Goal: Task Accomplishment & Management: Complete application form

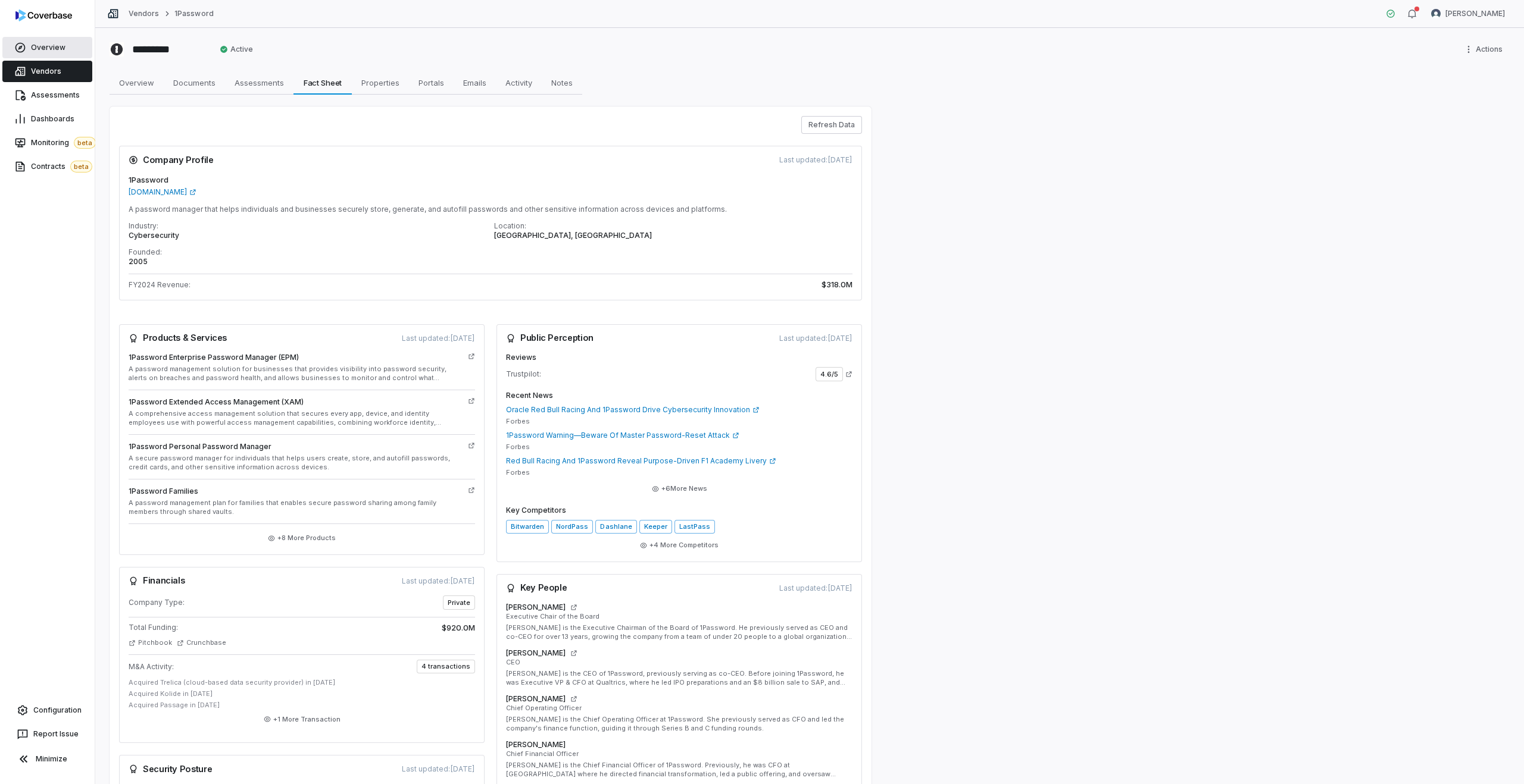
click at [36, 46] on span "Overview" at bounding box center [48, 47] width 35 height 9
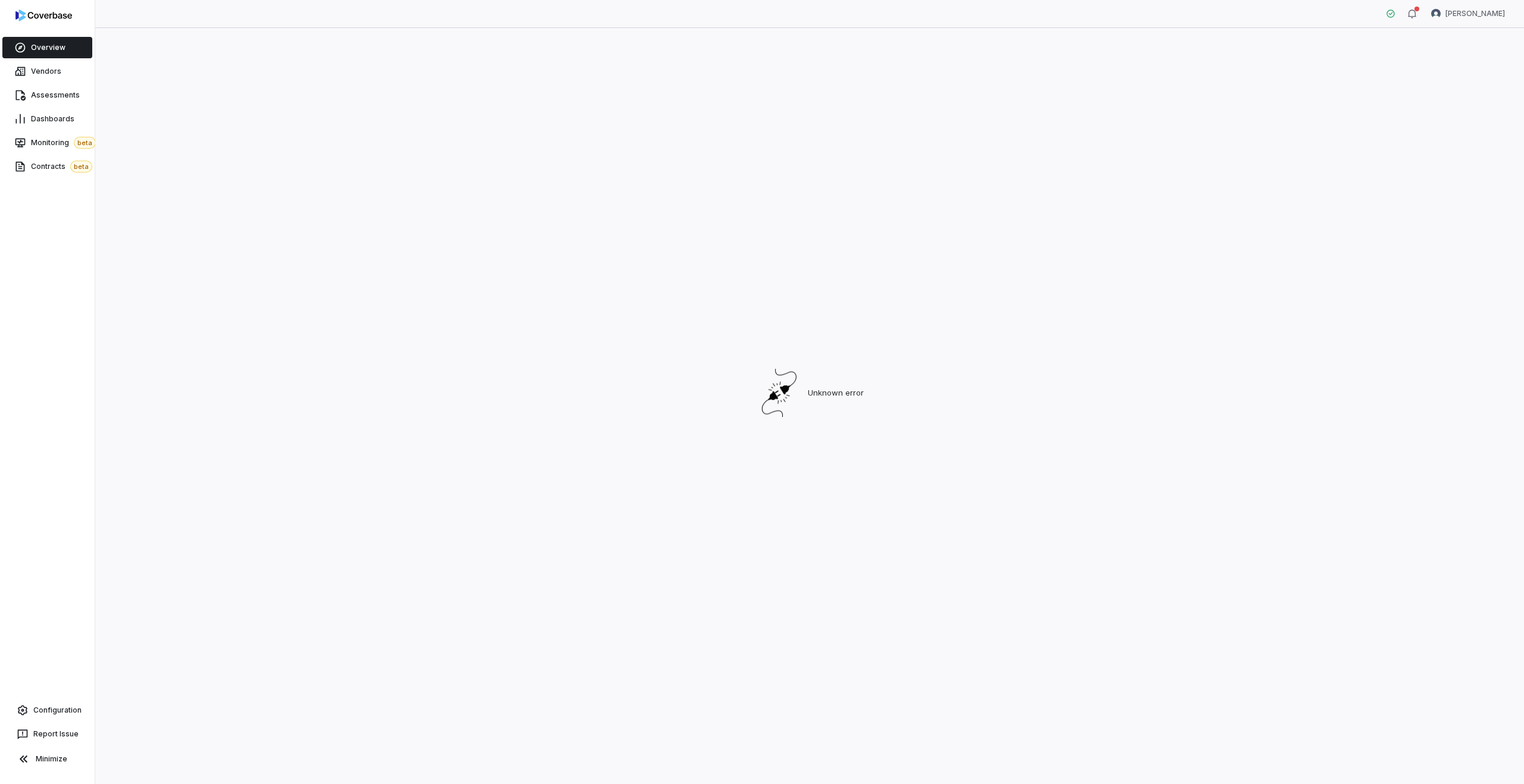
click at [50, 48] on span "Overview" at bounding box center [48, 47] width 35 height 9
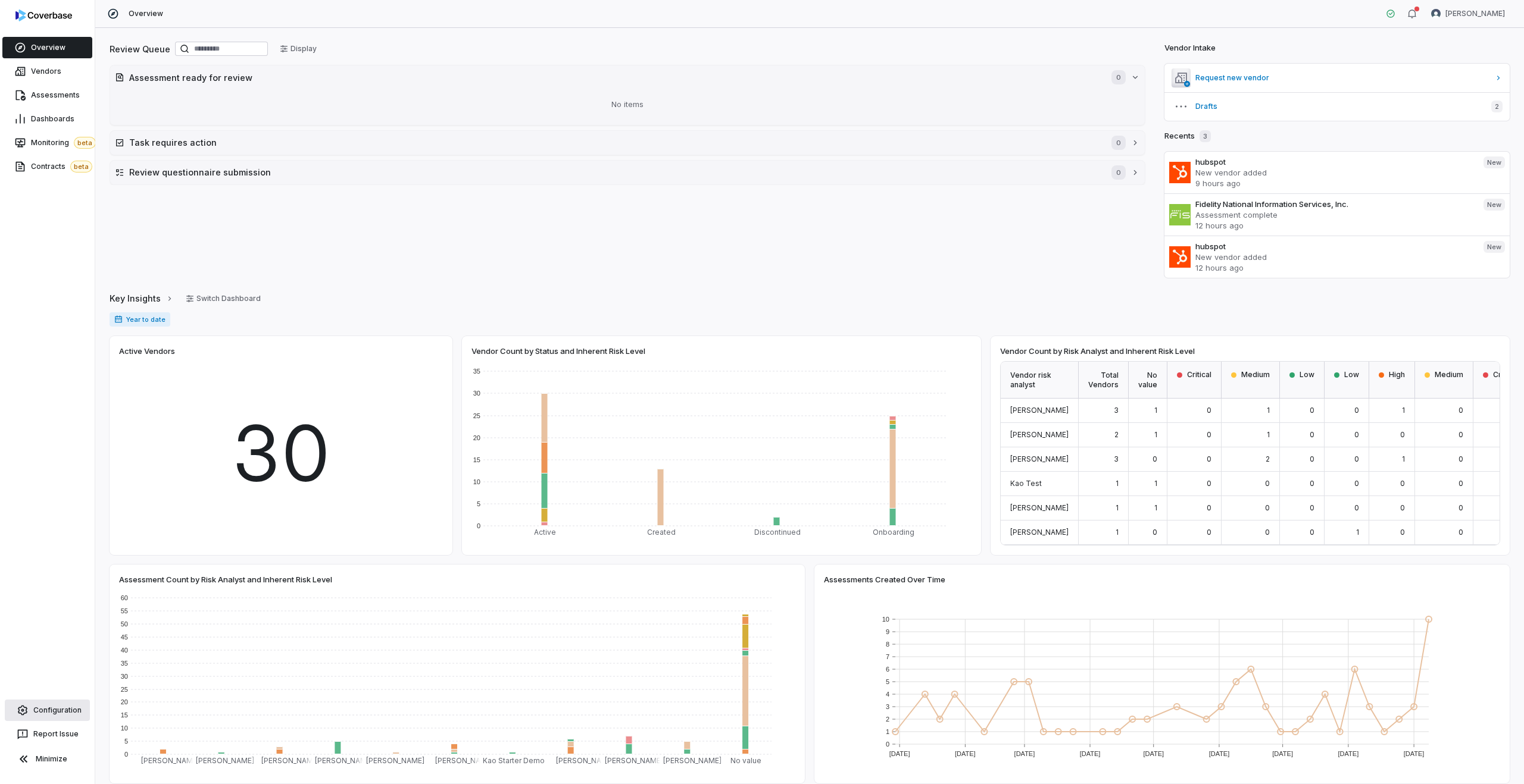
click at [33, 710] on span "Configuration" at bounding box center [58, 710] width 48 height 9
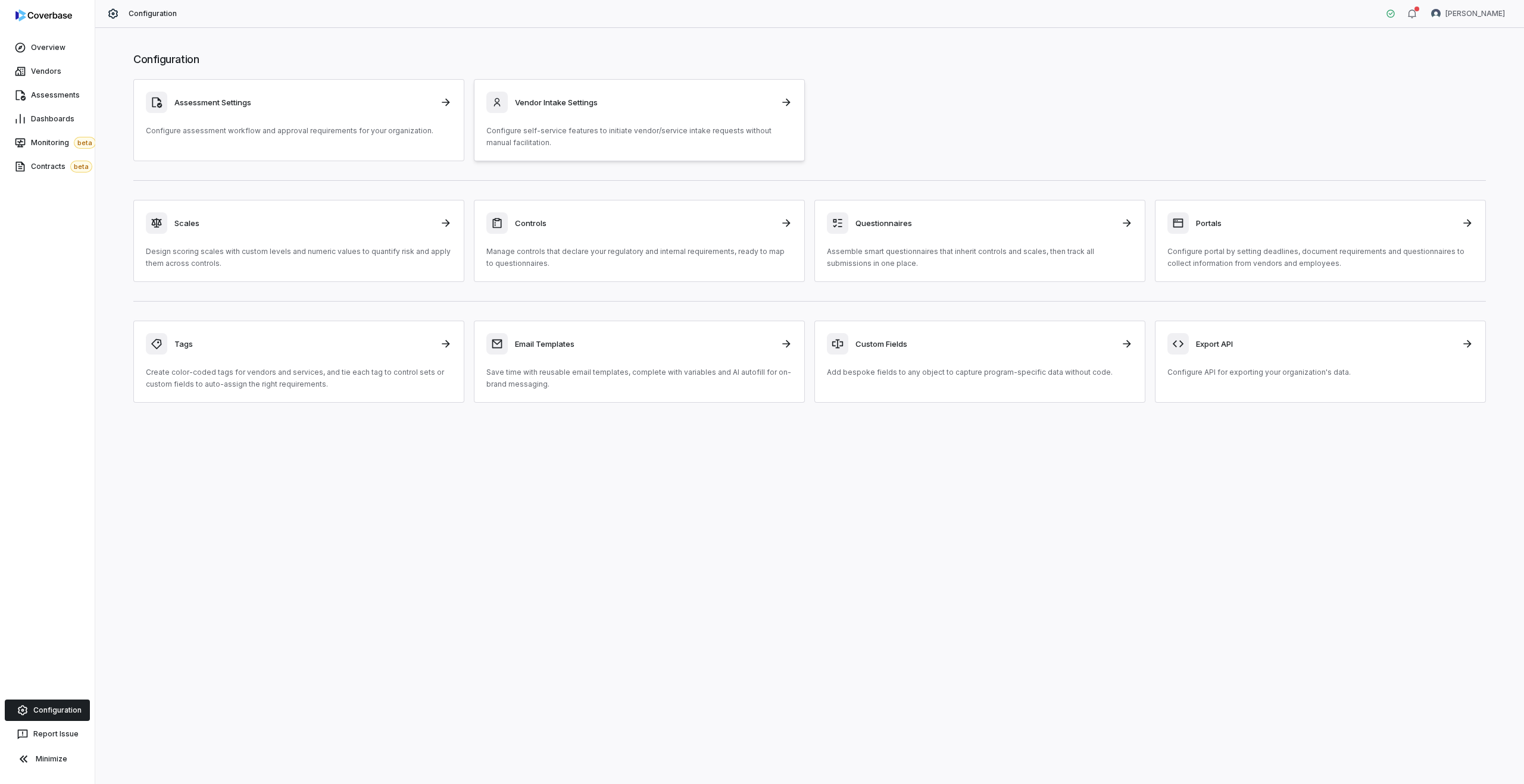
click at [568, 102] on h3 "Vendor Intake Settings" at bounding box center [644, 102] width 258 height 11
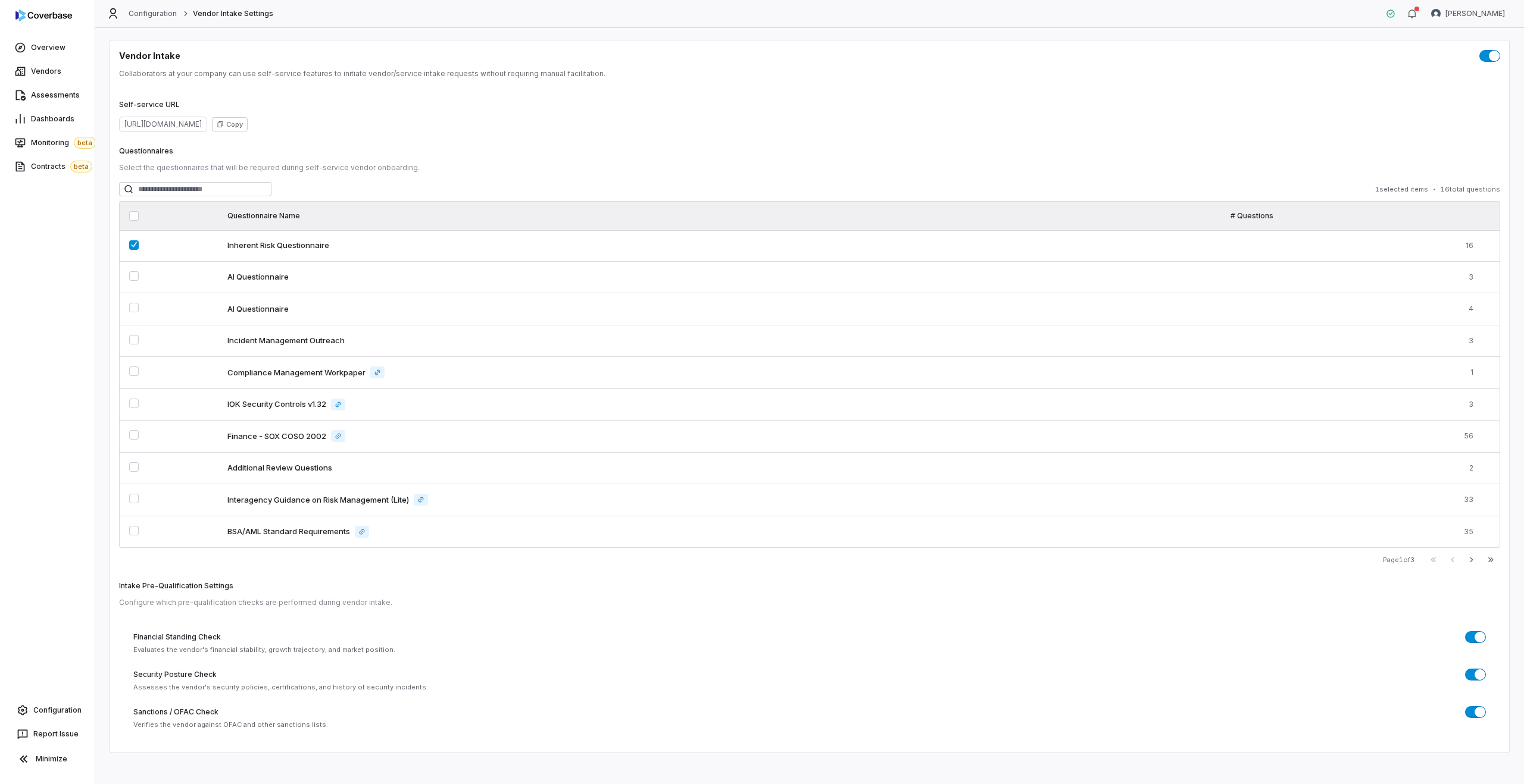
scroll to position [7, 0]
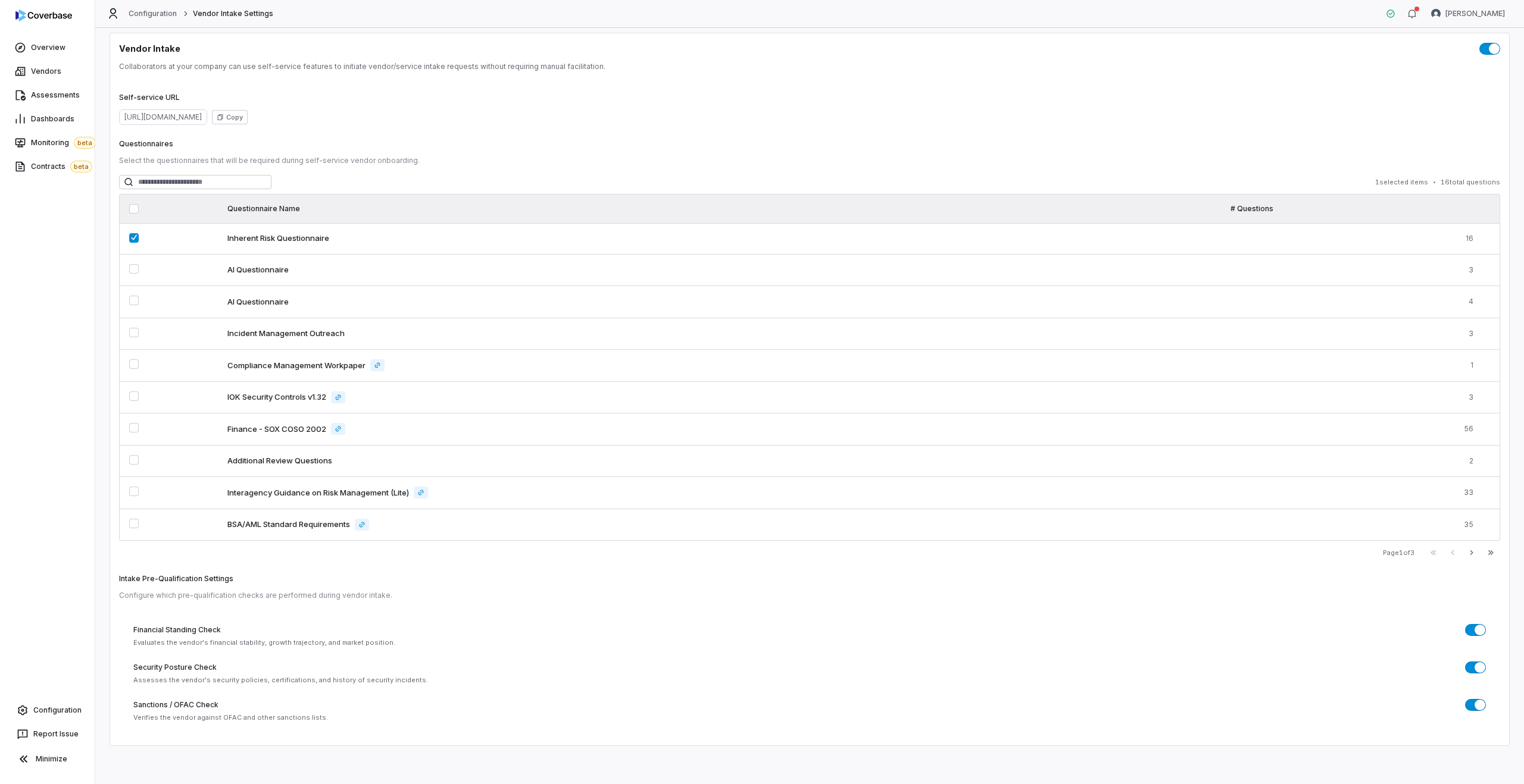
click at [1477, 662] on button "button" at bounding box center [1475, 668] width 21 height 12
click at [46, 72] on span "Vendors" at bounding box center [45, 72] width 30 height 9
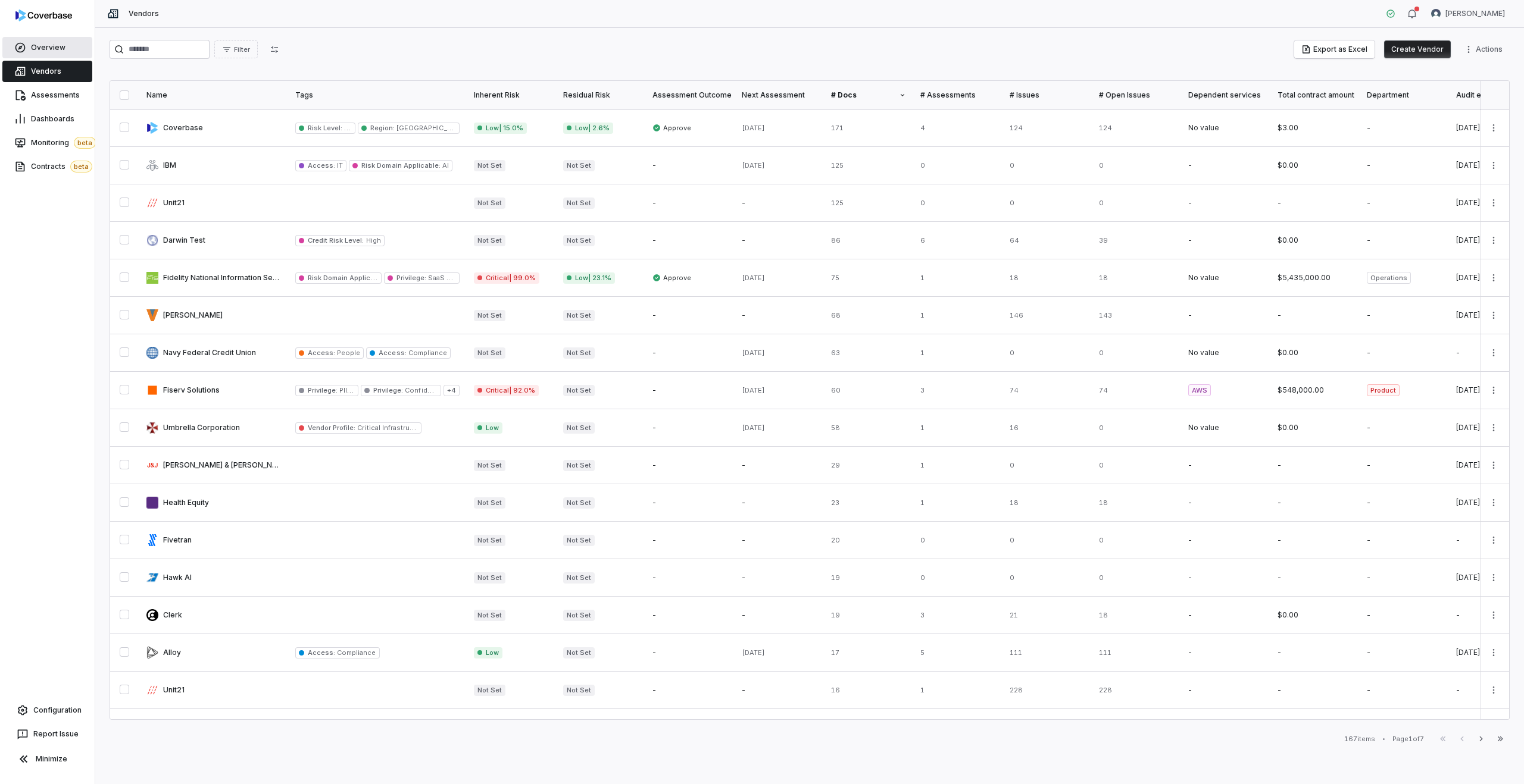
click at [41, 47] on span "Overview" at bounding box center [48, 47] width 35 height 9
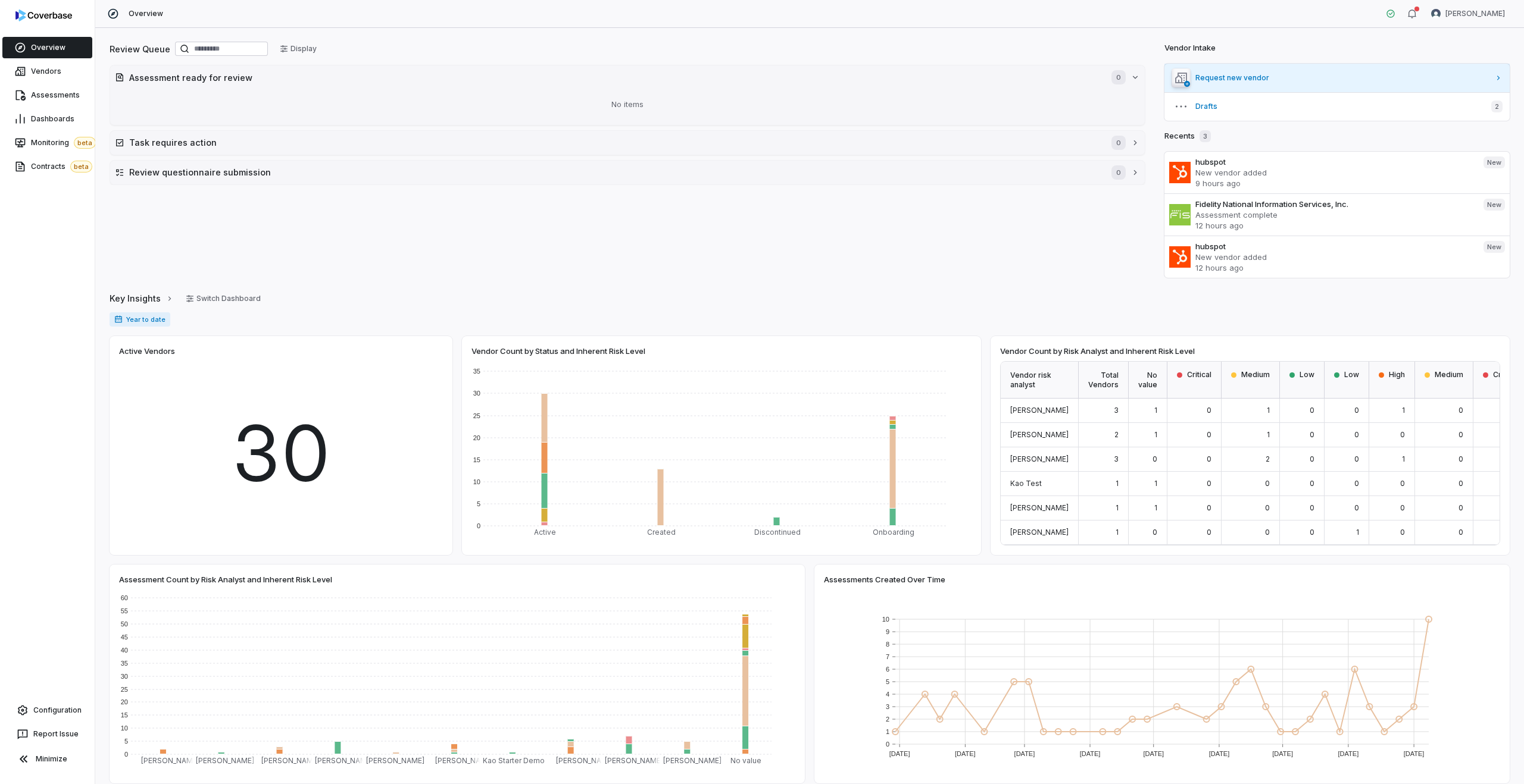
click at [1234, 78] on span "Request new vendor" at bounding box center [1342, 78] width 294 height 9
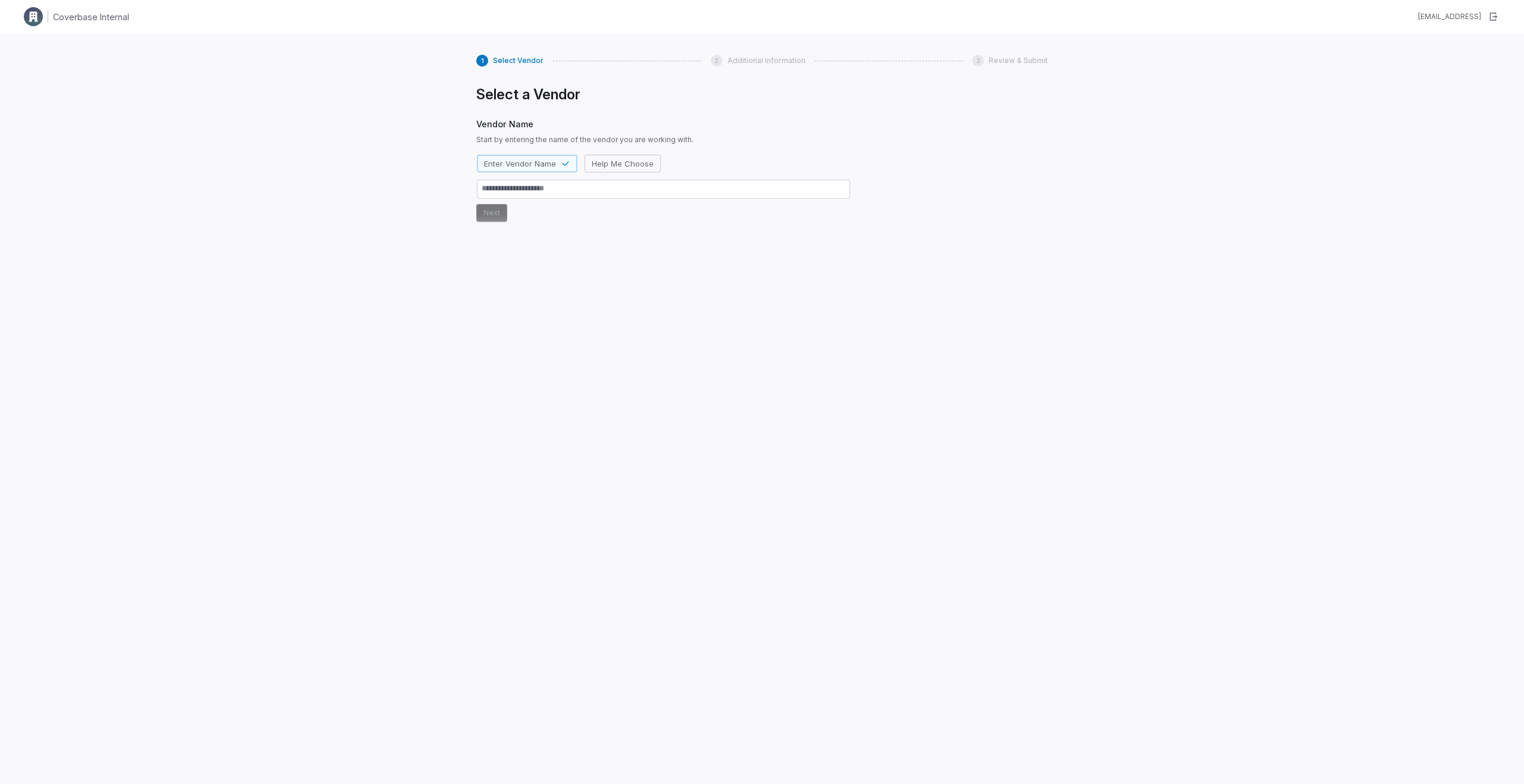
click at [502, 197] on textarea at bounding box center [663, 189] width 373 height 19
type textarea "*"
type textarea "**"
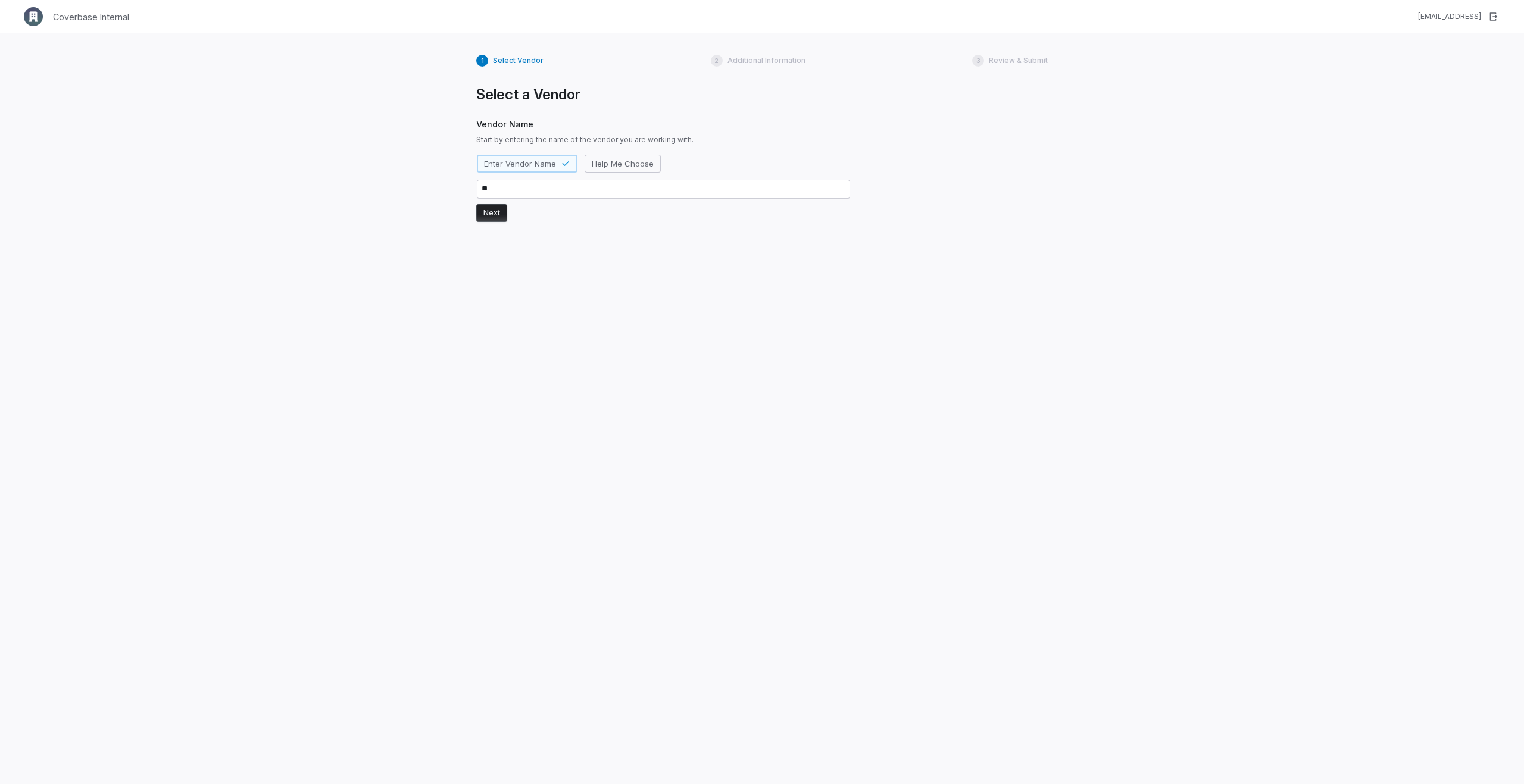
type textarea "*"
type textarea "***"
type textarea "*"
type textarea "****"
type textarea "*"
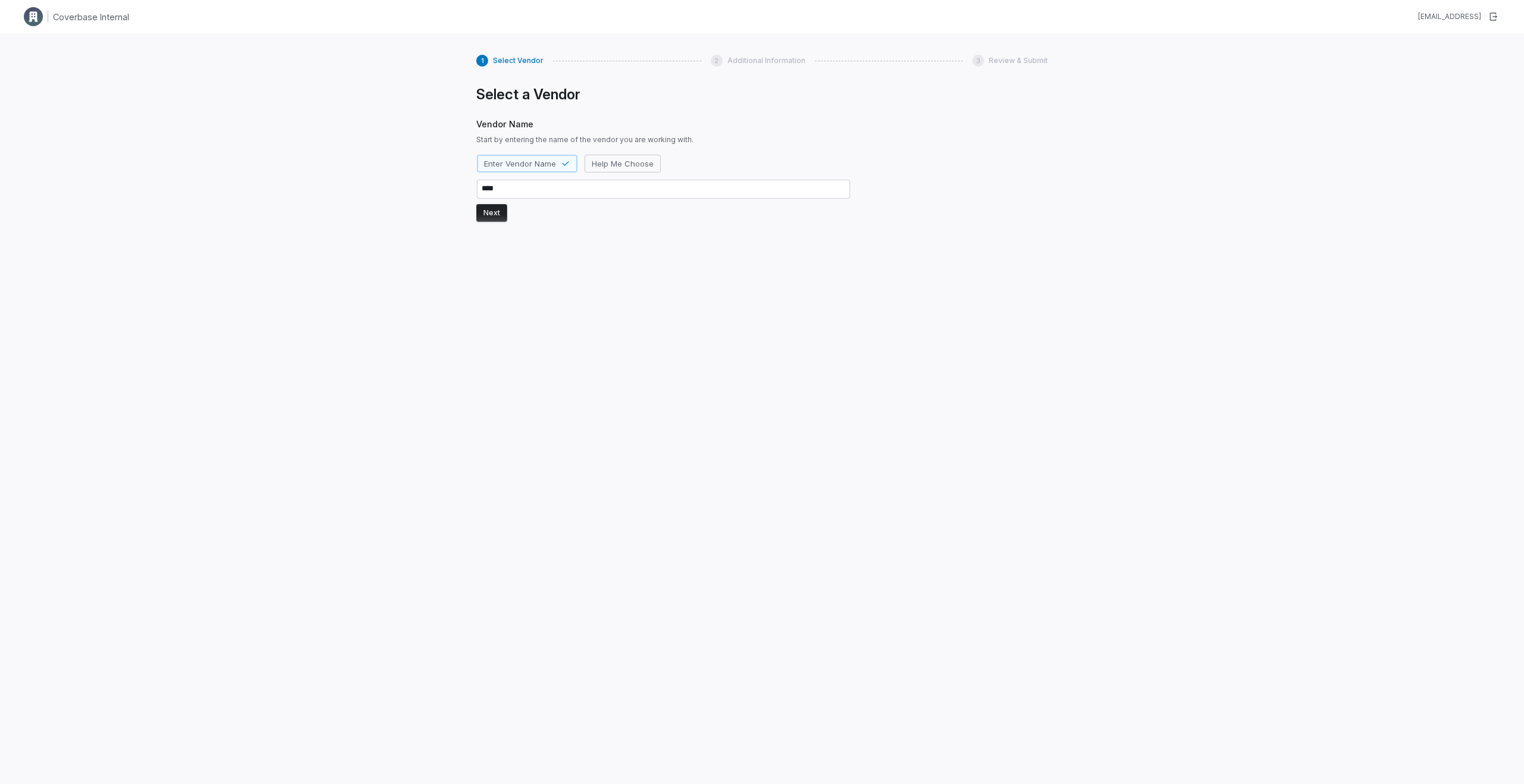
type textarea "*****"
type textarea "*"
type textarea "******"
type textarea "*"
type textarea "*******"
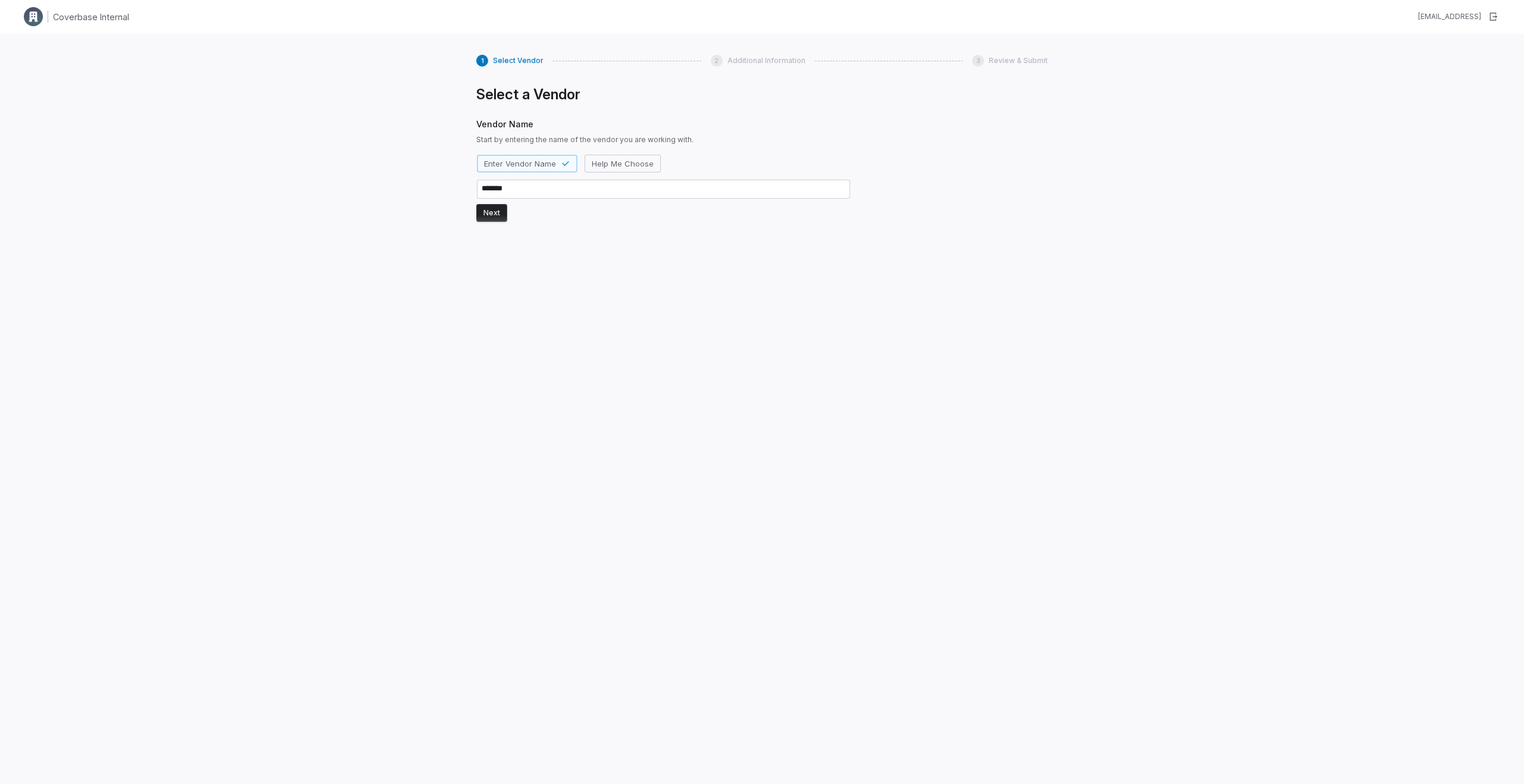
type textarea "*"
type textarea "********"
type textarea "*"
type textarea "*********"
type textarea "*"
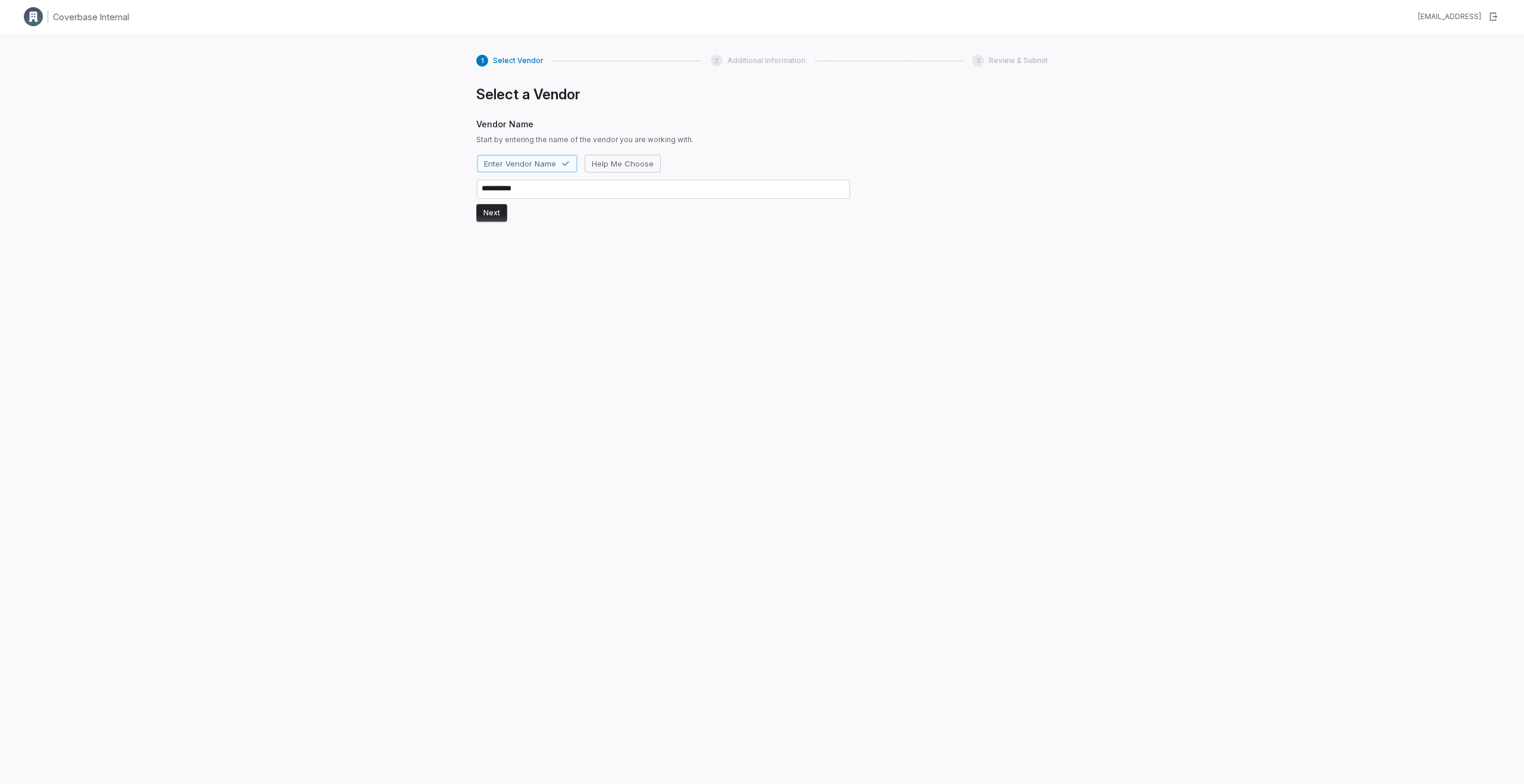
type textarea "**********"
click at [492, 216] on button "Next" at bounding box center [492, 213] width 31 height 18
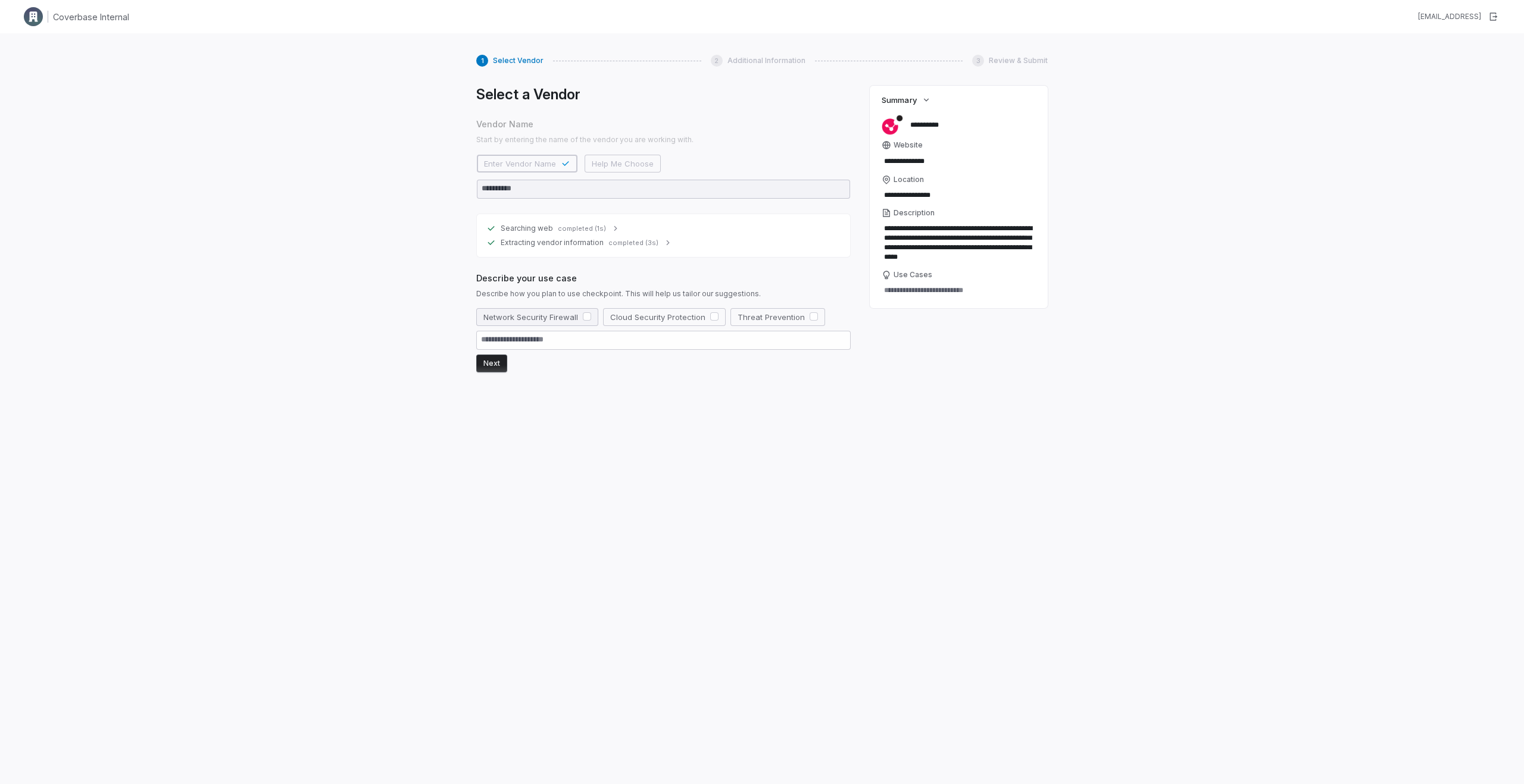
click at [590, 314] on button "button" at bounding box center [586, 316] width 8 height 8
click at [499, 360] on button "Next" at bounding box center [492, 364] width 31 height 18
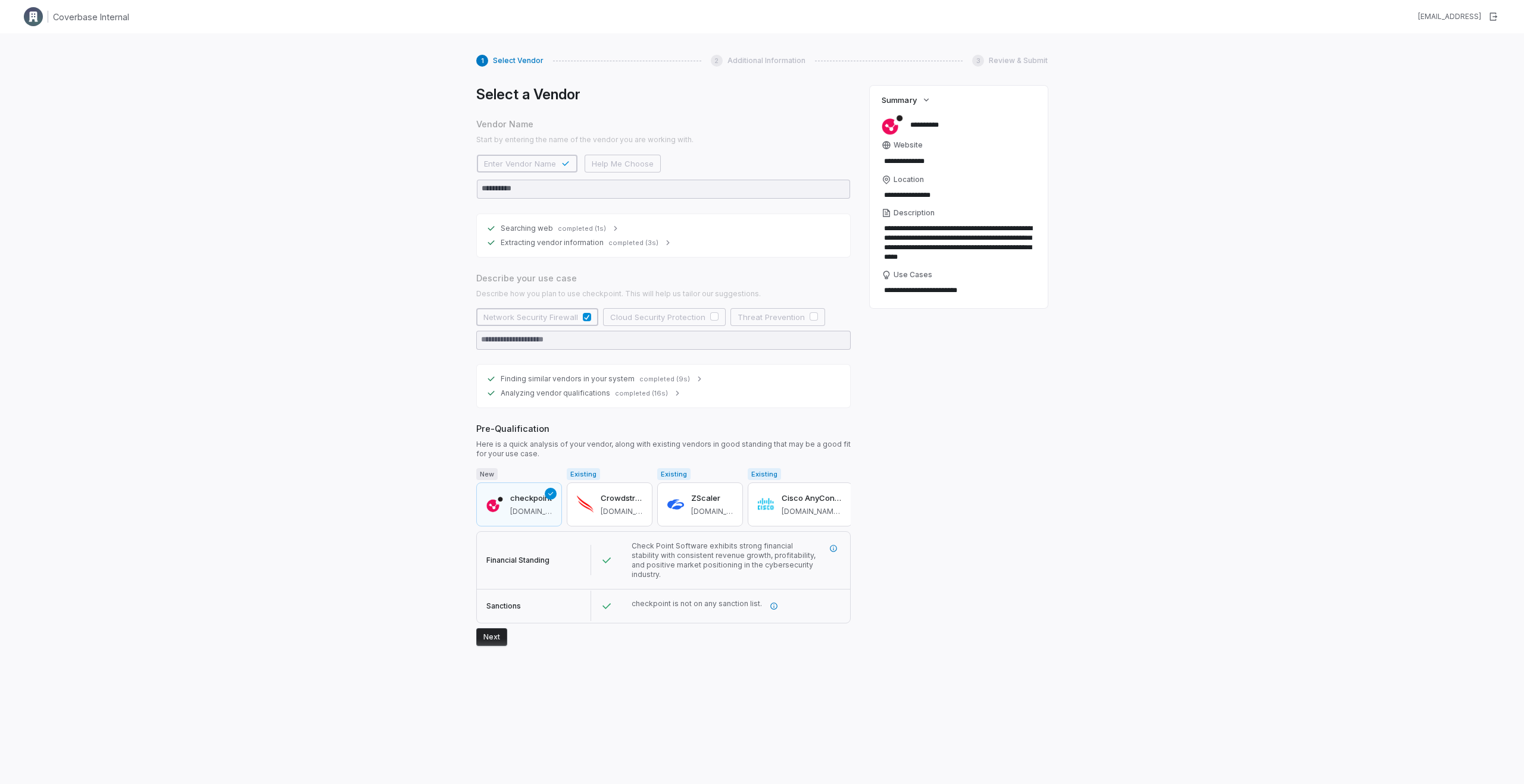
click at [489, 636] on button "Next" at bounding box center [492, 637] width 31 height 18
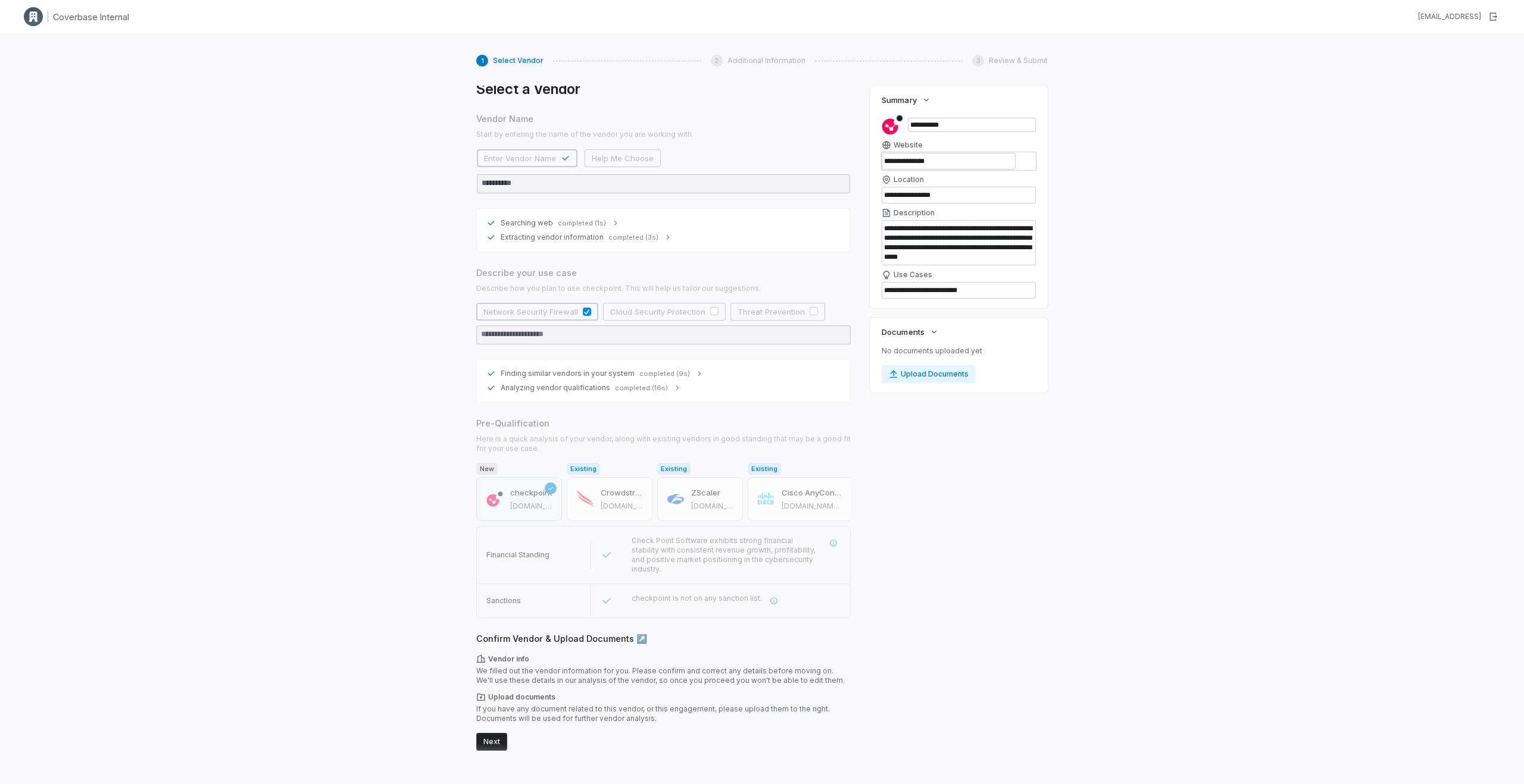
scroll to position [5, 0]
click at [492, 743] on button "Next" at bounding box center [492, 742] width 31 height 18
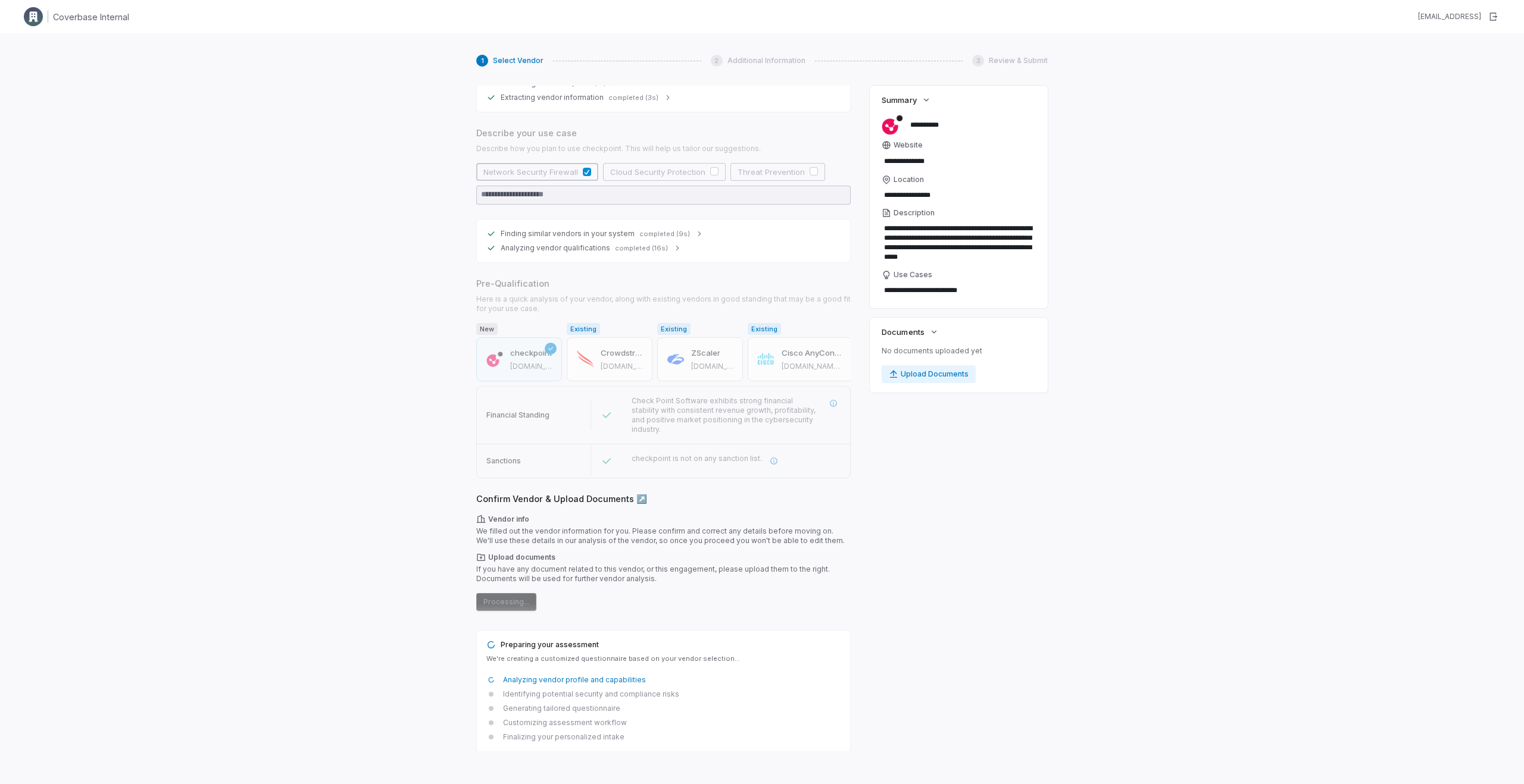
scroll to position [146, 0]
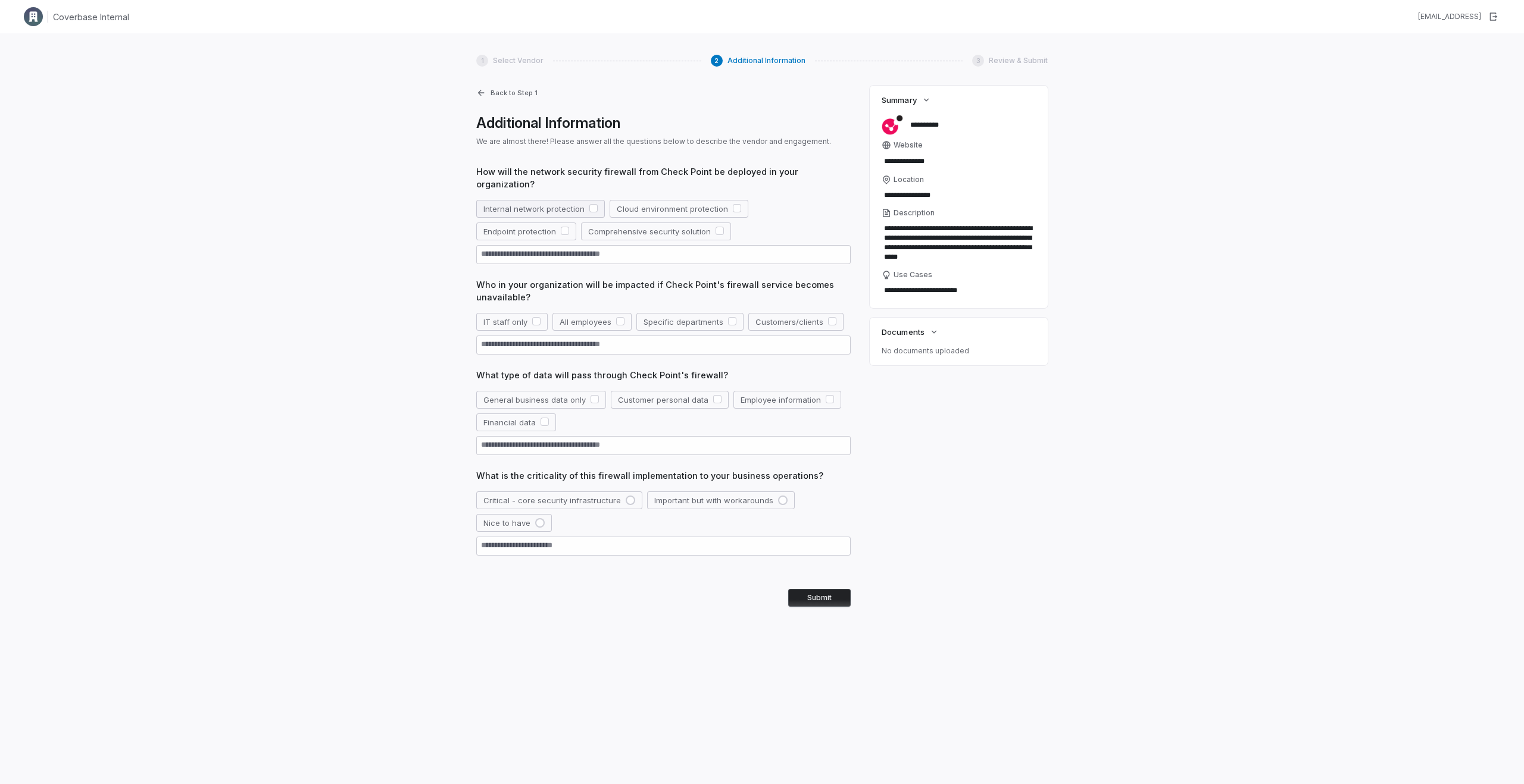
click at [590, 204] on button "button" at bounding box center [593, 208] width 8 height 8
click at [538, 317] on button "button" at bounding box center [536, 321] width 8 height 8
click at [574, 391] on button "General business data only" at bounding box center [541, 400] width 130 height 18
click at [594, 495] on button "Critical - core security infrastructure" at bounding box center [559, 500] width 166 height 18
click at [685, 391] on button "Customer personal data" at bounding box center [669, 400] width 118 height 18
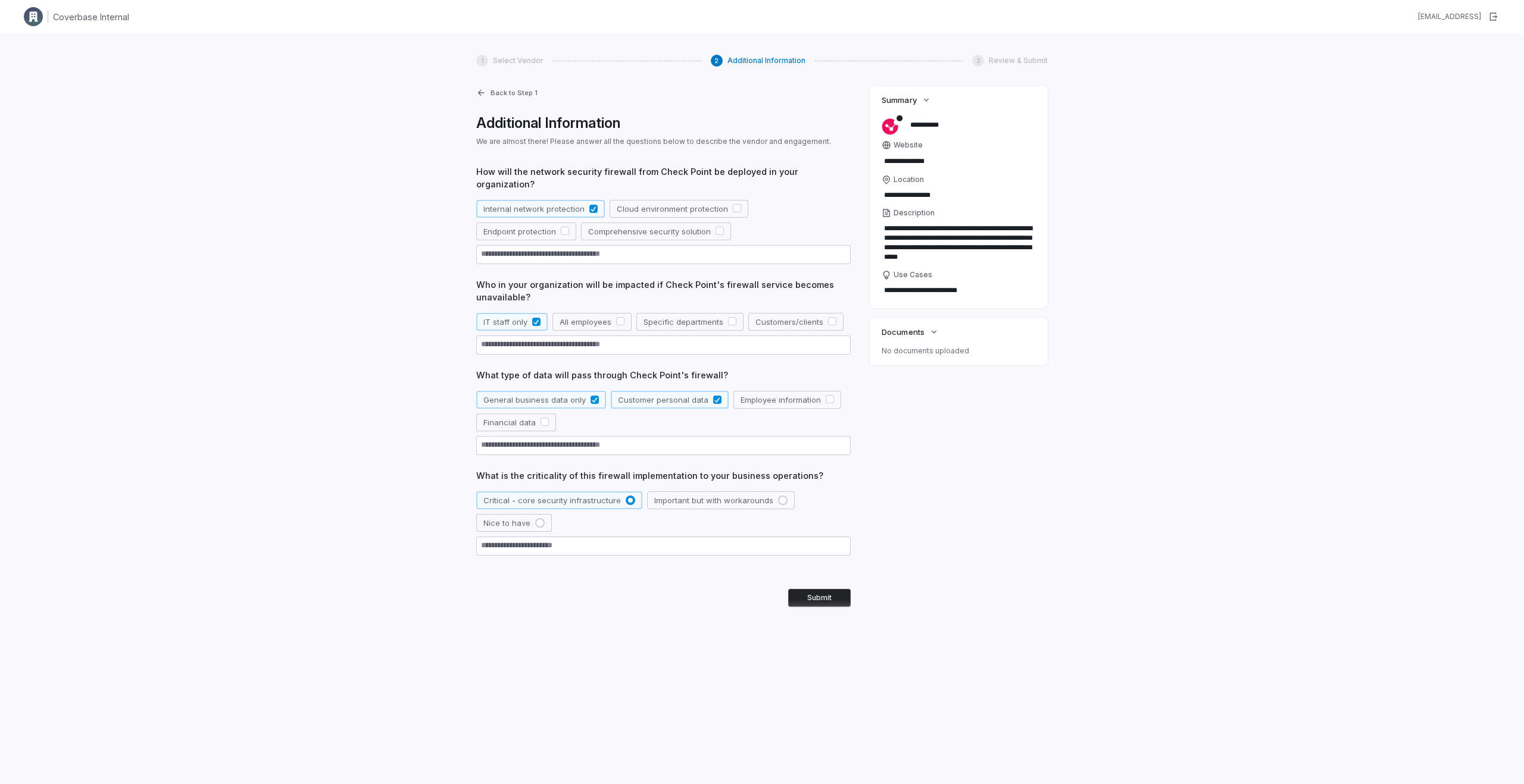
click at [809, 589] on button "Submit" at bounding box center [819, 598] width 62 height 18
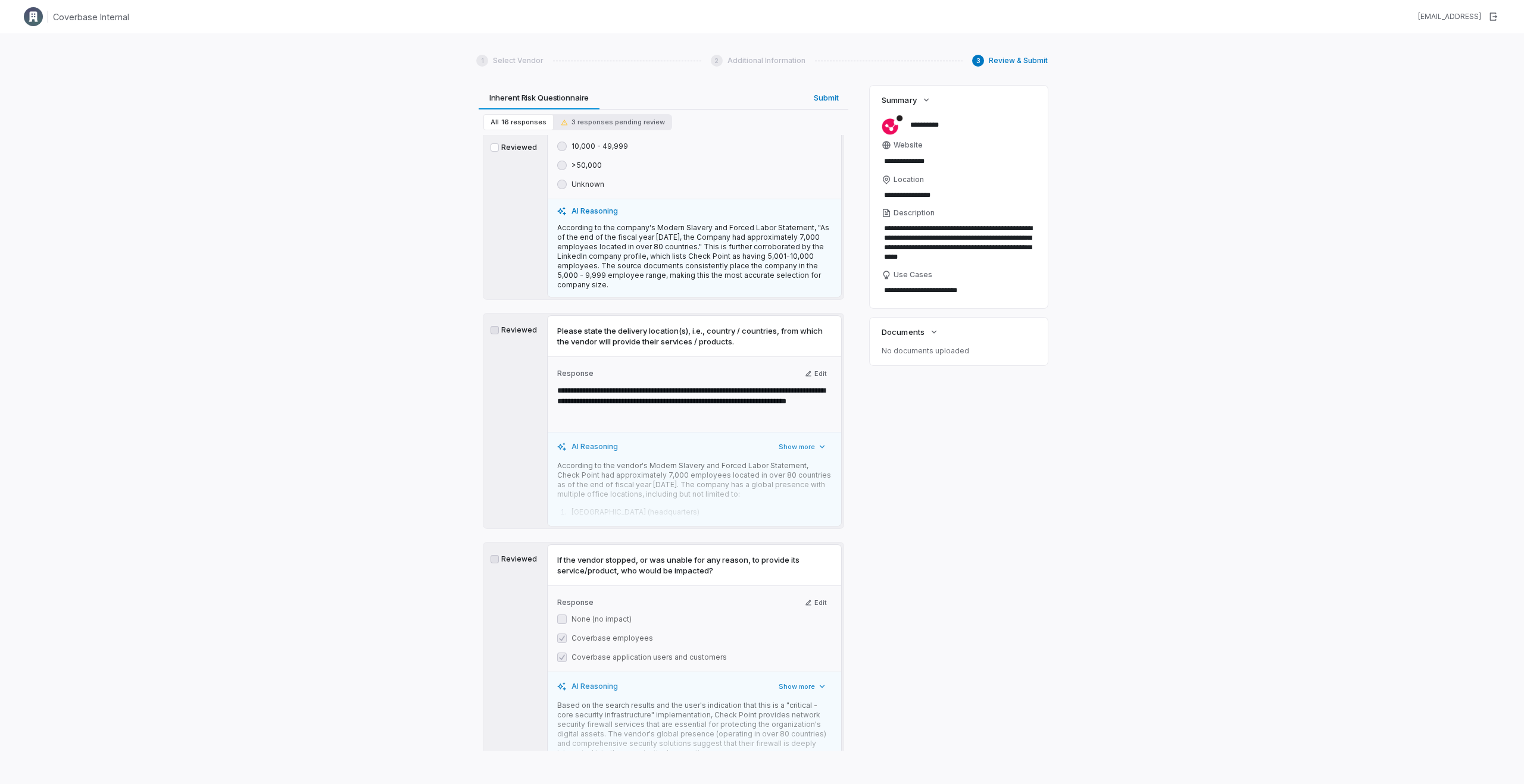
scroll to position [0, 0]
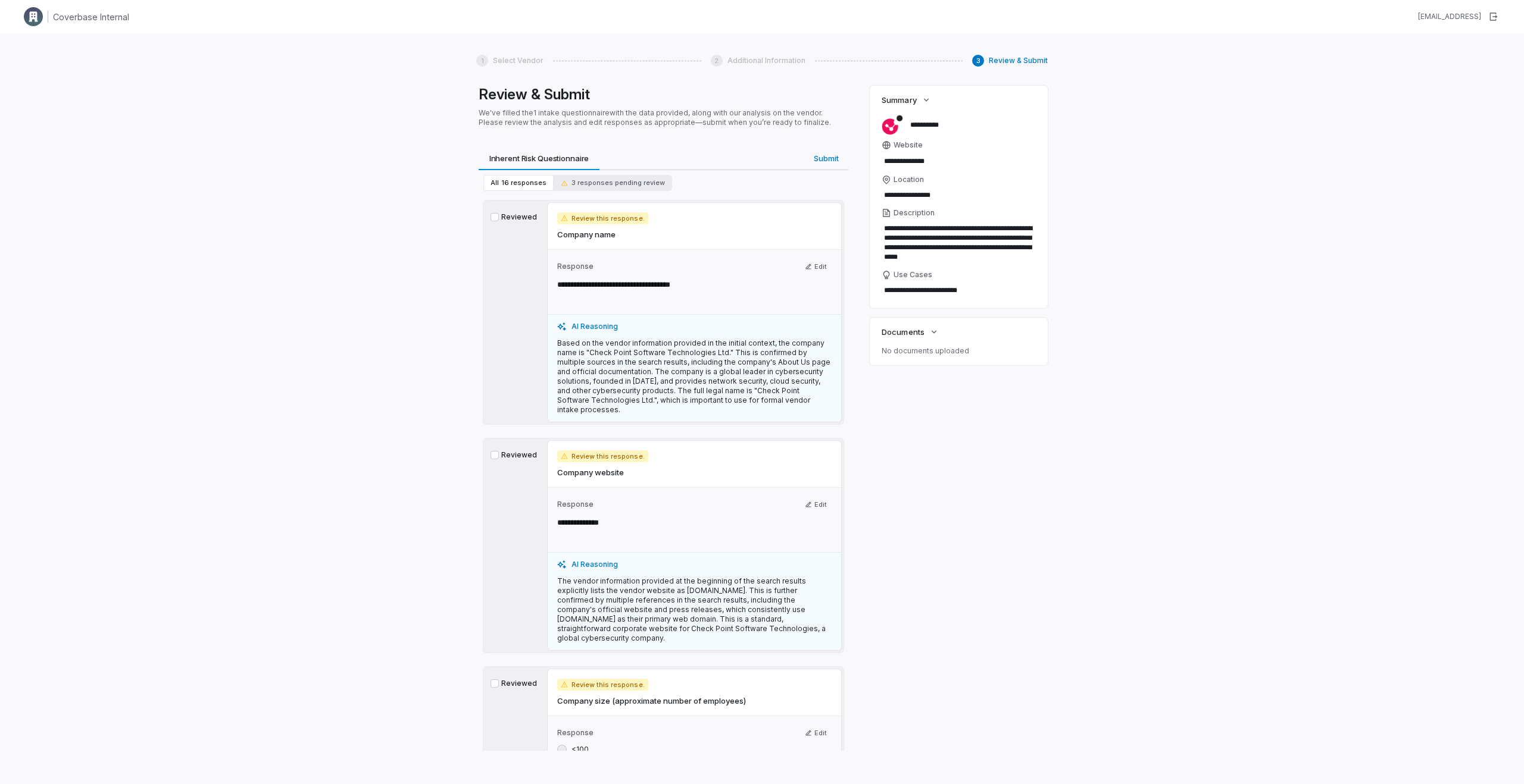
click at [496, 216] on button "Reviewed" at bounding box center [494, 217] width 8 height 8
click at [494, 451] on button "Reviewed" at bounding box center [494, 455] width 8 height 8
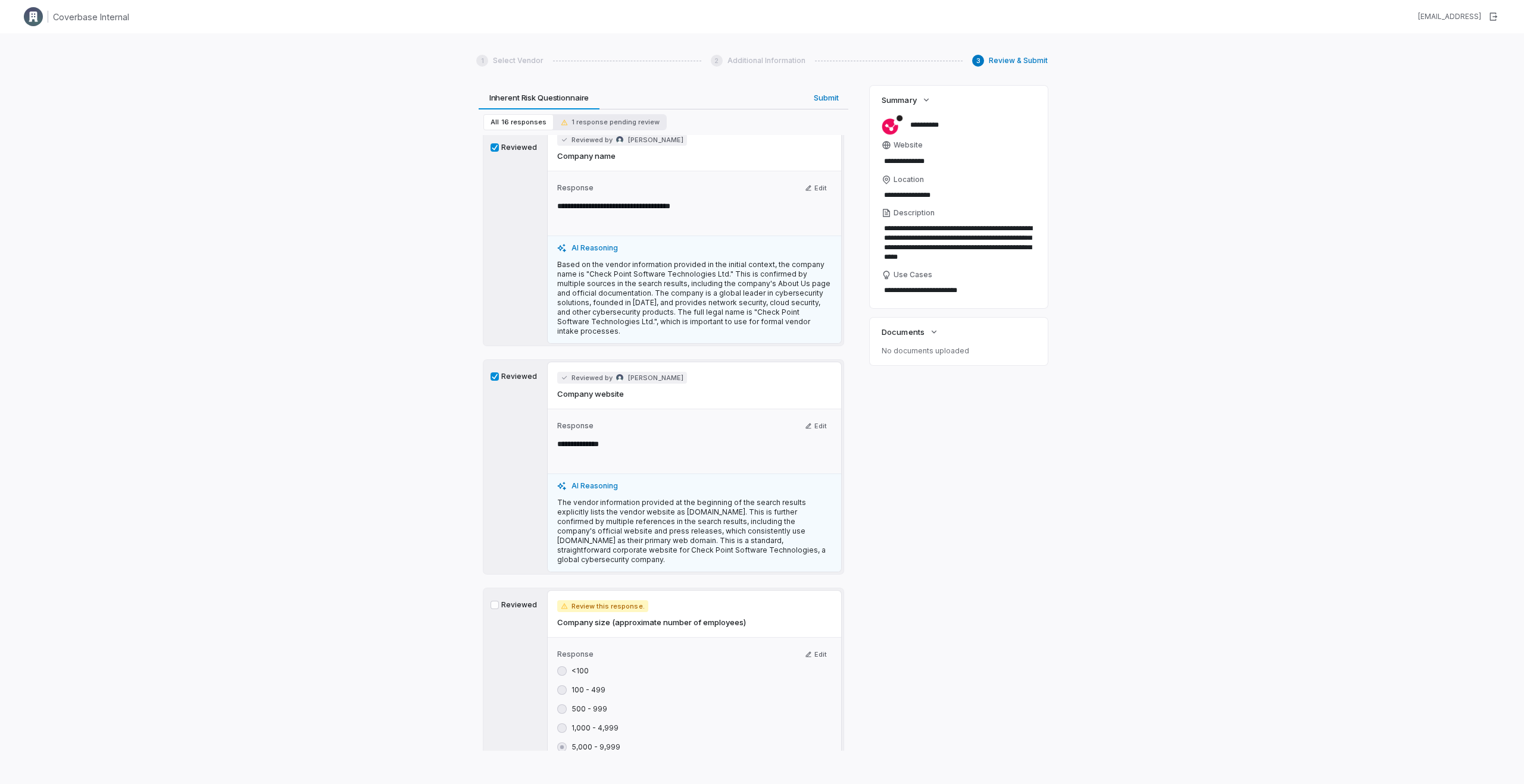
scroll to position [94, 0]
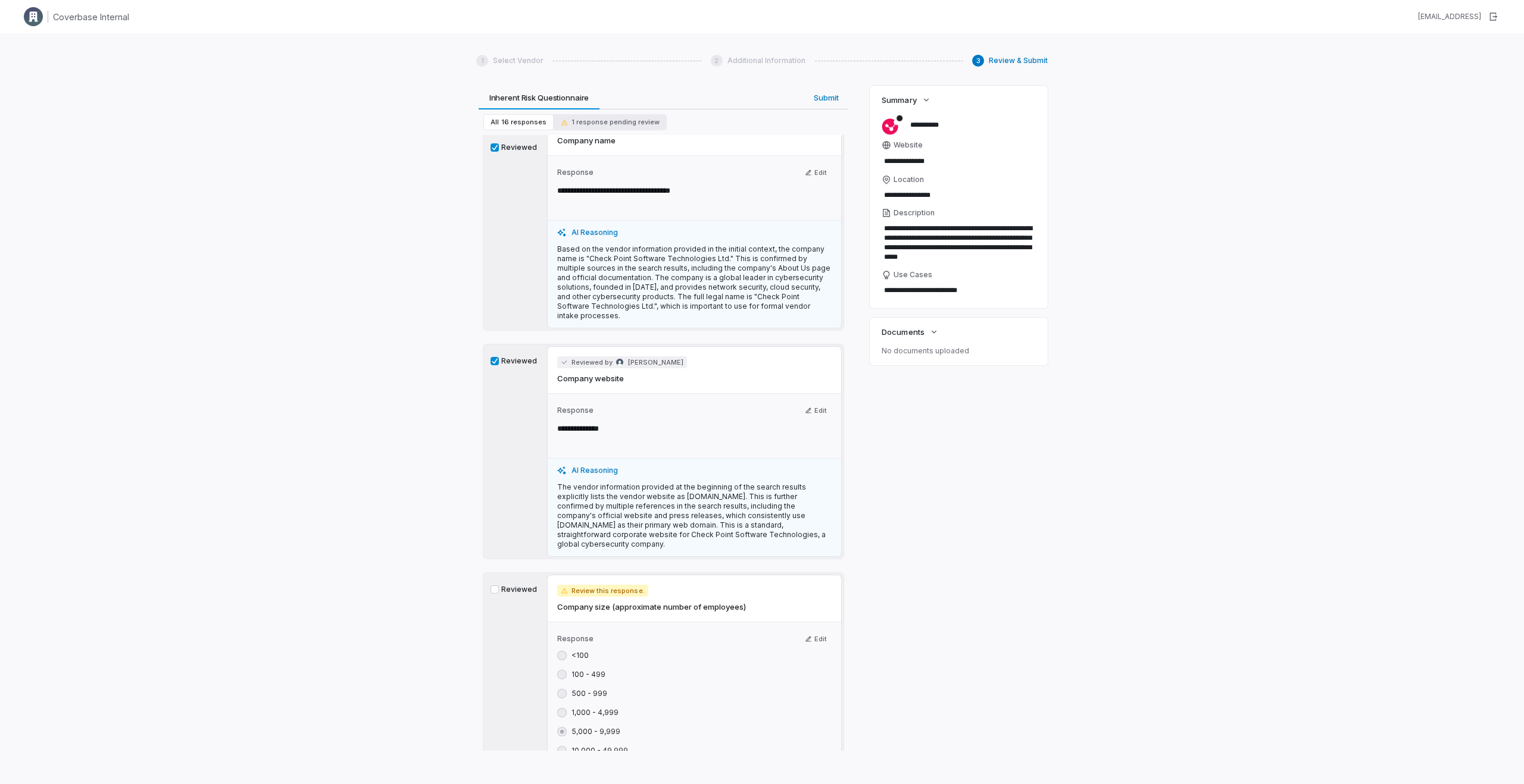
click at [497, 585] on button "Reviewed" at bounding box center [494, 590] width 8 height 8
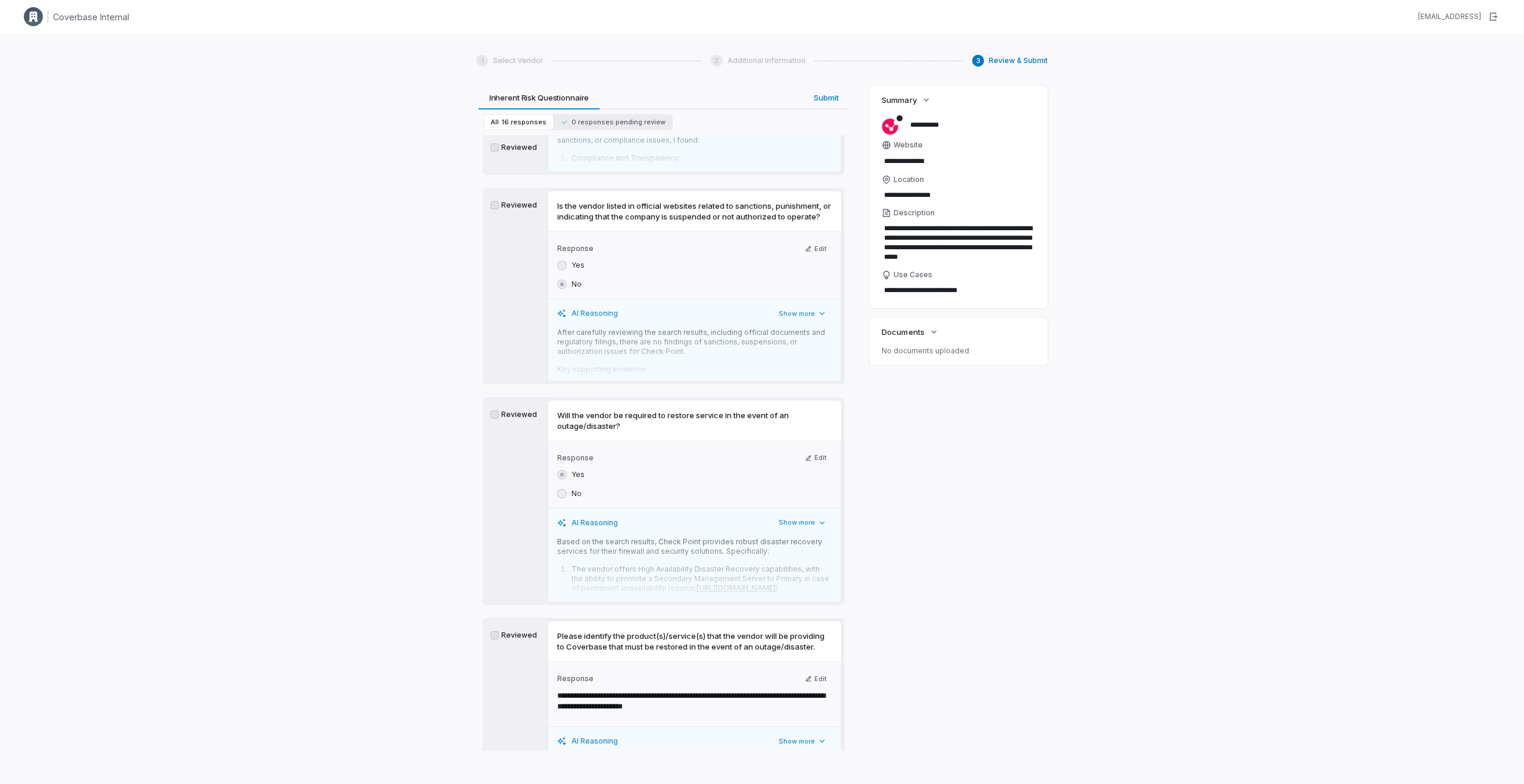
scroll to position [3762, 0]
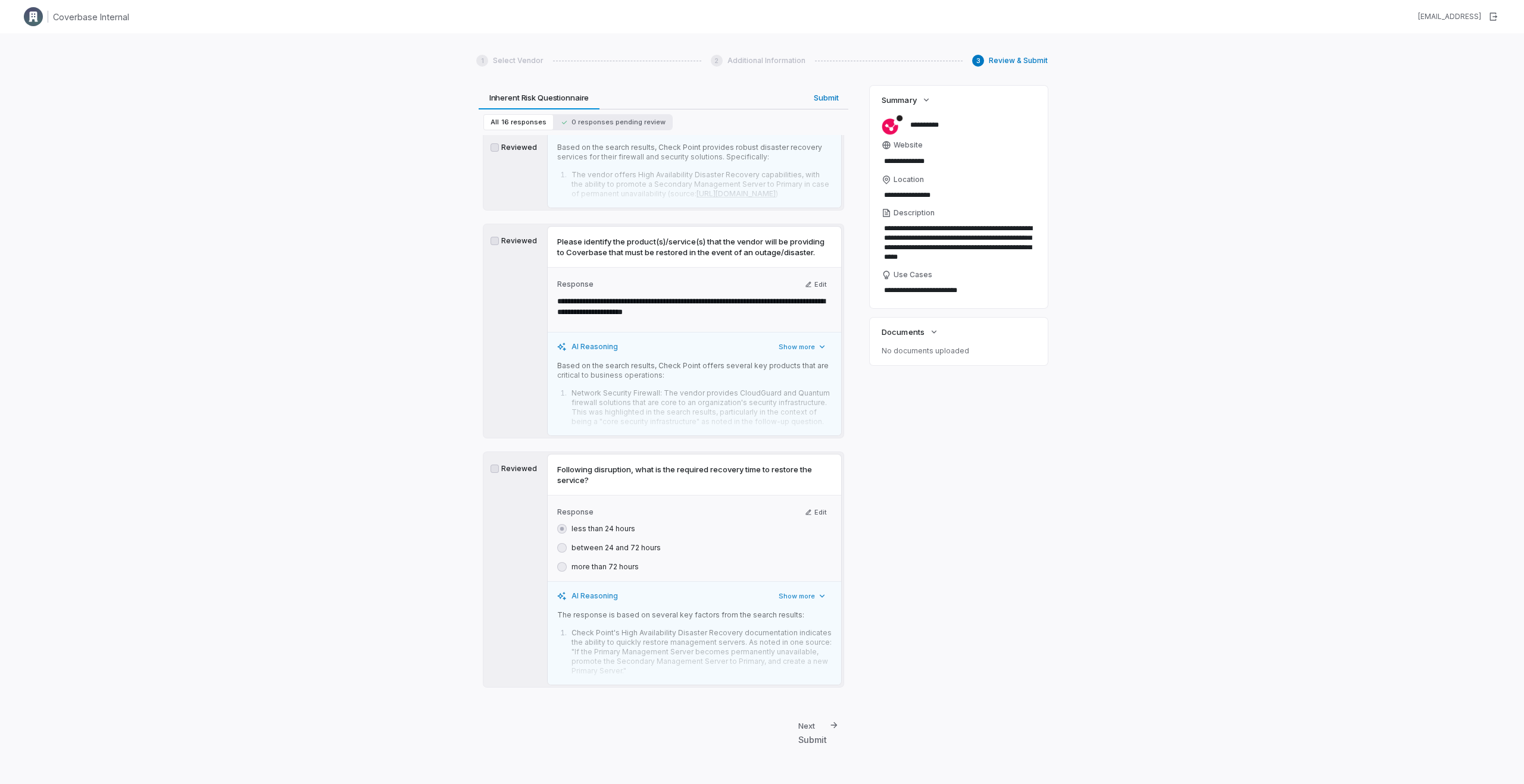
click at [808, 743] on div "Submit" at bounding box center [812, 740] width 29 height 13
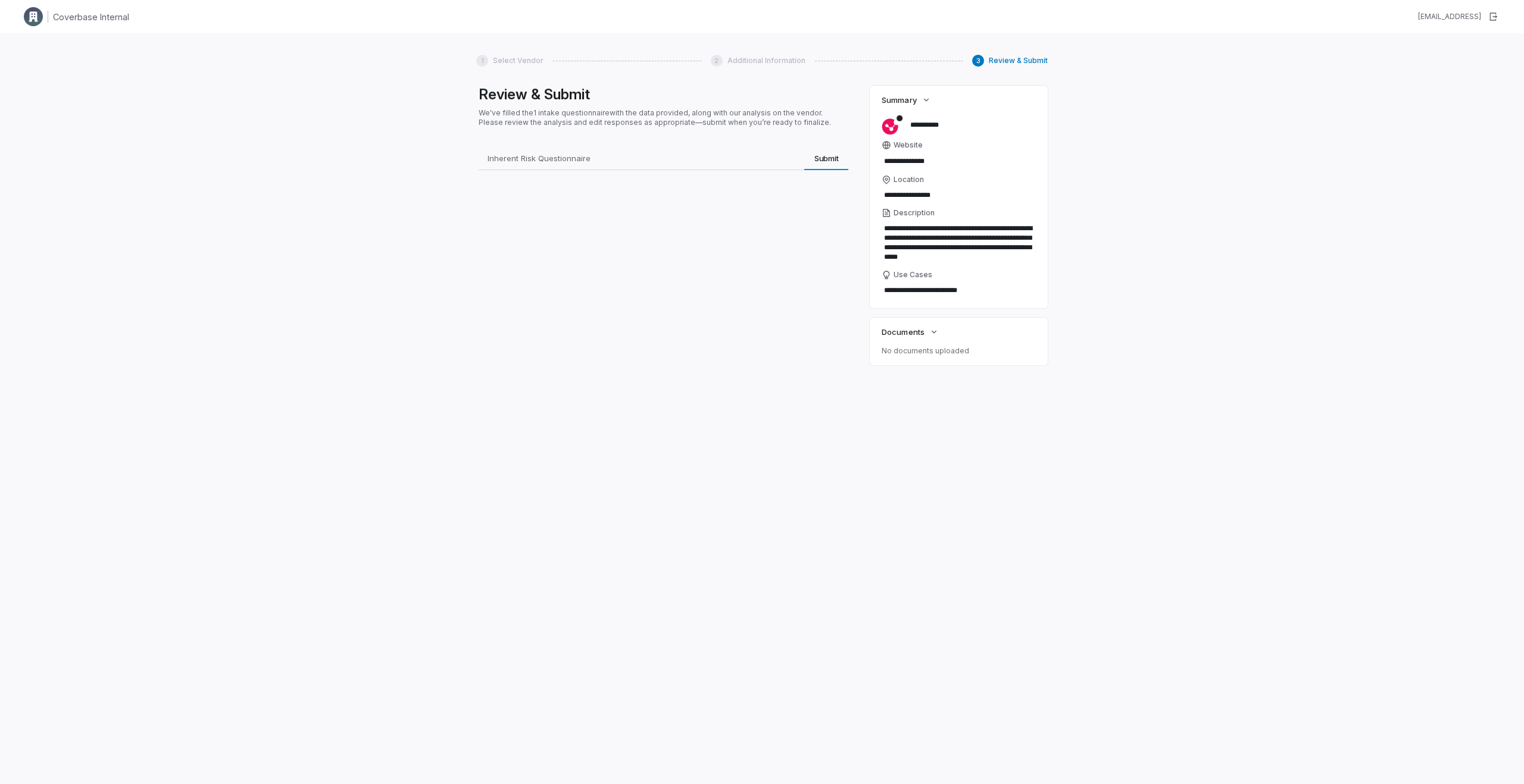
scroll to position [0, 0]
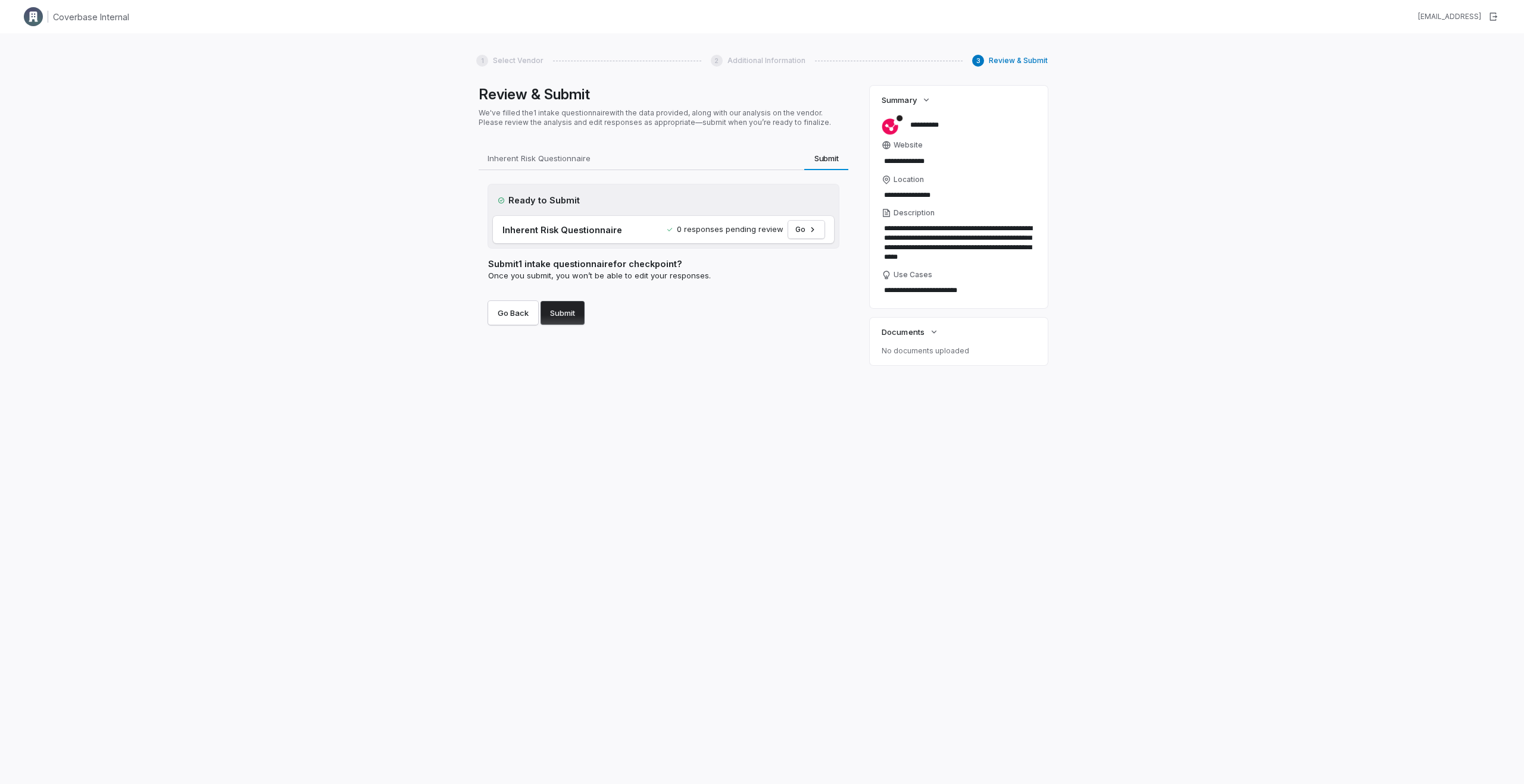
click at [572, 301] on button "Submit" at bounding box center [562, 313] width 44 height 24
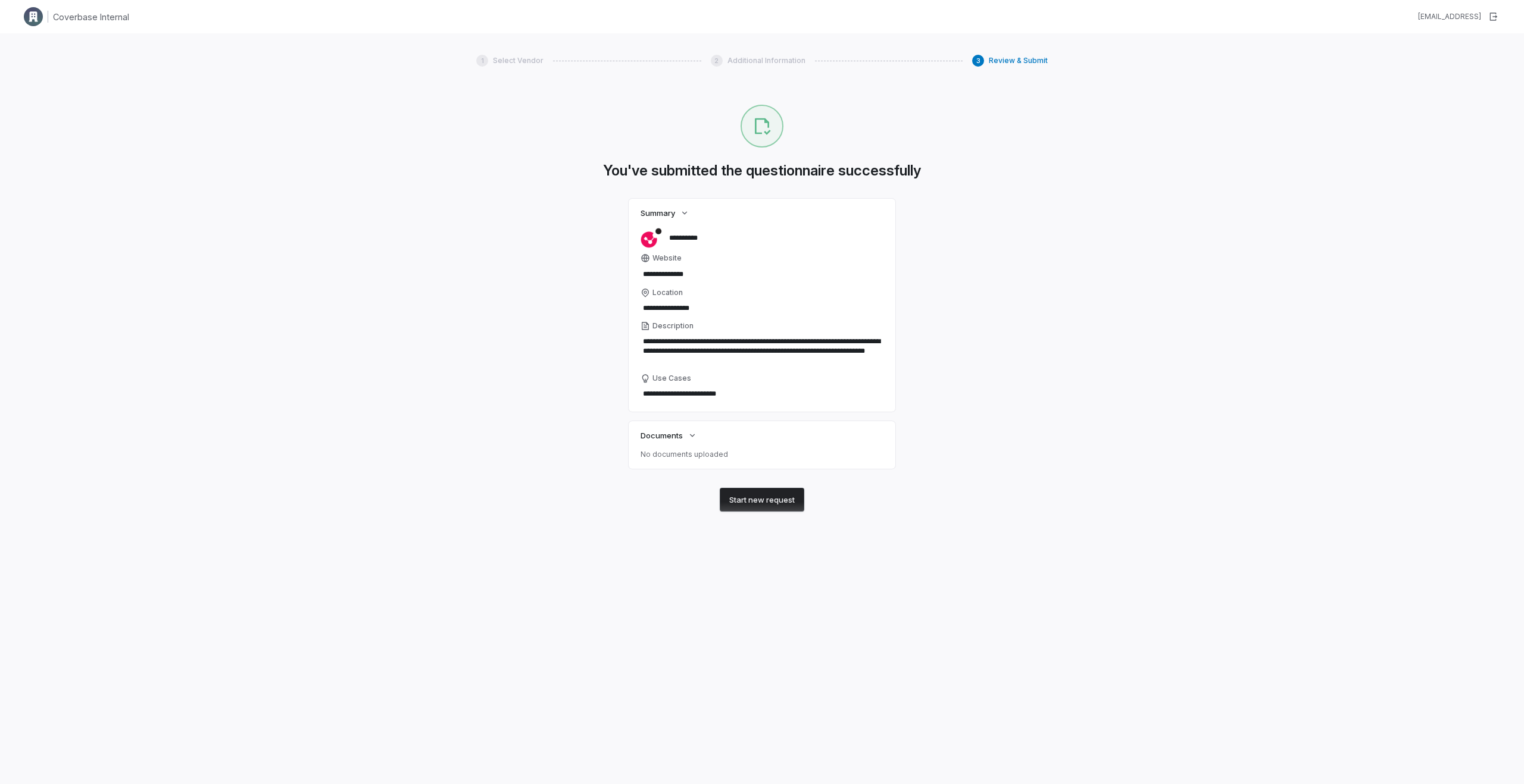
click at [72, 21] on h1 "Coverbase Internal" at bounding box center [91, 17] width 76 height 13
type textarea "*"
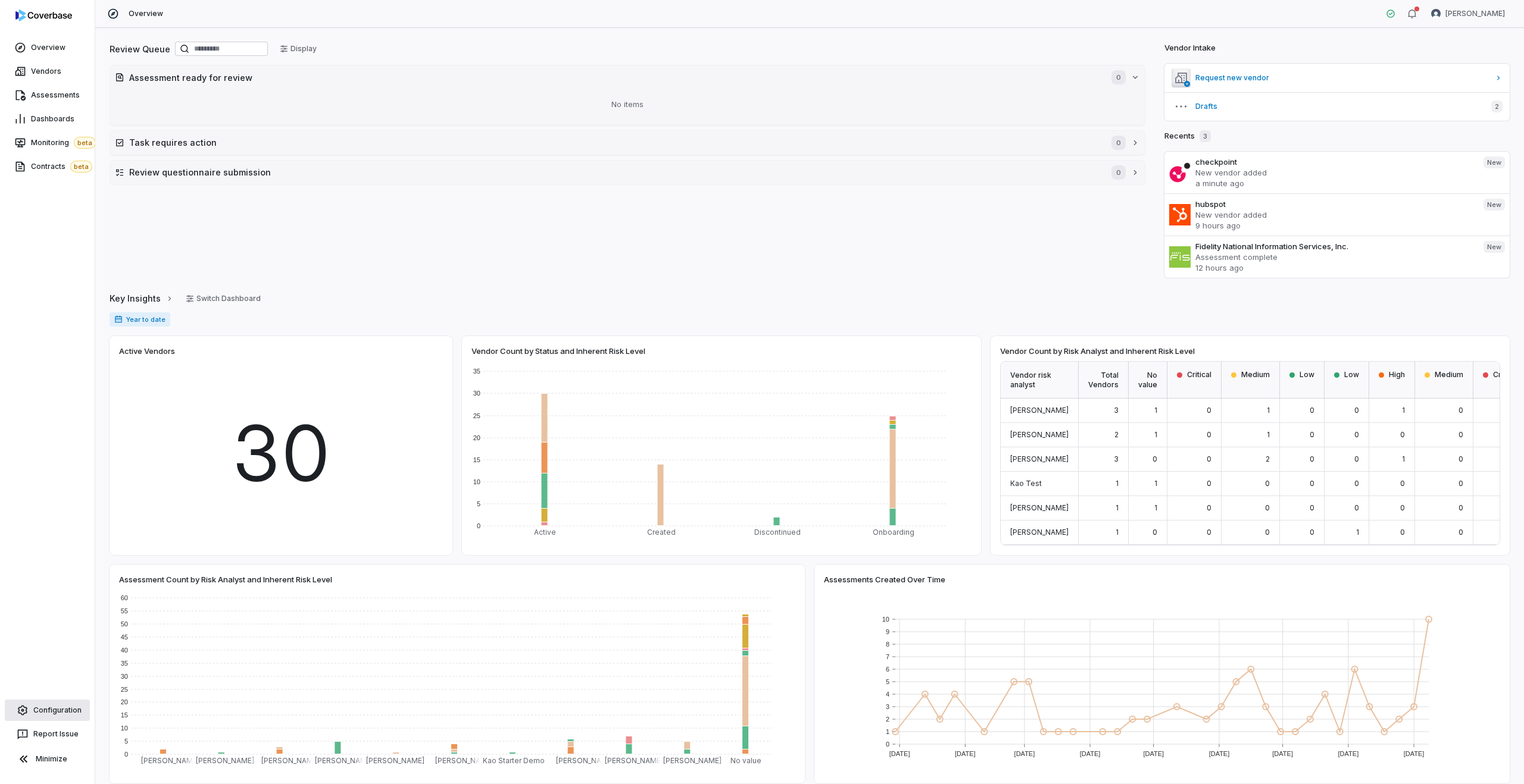
click at [41, 703] on link "Configuration" at bounding box center [47, 710] width 85 height 21
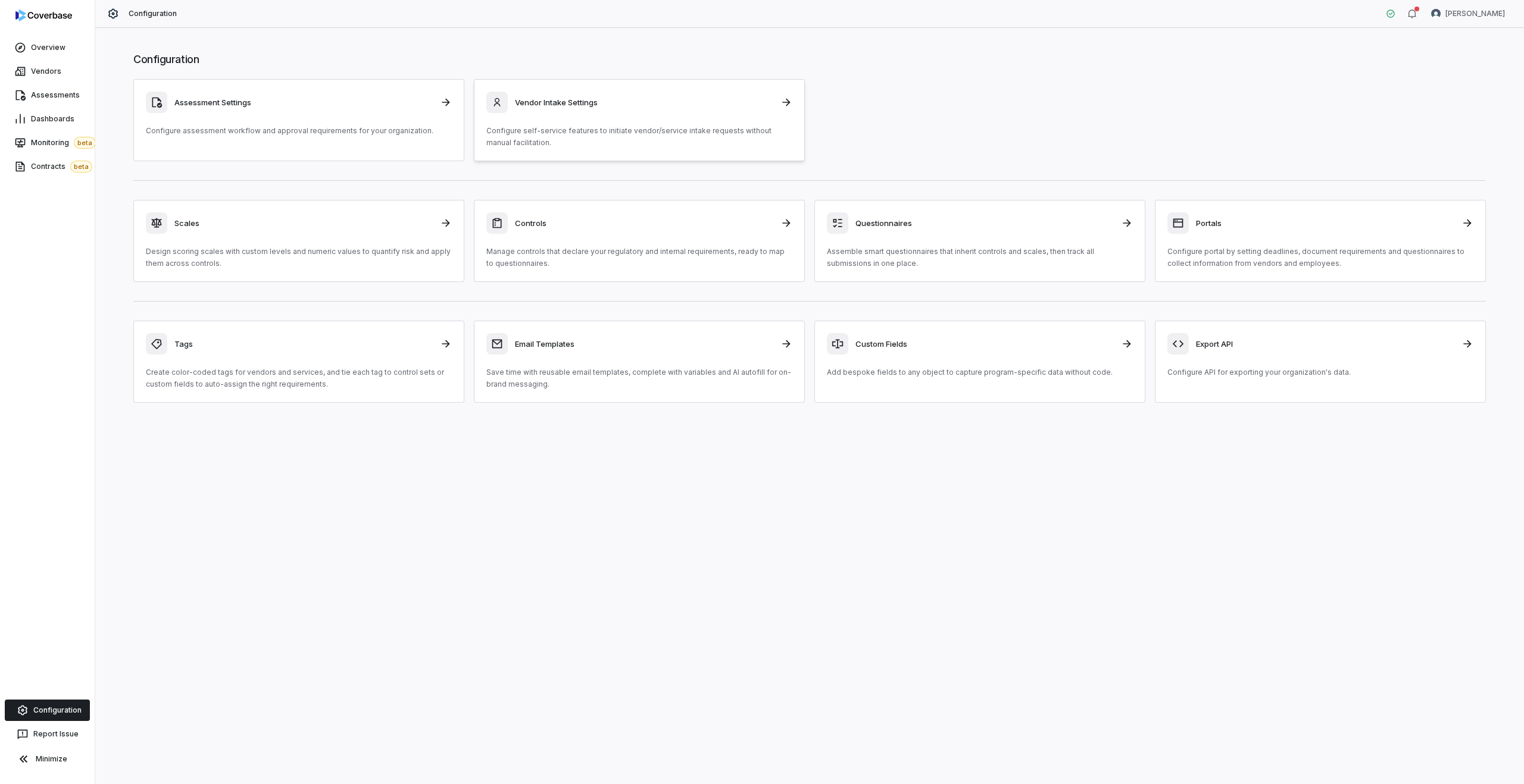
click at [556, 116] on div "Vendor Intake Settings Configure self-service features to initiate vendor/servi…" at bounding box center [639, 120] width 306 height 57
click at [33, 76] on link "Vendors" at bounding box center [47, 72] width 90 height 21
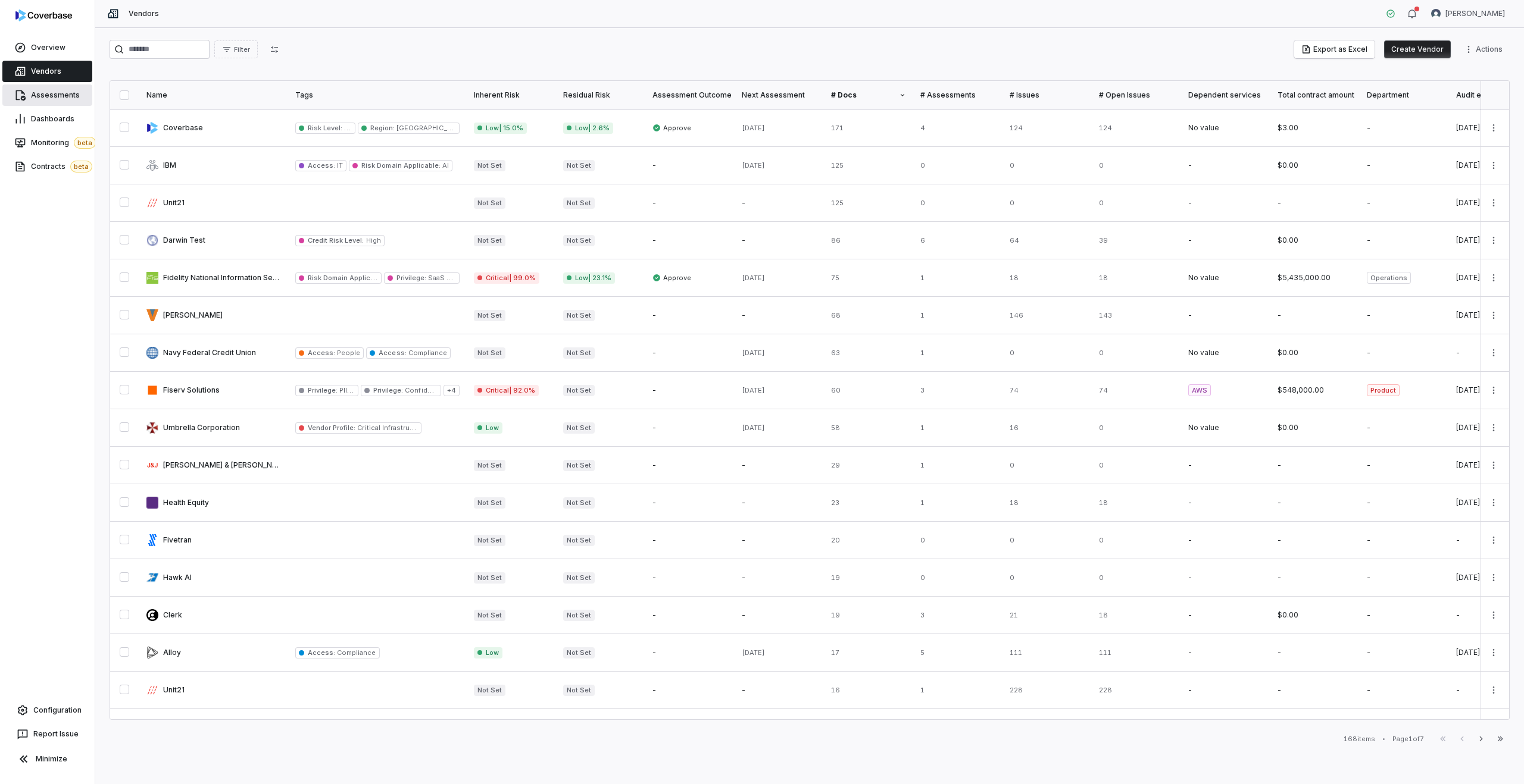
click at [58, 95] on span "Assessments" at bounding box center [55, 95] width 49 height 9
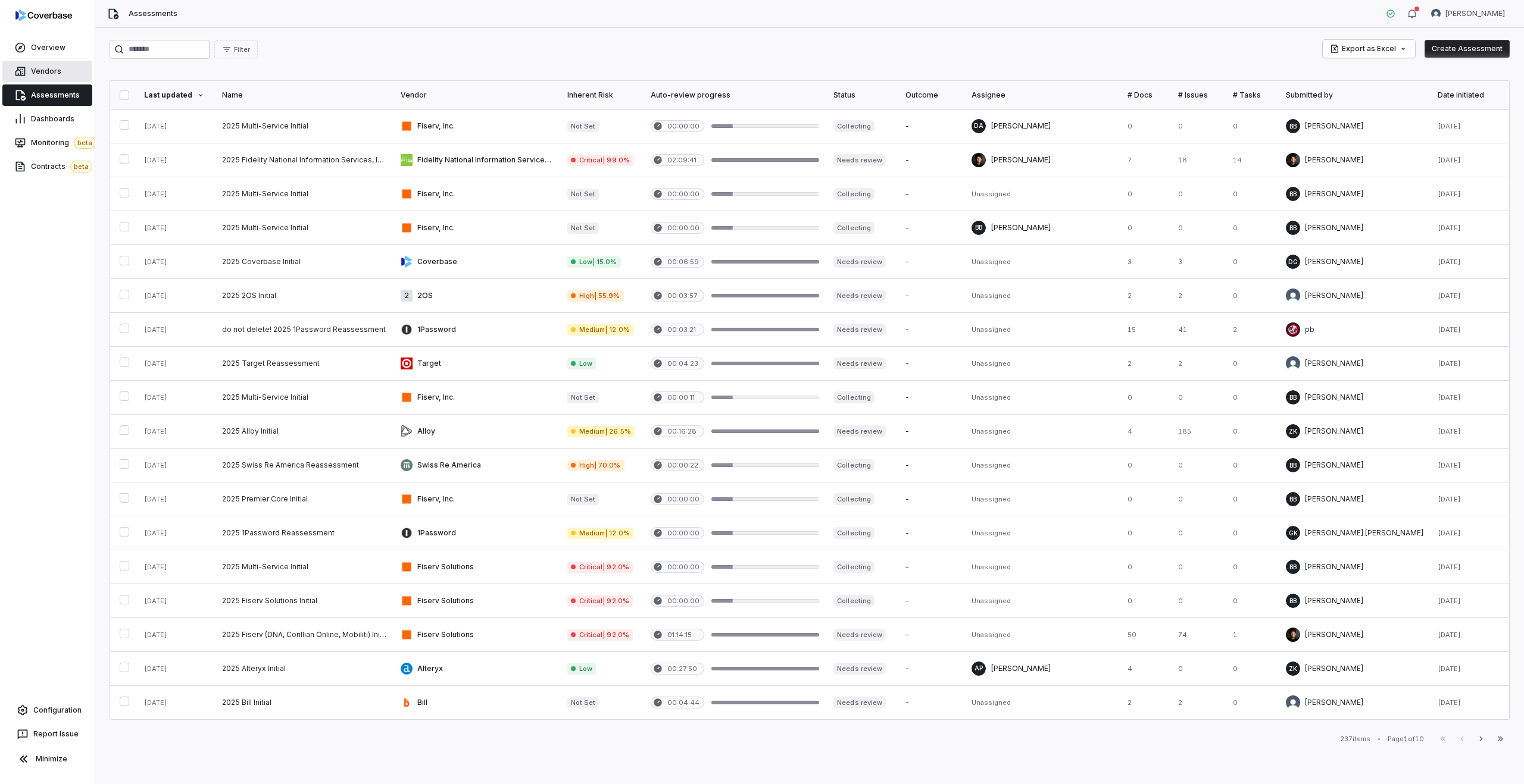
click at [47, 65] on link "Vendors" at bounding box center [47, 72] width 90 height 21
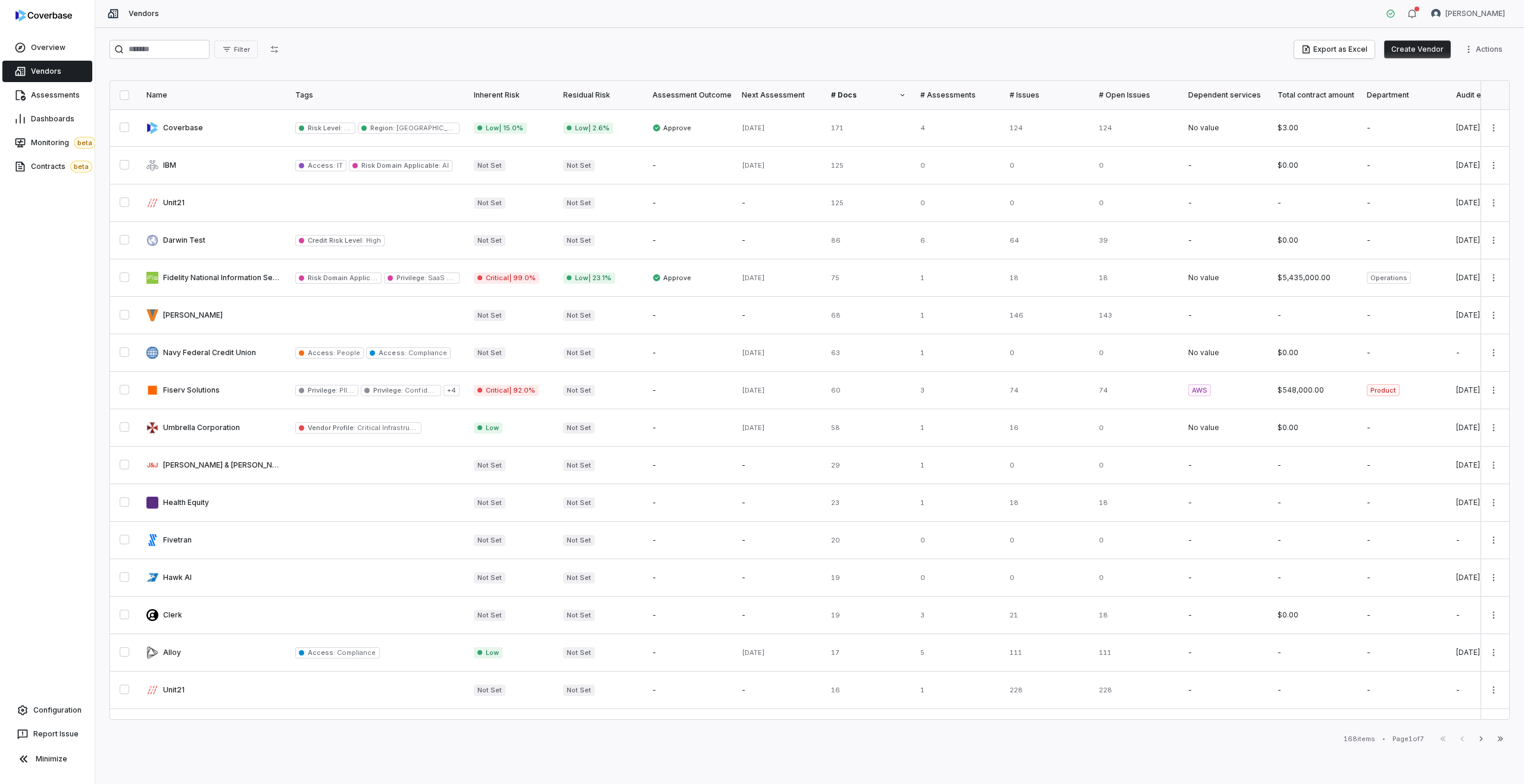
click at [1424, 47] on button "Create Vendor" at bounding box center [1418, 49] width 67 height 18
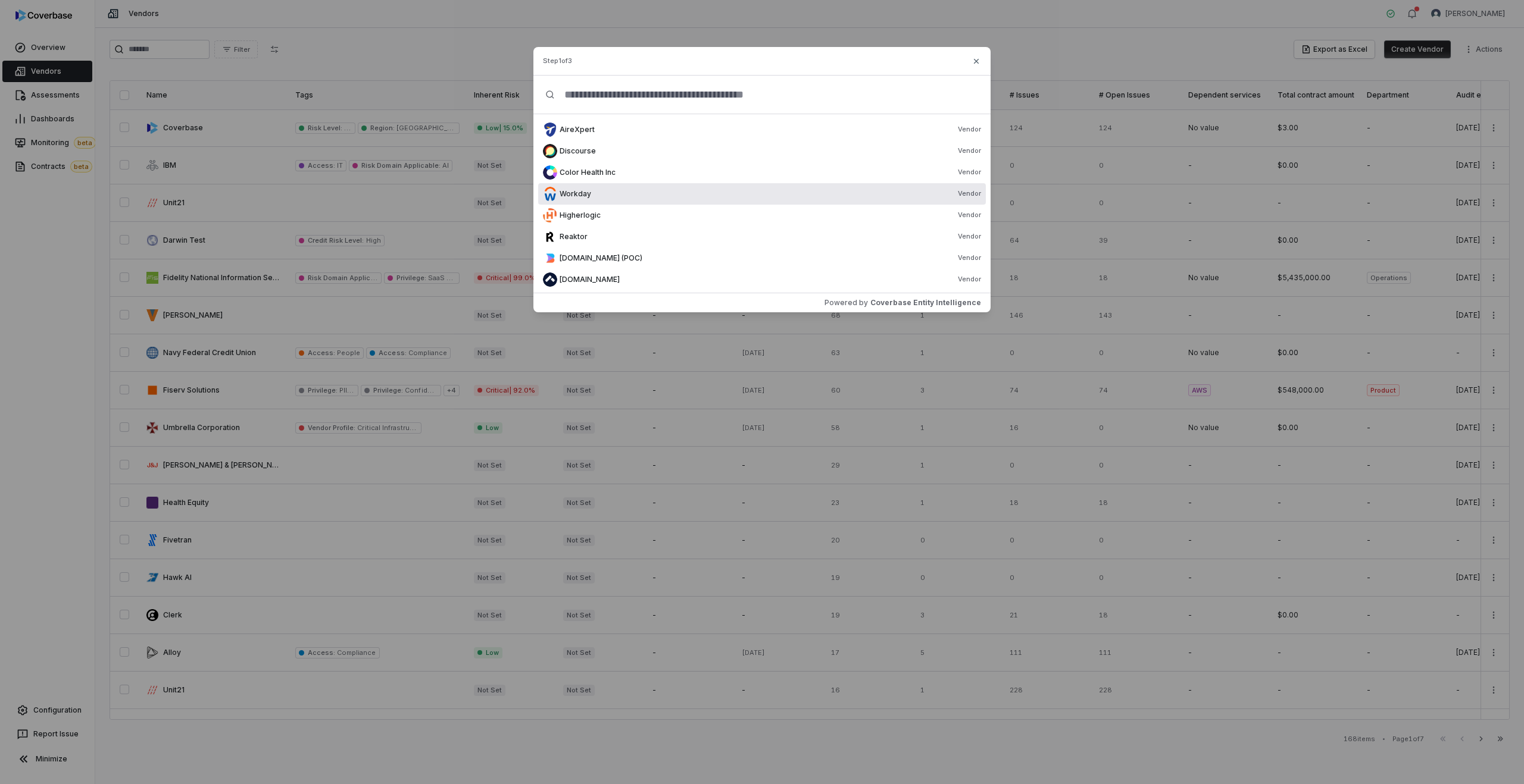
click at [610, 201] on div "Workday Vendor" at bounding box center [762, 194] width 447 height 21
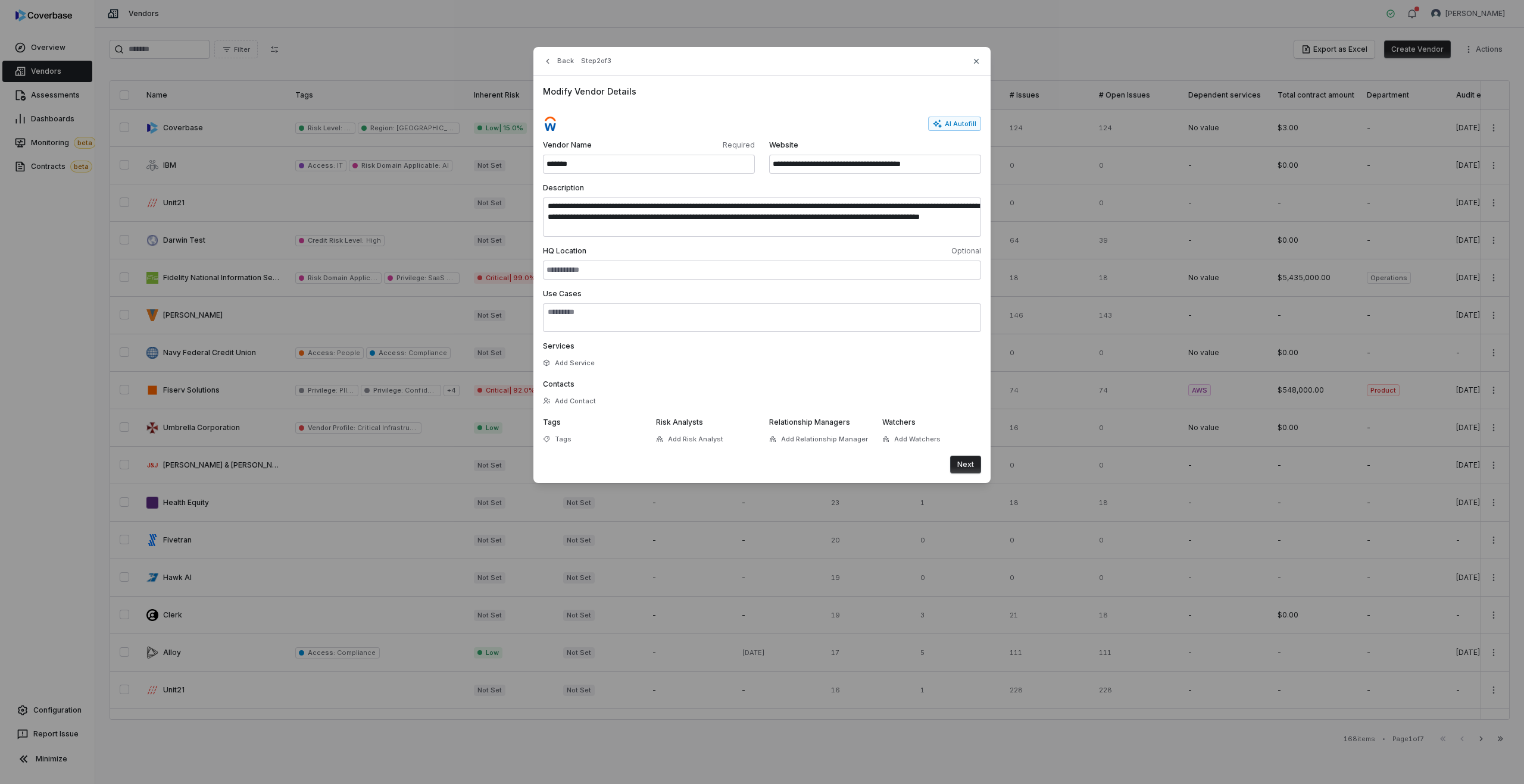
click at [965, 461] on button "Next" at bounding box center [966, 465] width 31 height 18
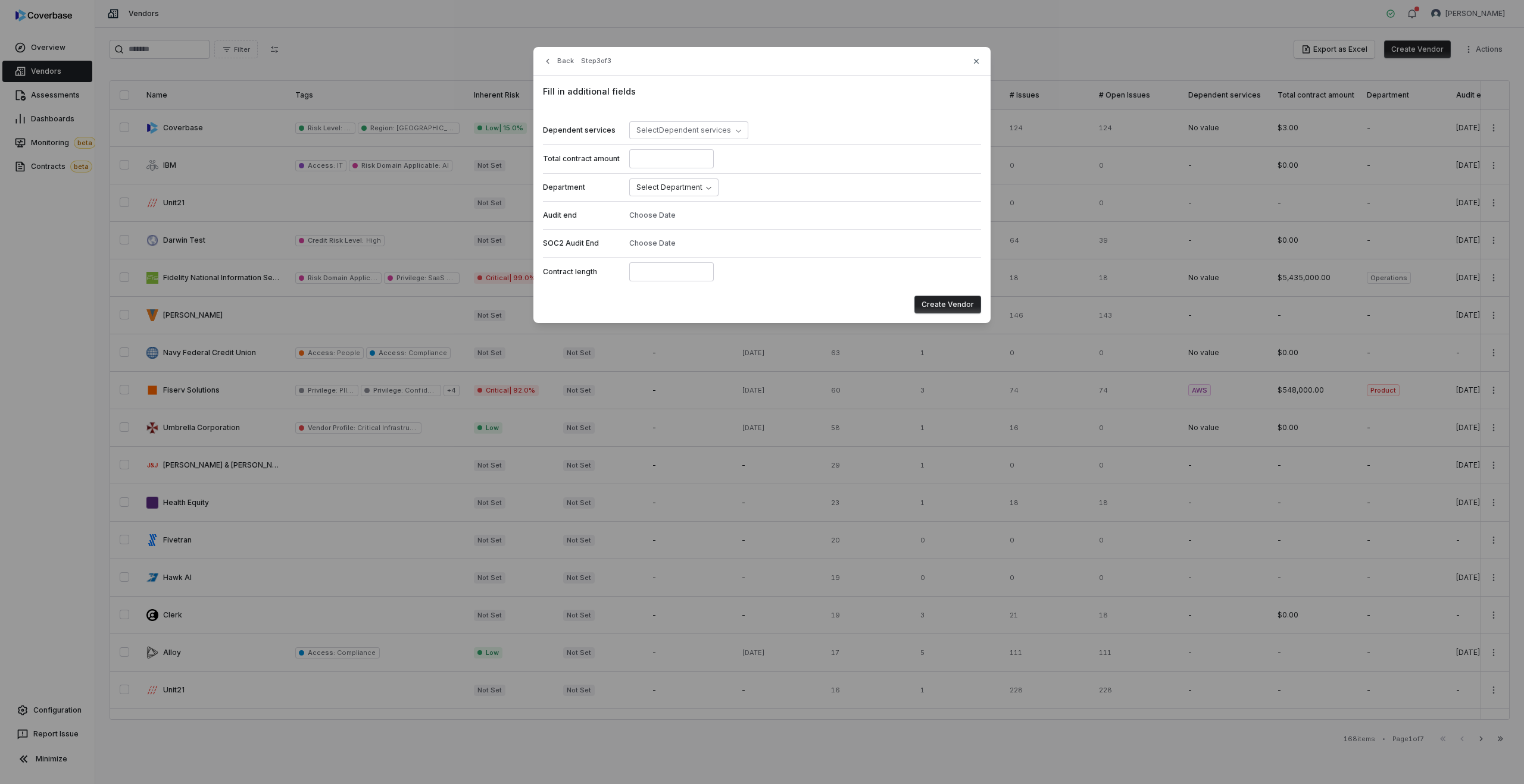
click at [940, 304] on button "Create Vendor" at bounding box center [948, 304] width 67 height 18
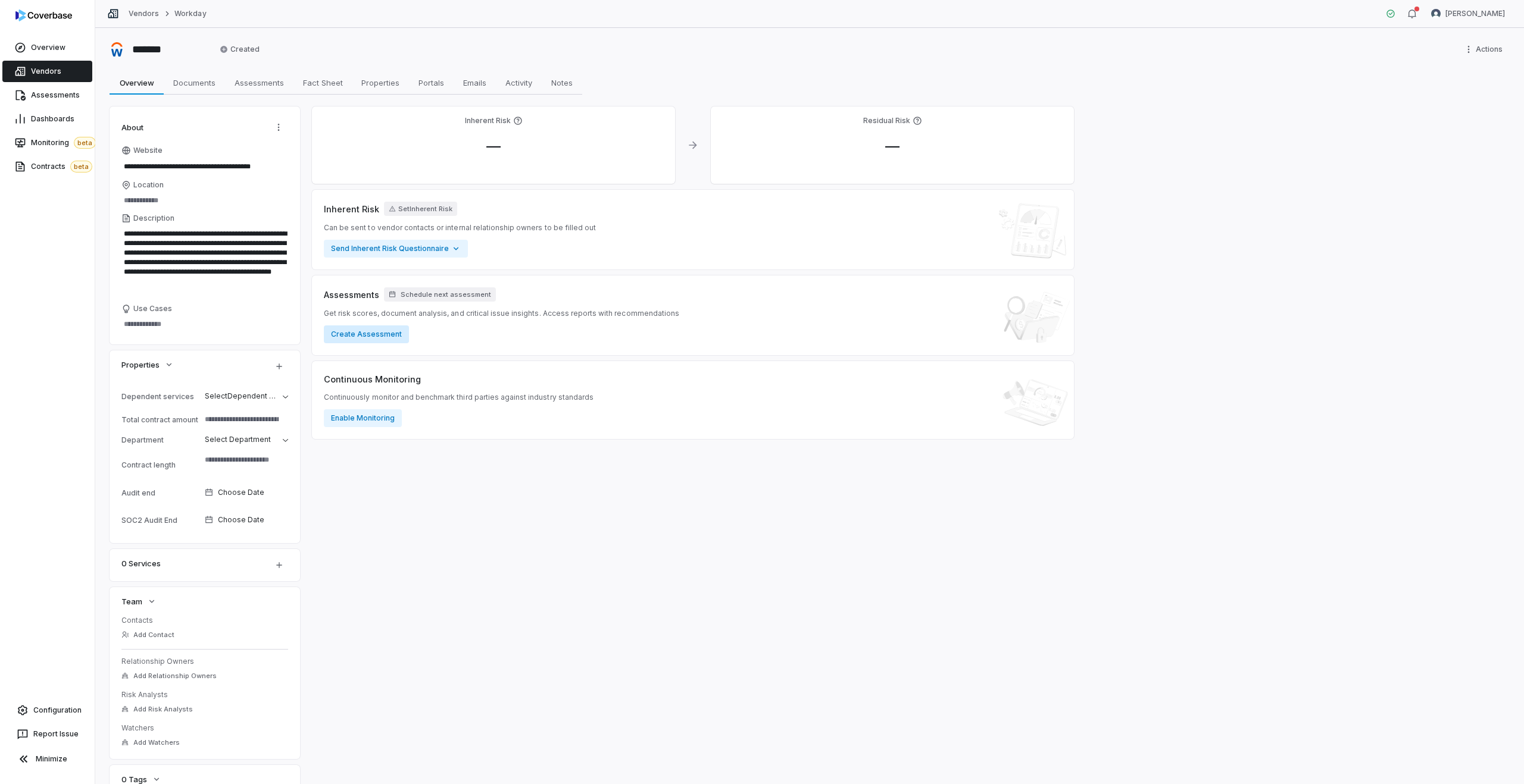
click at [374, 331] on button "Create Assessment" at bounding box center [366, 334] width 85 height 18
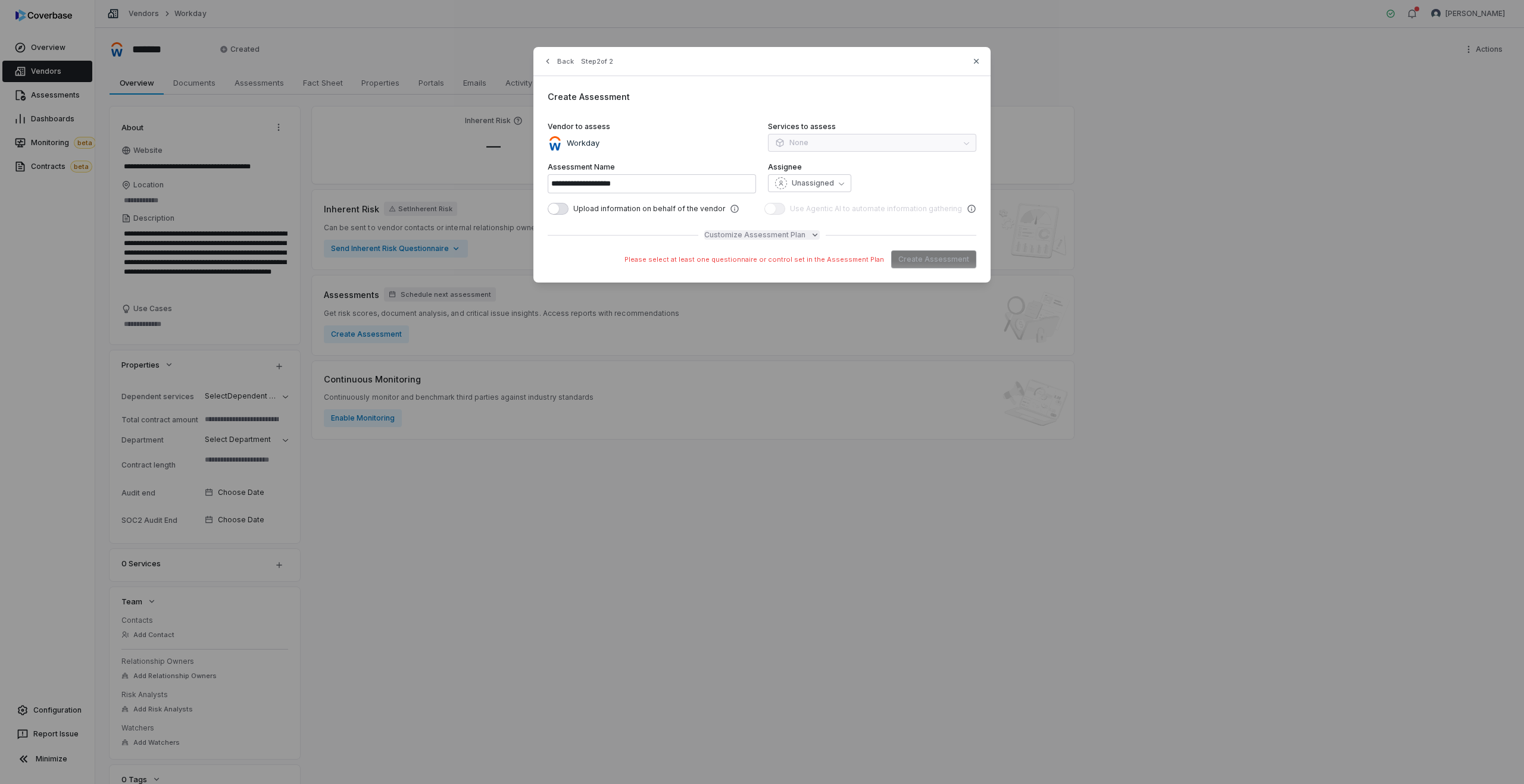
click at [727, 232] on span "Customize Assessment Plan" at bounding box center [754, 235] width 101 height 9
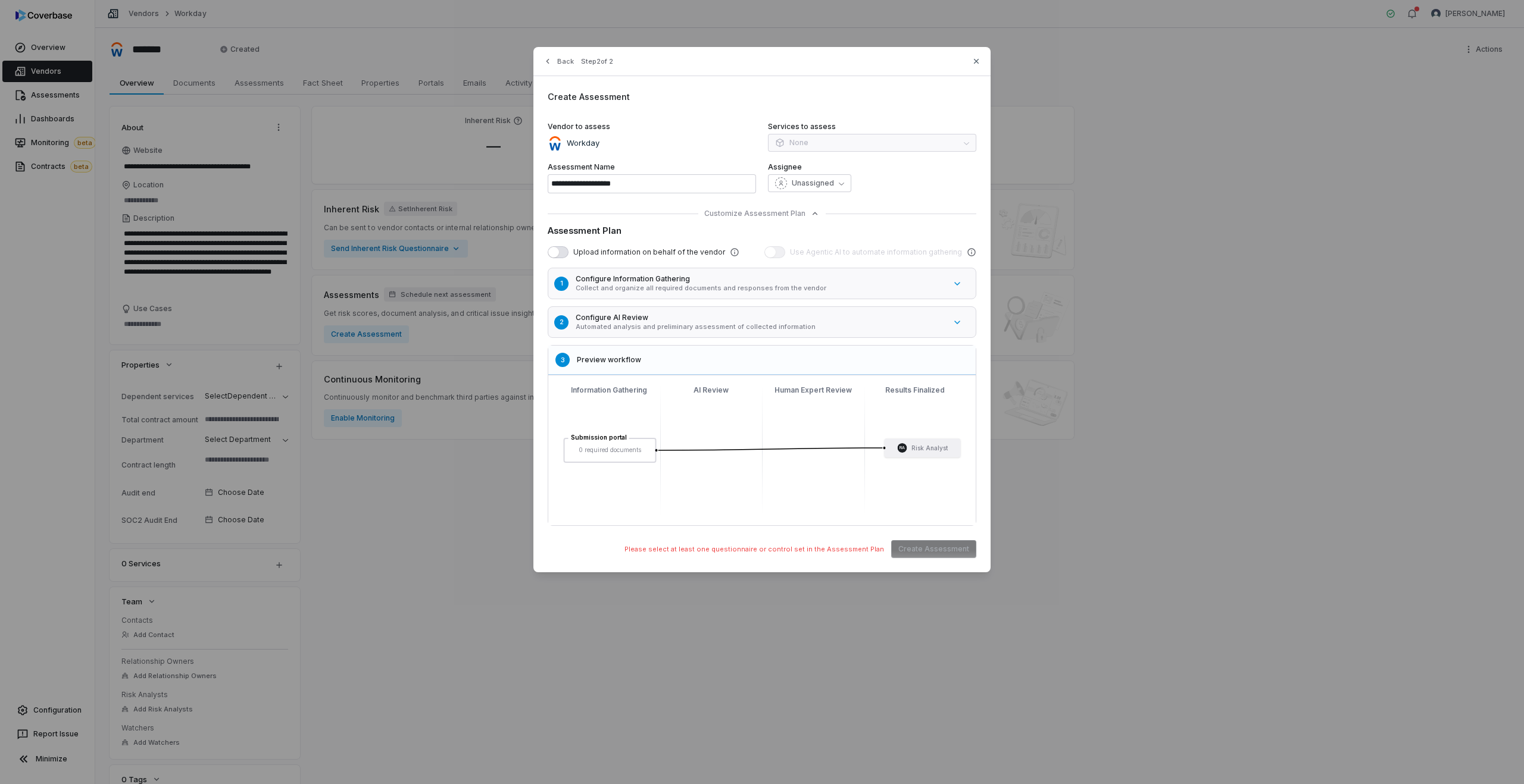
click at [665, 332] on button "2 Configure AI Review Automated analysis and preliminary assessment of collecte…" at bounding box center [768, 322] width 447 height 37
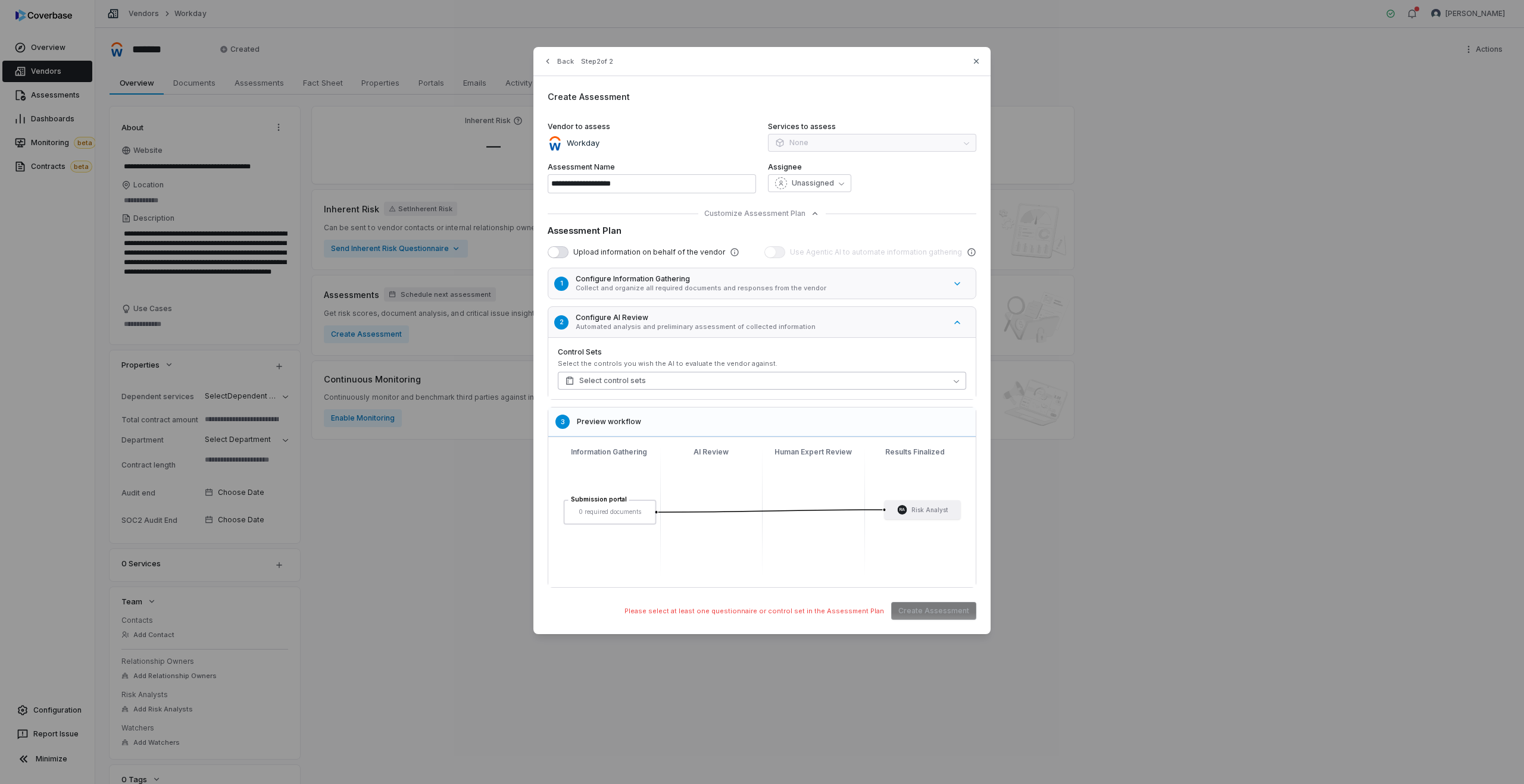
click at [615, 380] on span "Select control sets" at bounding box center [605, 381] width 81 height 9
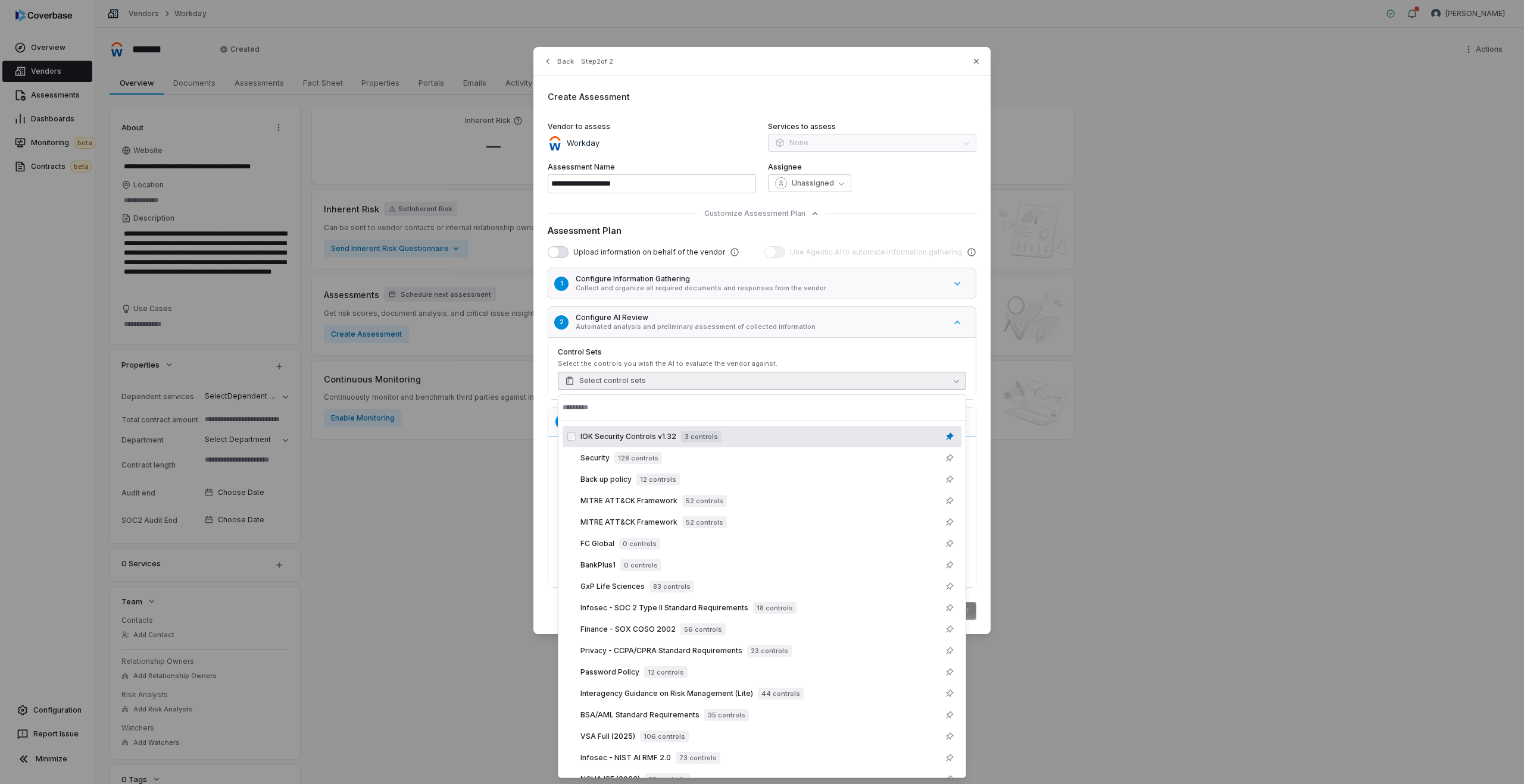
click at [593, 444] on div "IOK Security Controls v1.32 3 controls" at bounding box center [762, 436] width 399 height 21
click at [665, 223] on div "Customize Assessment Plan Assessment Plan Upload information on behalf of the v…" at bounding box center [762, 400] width 429 height 376
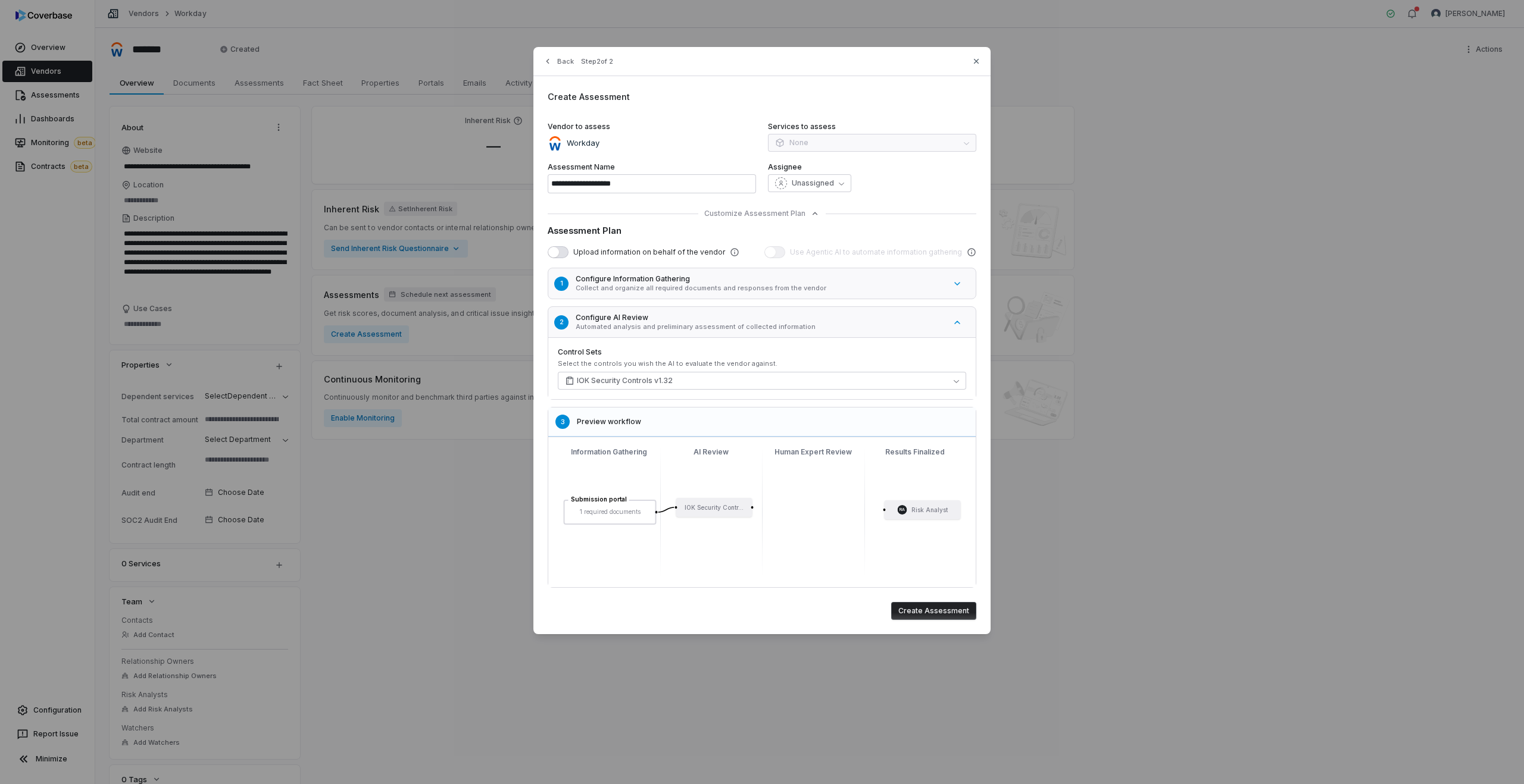
click at [915, 603] on button "Create Assessment" at bounding box center [934, 611] width 85 height 18
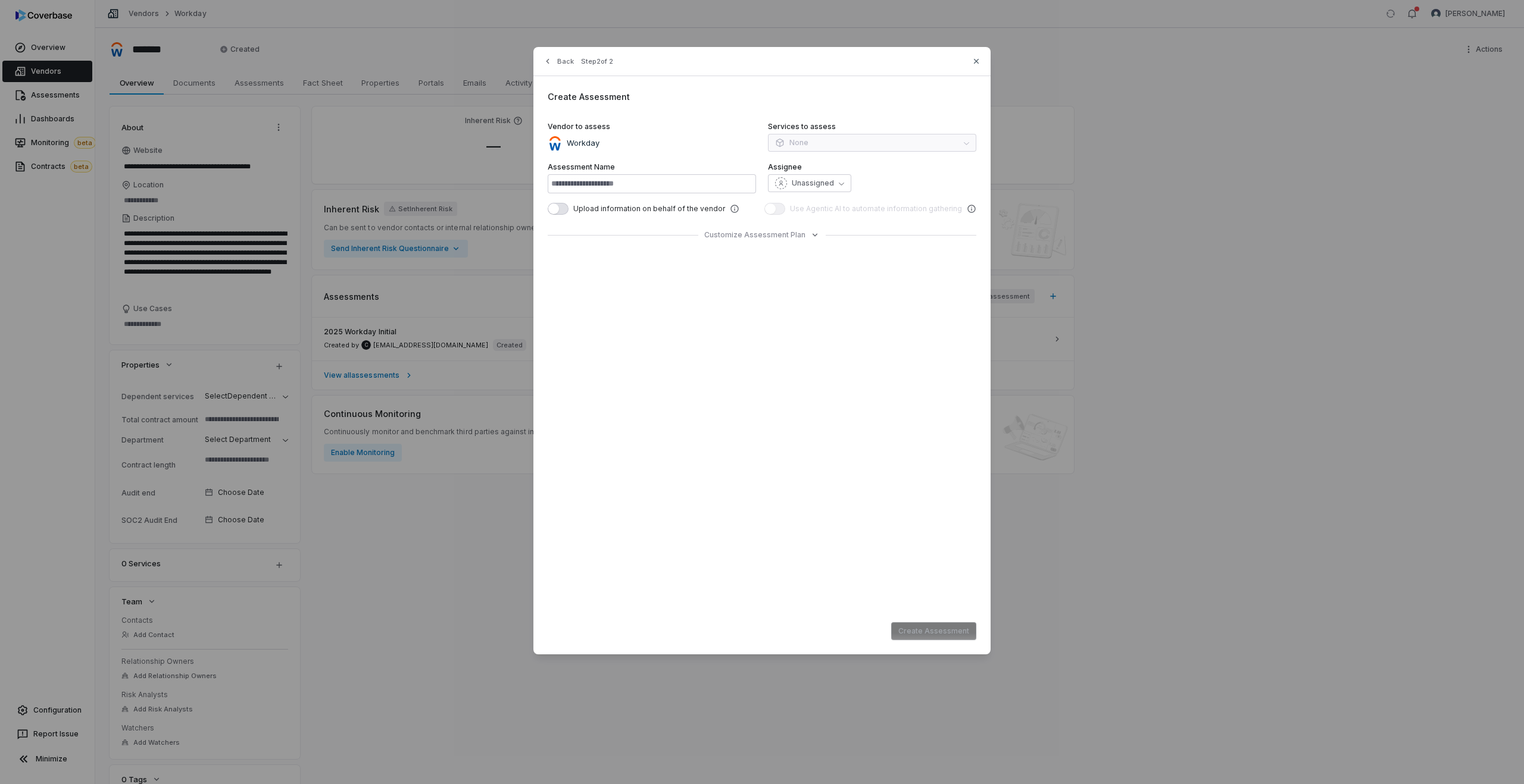
type input "**********"
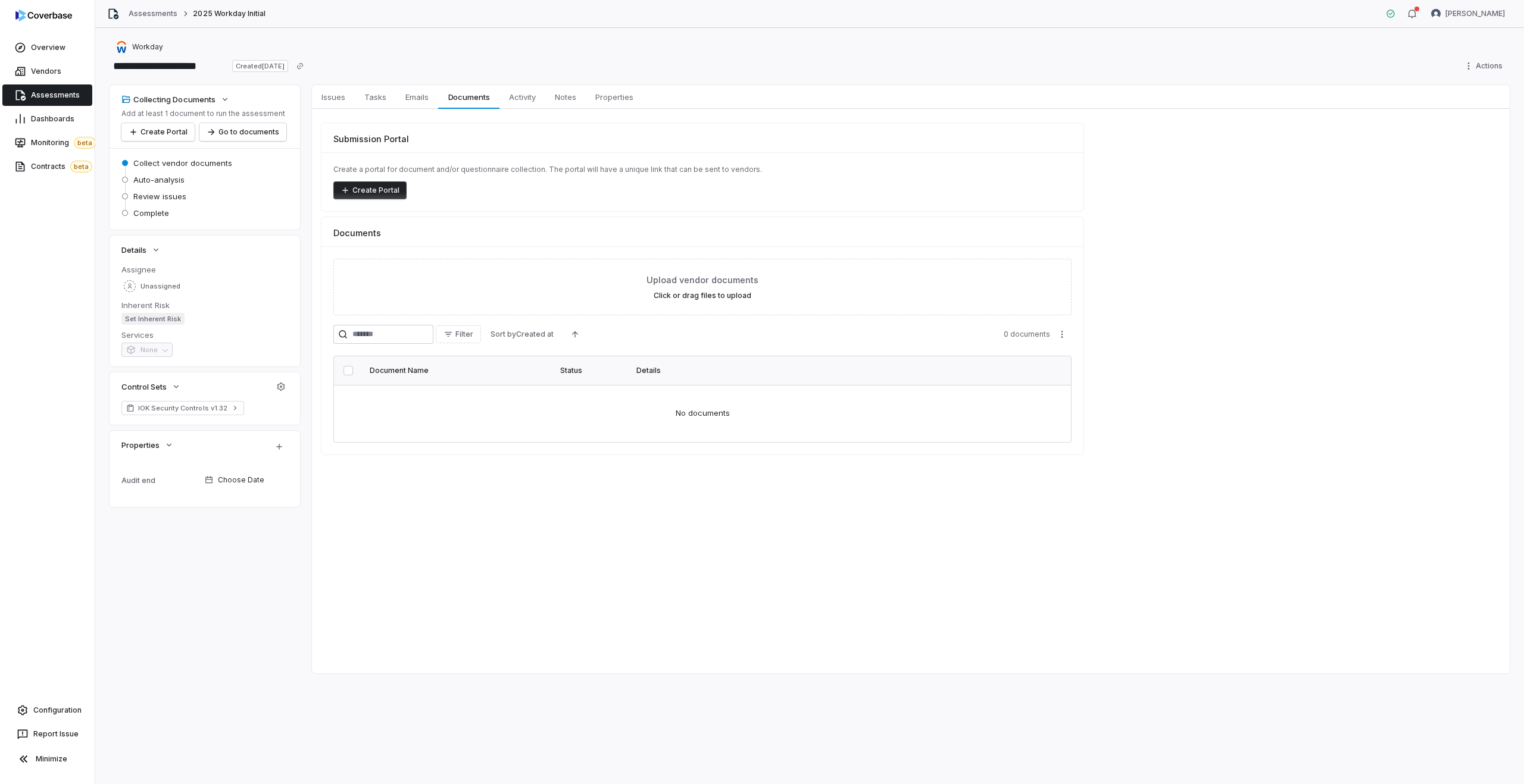
click at [371, 190] on button "Create Portal" at bounding box center [369, 190] width 73 height 18
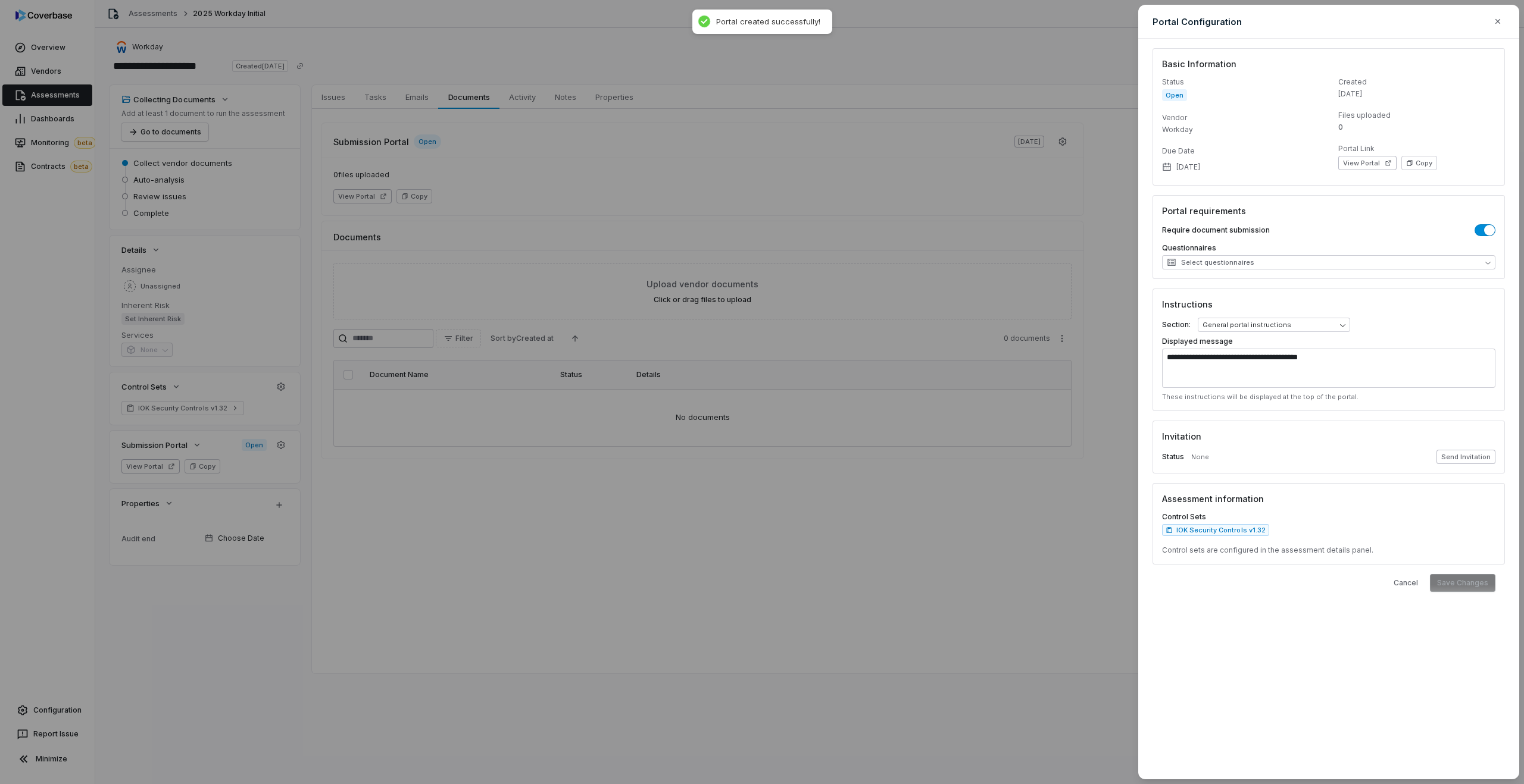
click at [1469, 461] on button "Send Invitation" at bounding box center [1466, 456] width 59 height 14
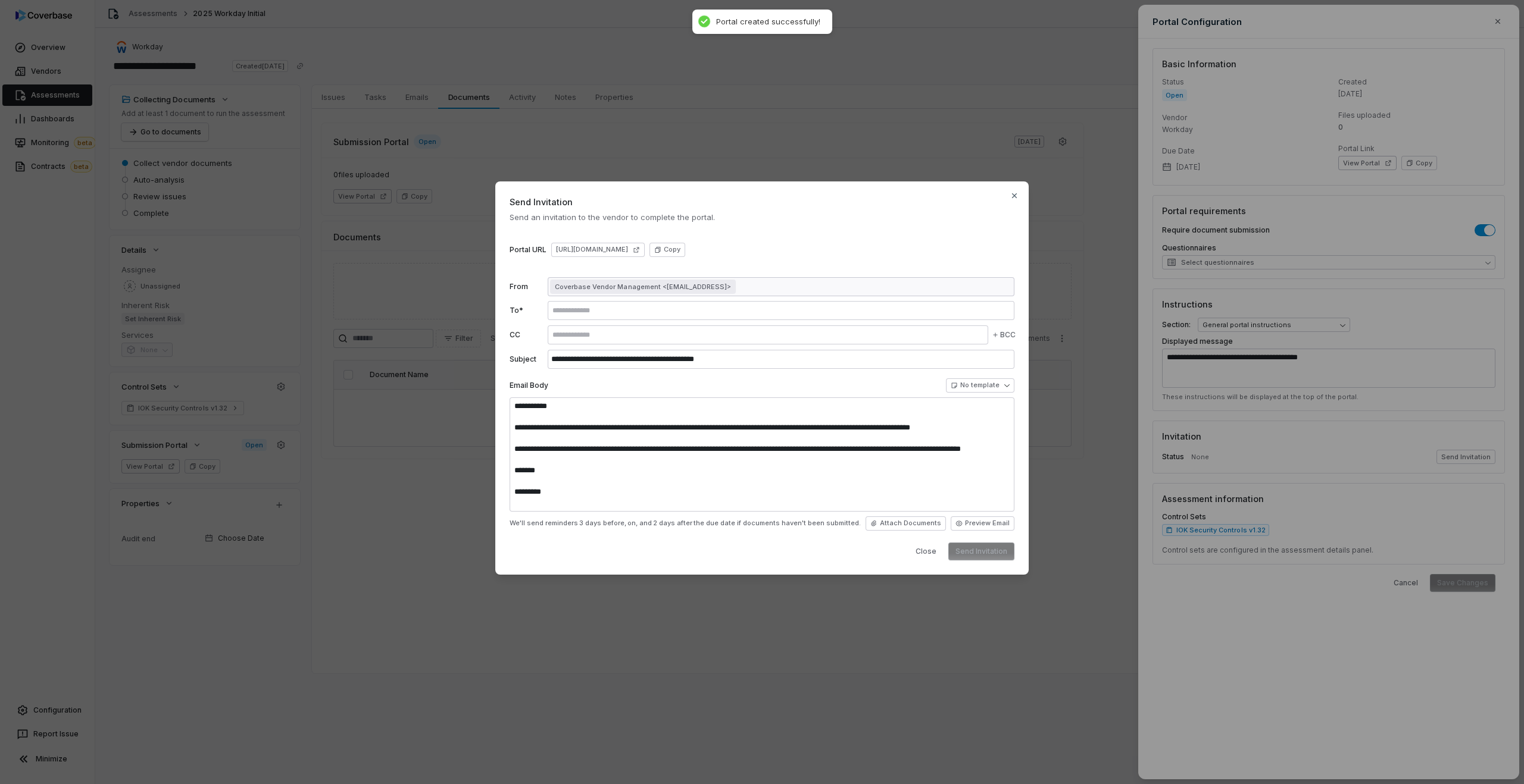
type textarea "**********"
click at [974, 523] on button "Preview Email" at bounding box center [982, 523] width 64 height 14
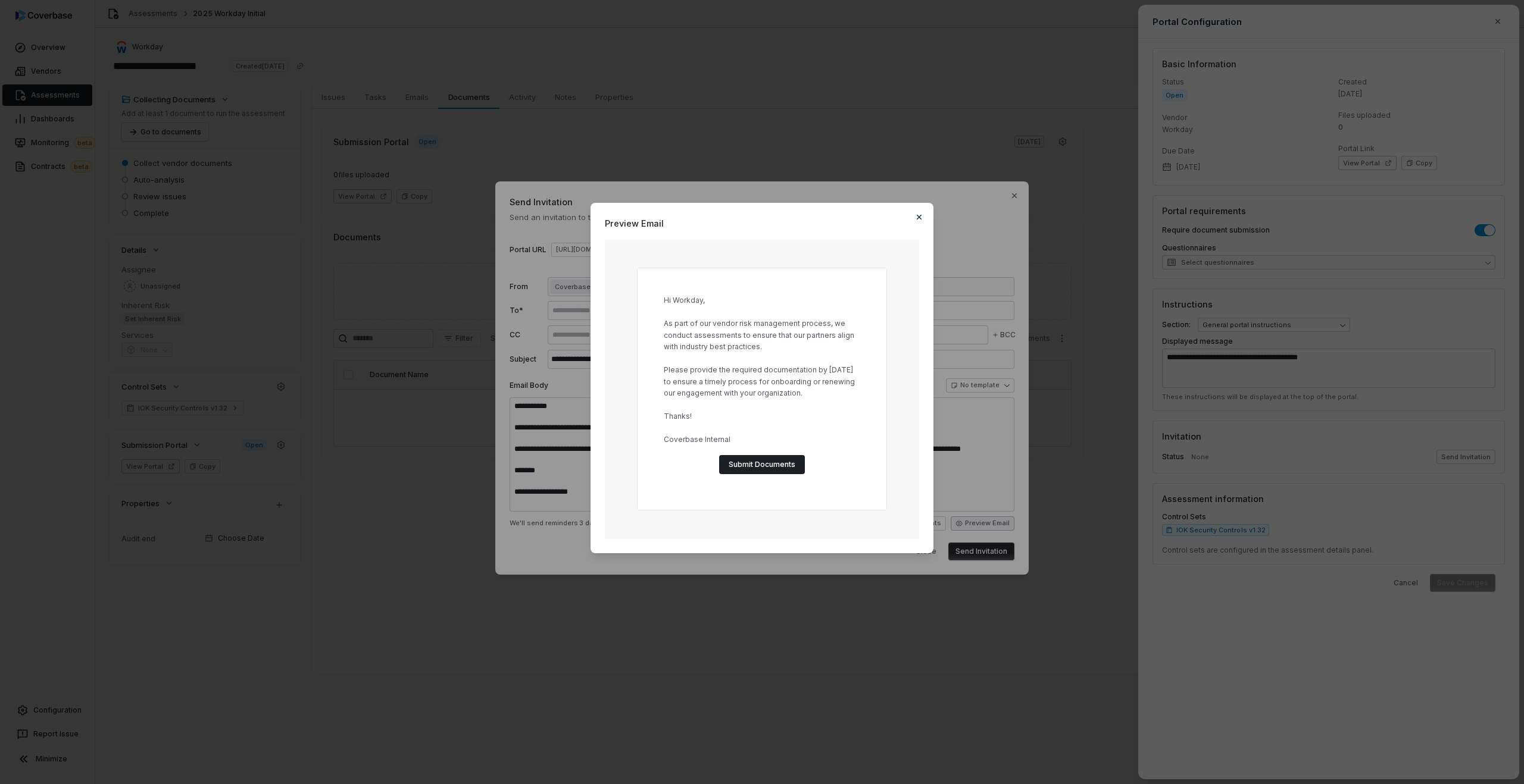
click at [918, 219] on icon "button" at bounding box center [919, 217] width 9 height 9
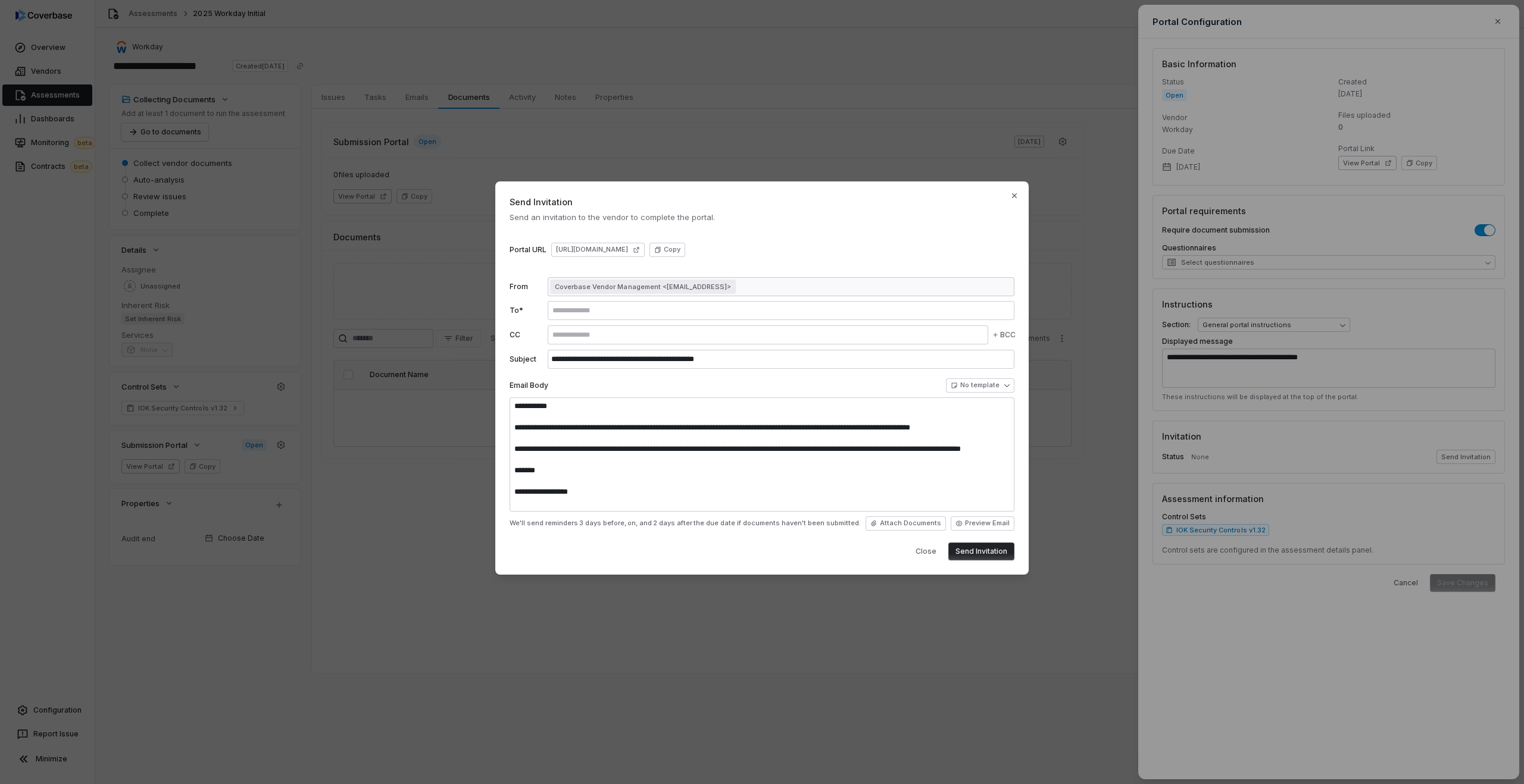
click at [982, 554] on button "Send Invitation" at bounding box center [981, 551] width 66 height 18
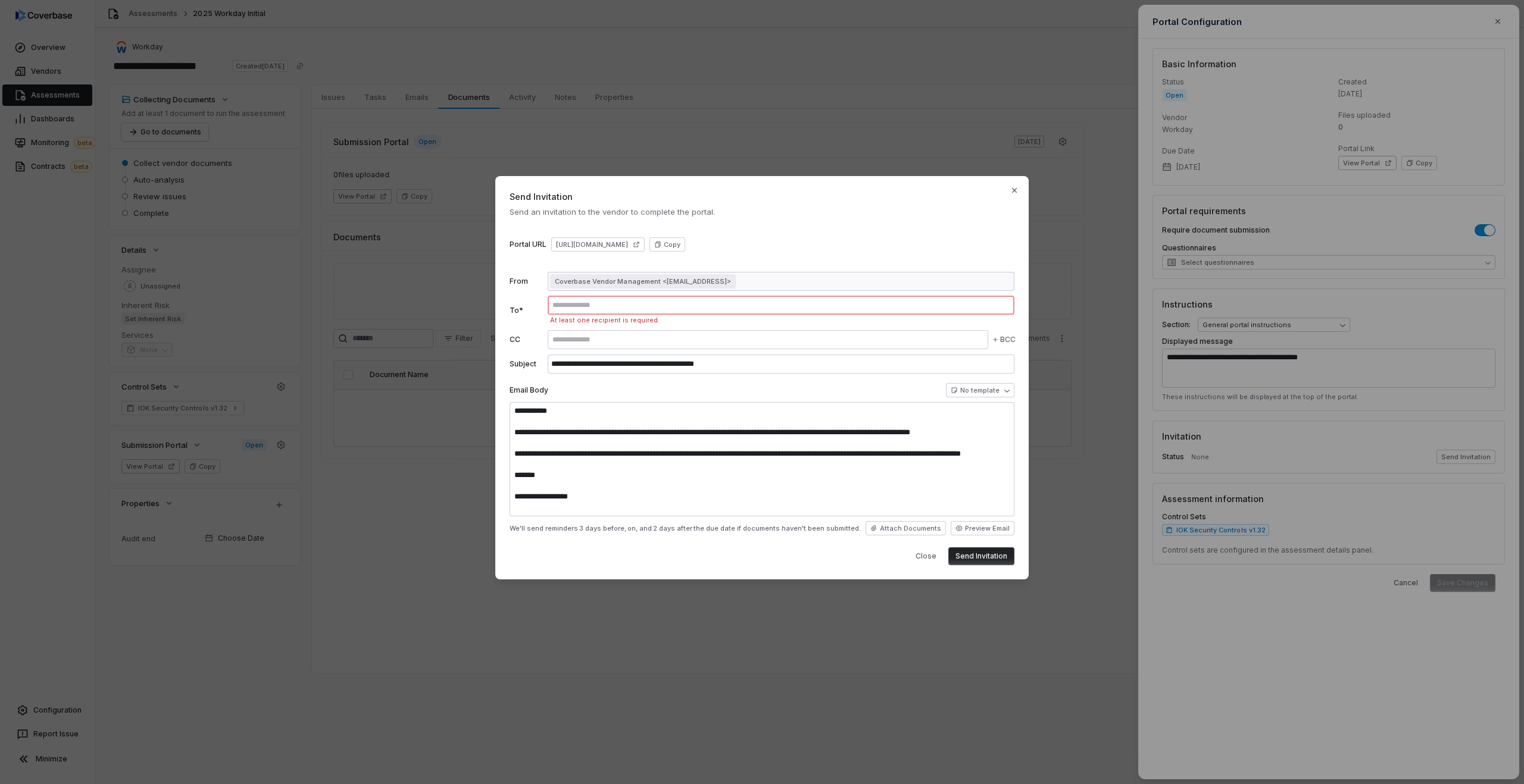
click at [659, 308] on input "text" at bounding box center [780, 305] width 462 height 9
type input "**********"
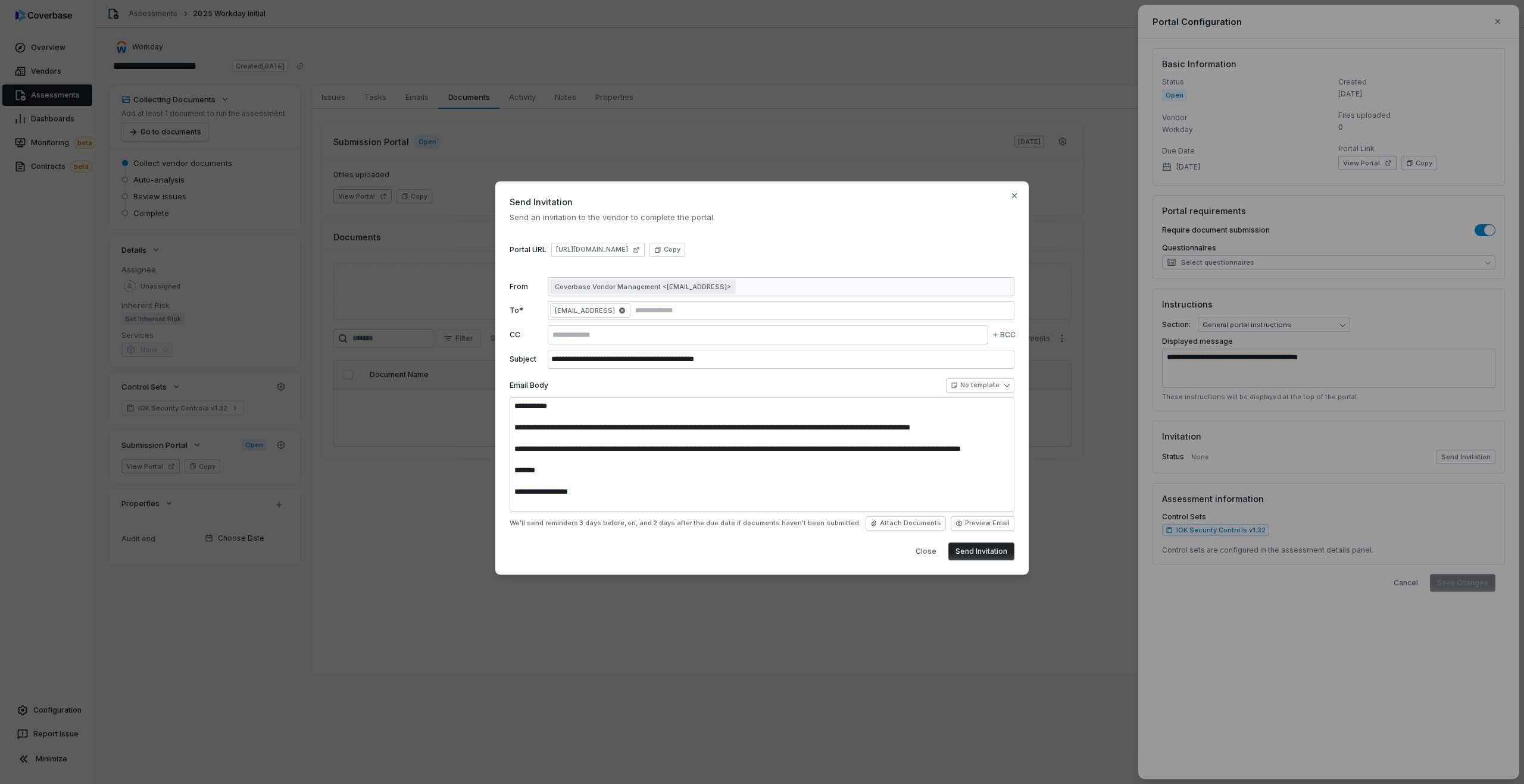
click at [967, 558] on button "Send Invitation" at bounding box center [981, 551] width 66 height 18
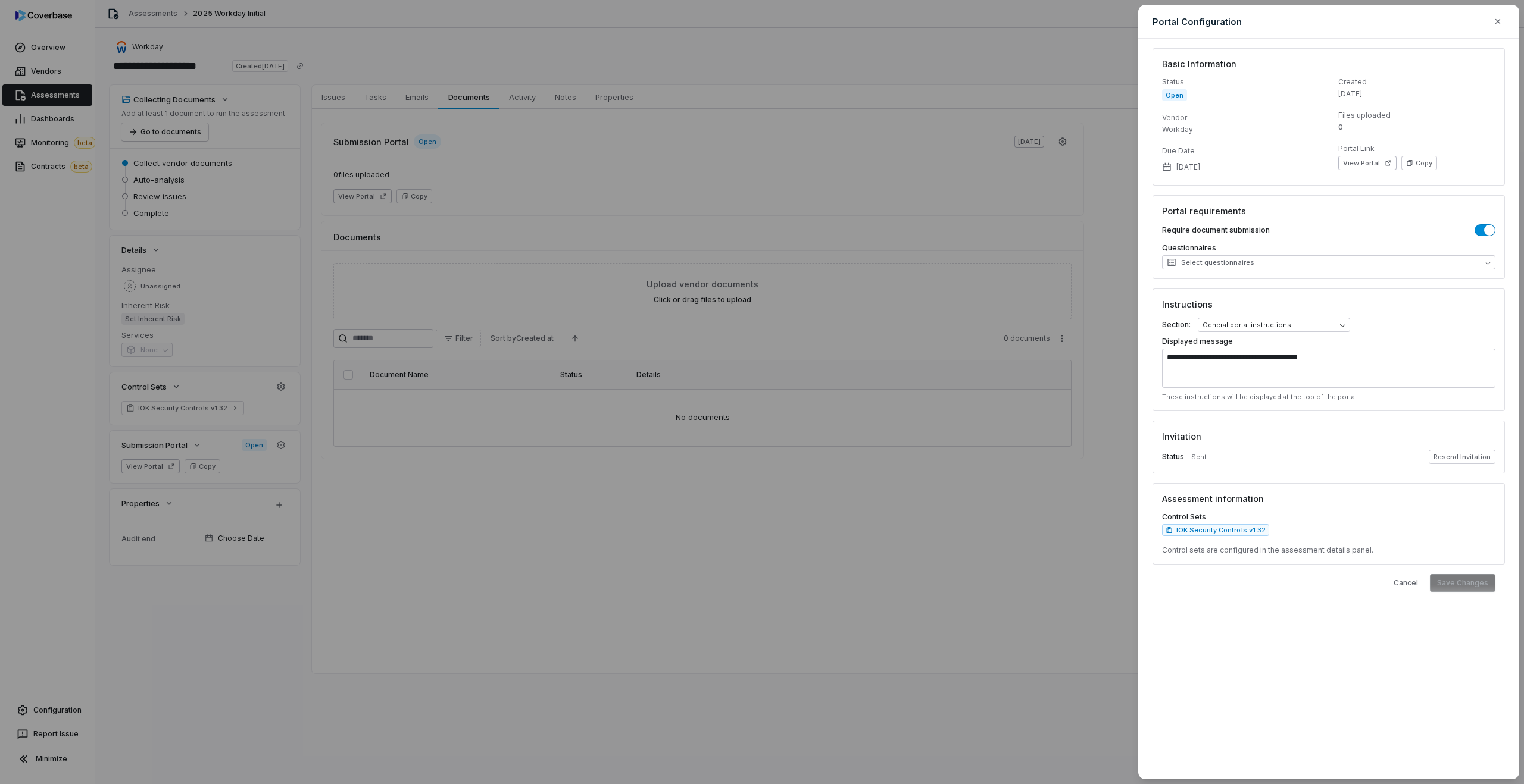
click at [594, 154] on div "**********" at bounding box center [762, 392] width 1524 height 784
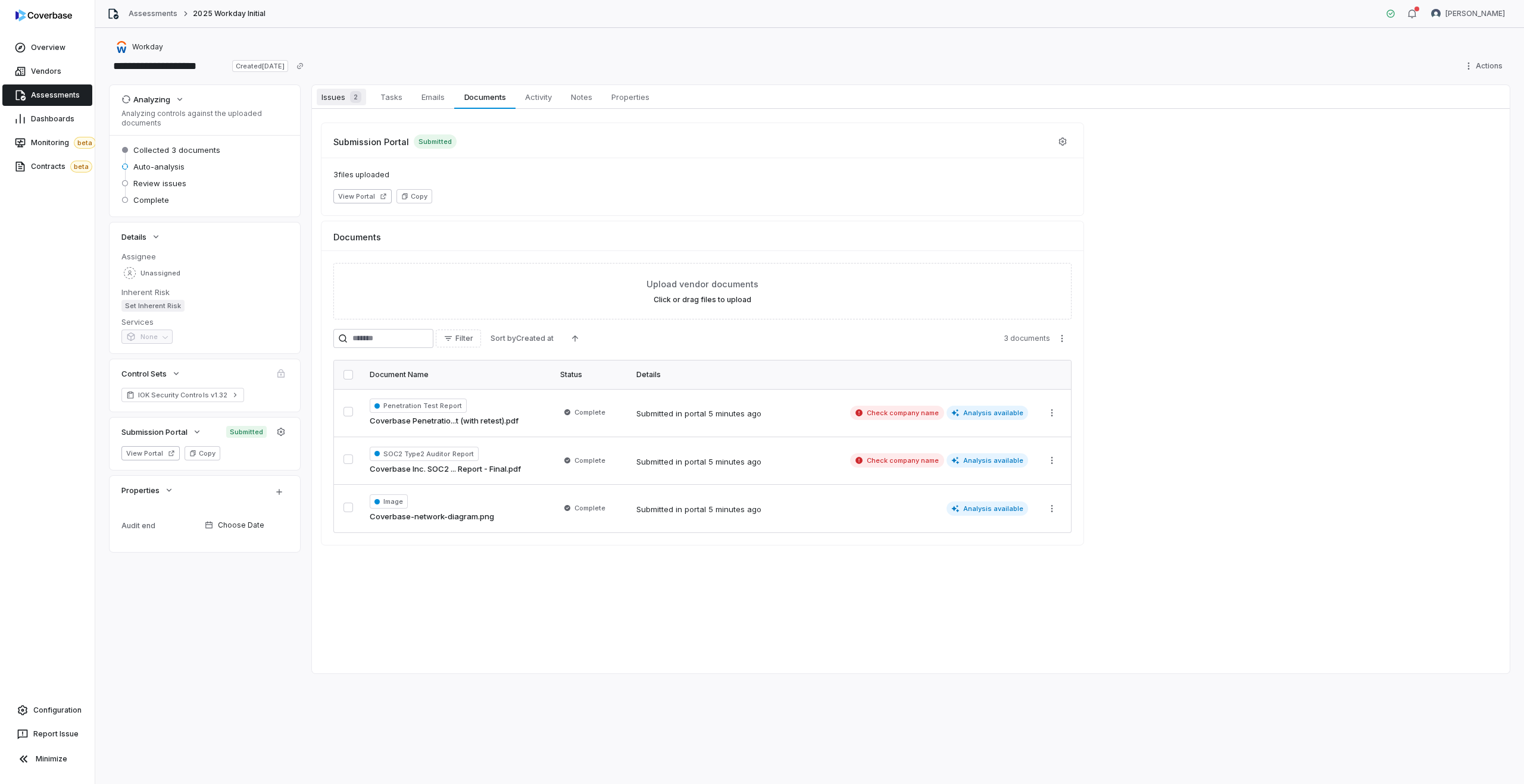
click at [336, 98] on span "Issues 2" at bounding box center [342, 97] width 49 height 17
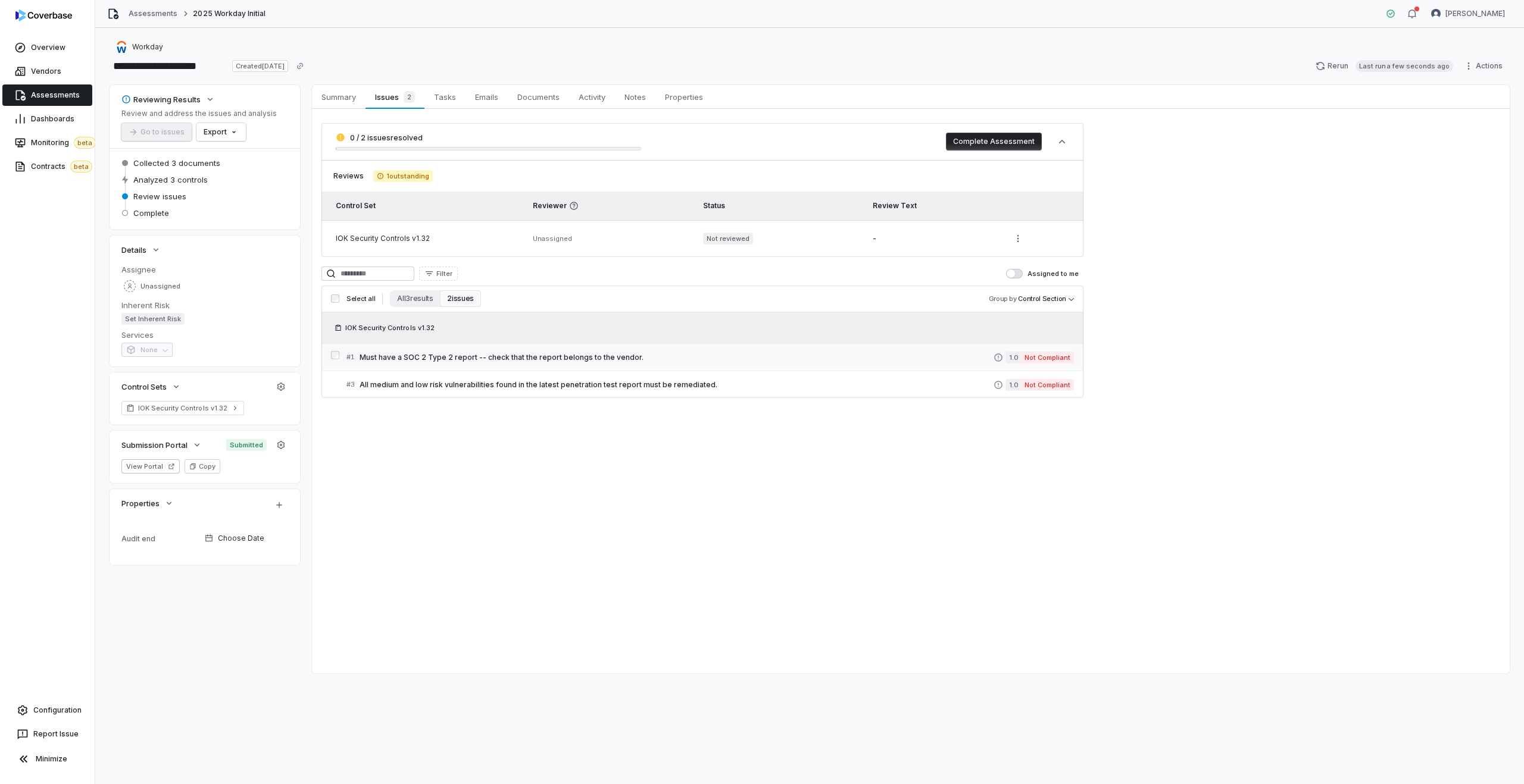
click at [647, 362] on span "Must have a SOC 2 Type 2 report -- check that the report belongs to the vendor." at bounding box center [677, 358] width 634 height 9
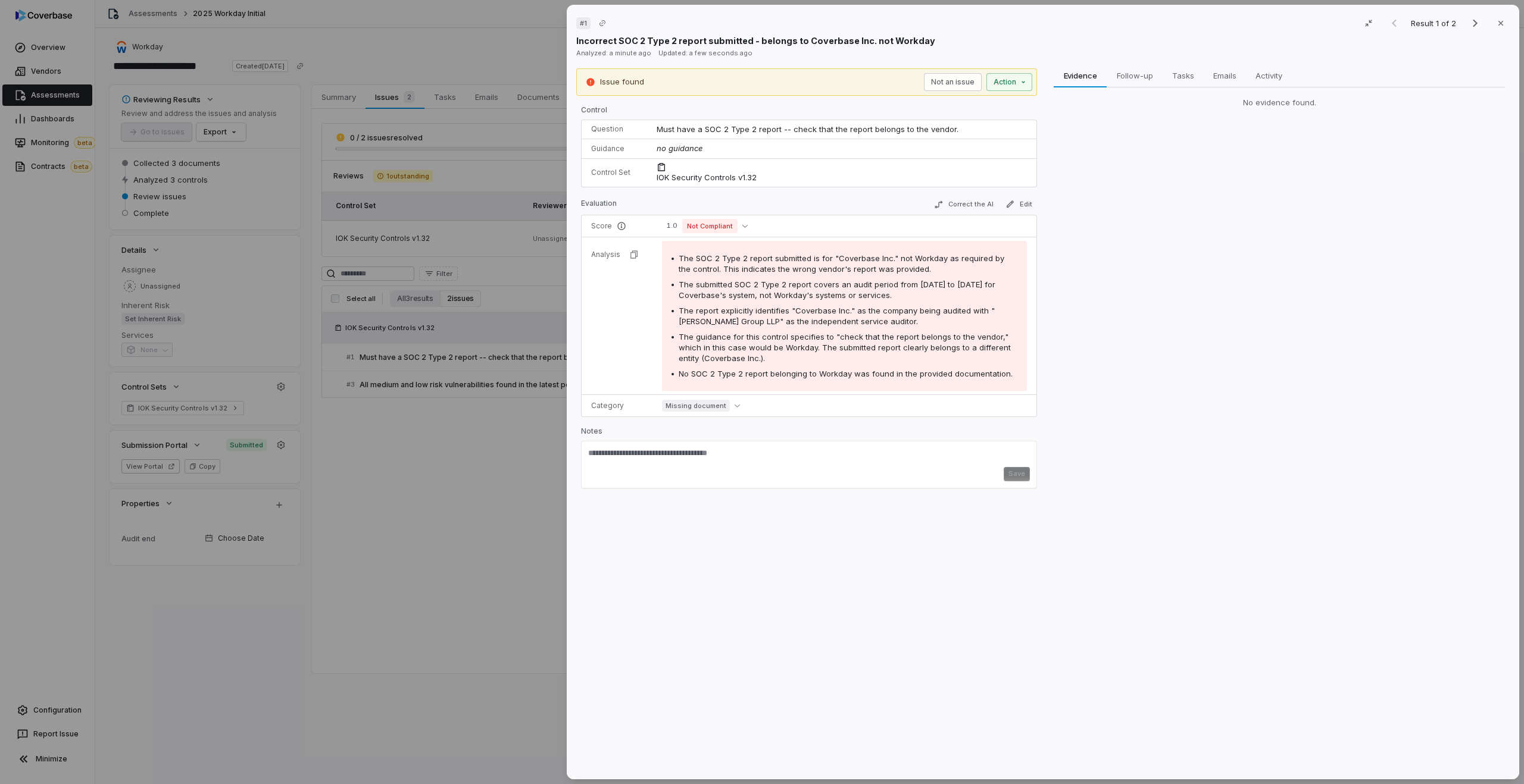
click at [485, 392] on div "# 1 Result 1 of 2 Close Incorrect SOC 2 Type 2 report submitted - belongs to Co…" at bounding box center [762, 392] width 1524 height 784
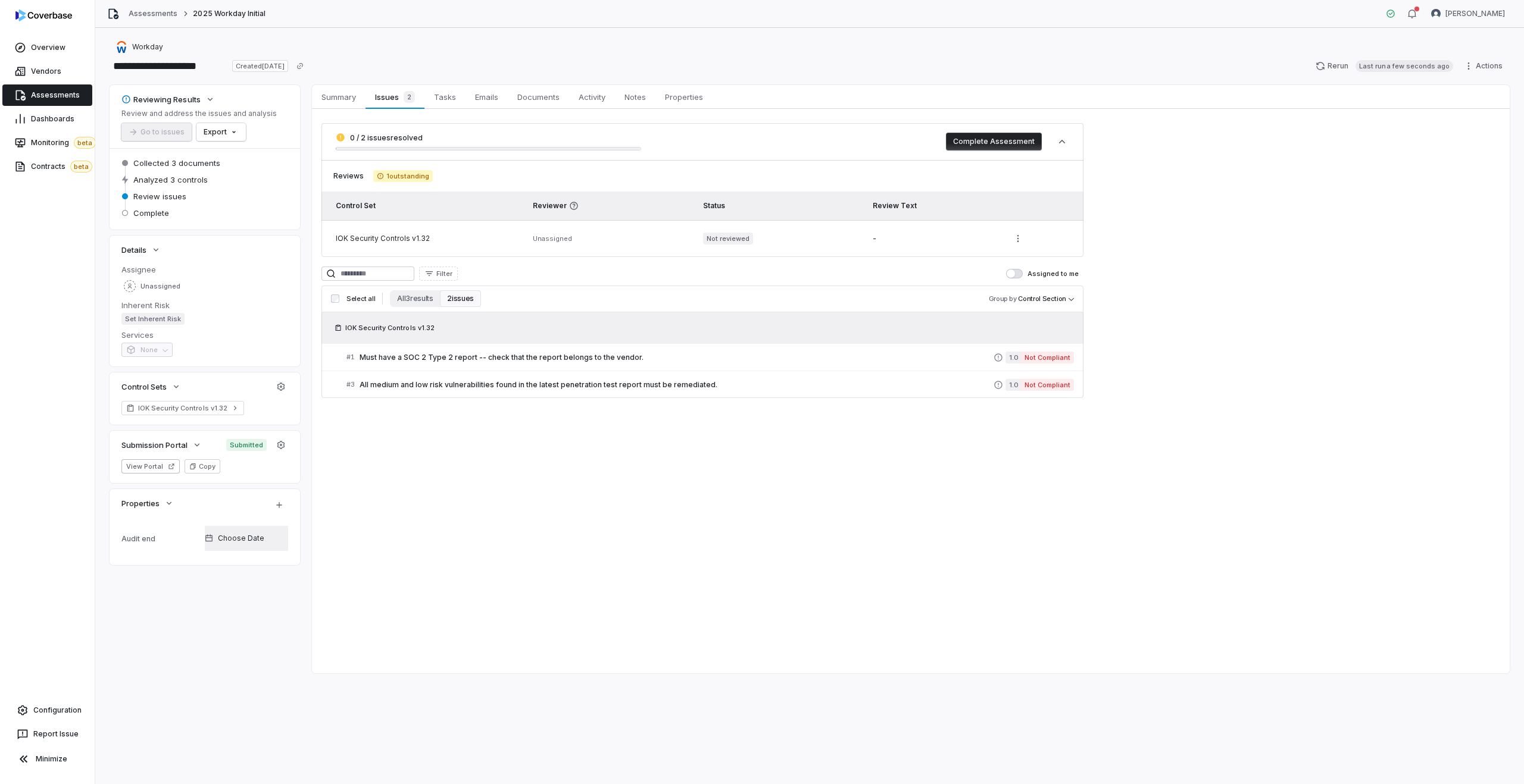
click at [225, 538] on span "Choose Date" at bounding box center [241, 538] width 46 height 9
click at [154, 539] on div "Audit end" at bounding box center [160, 538] width 78 height 9
click at [133, 536] on div "Audit end" at bounding box center [160, 538] width 78 height 9
click at [136, 551] on td "Audit end" at bounding box center [163, 538] width 84 height 27
click at [136, 538] on div "Audit end" at bounding box center [160, 538] width 78 height 9
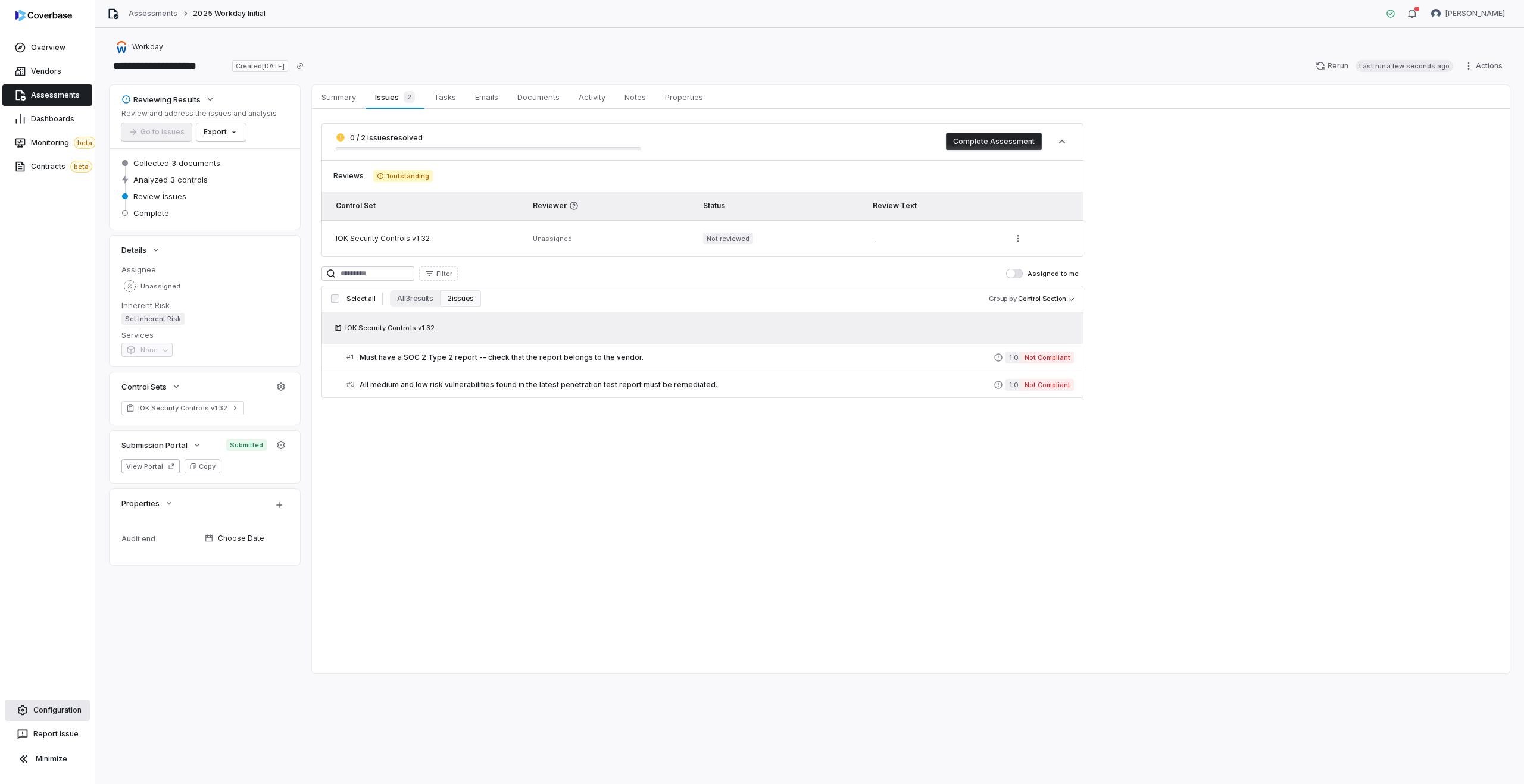
click at [41, 715] on link "Configuration" at bounding box center [47, 710] width 85 height 21
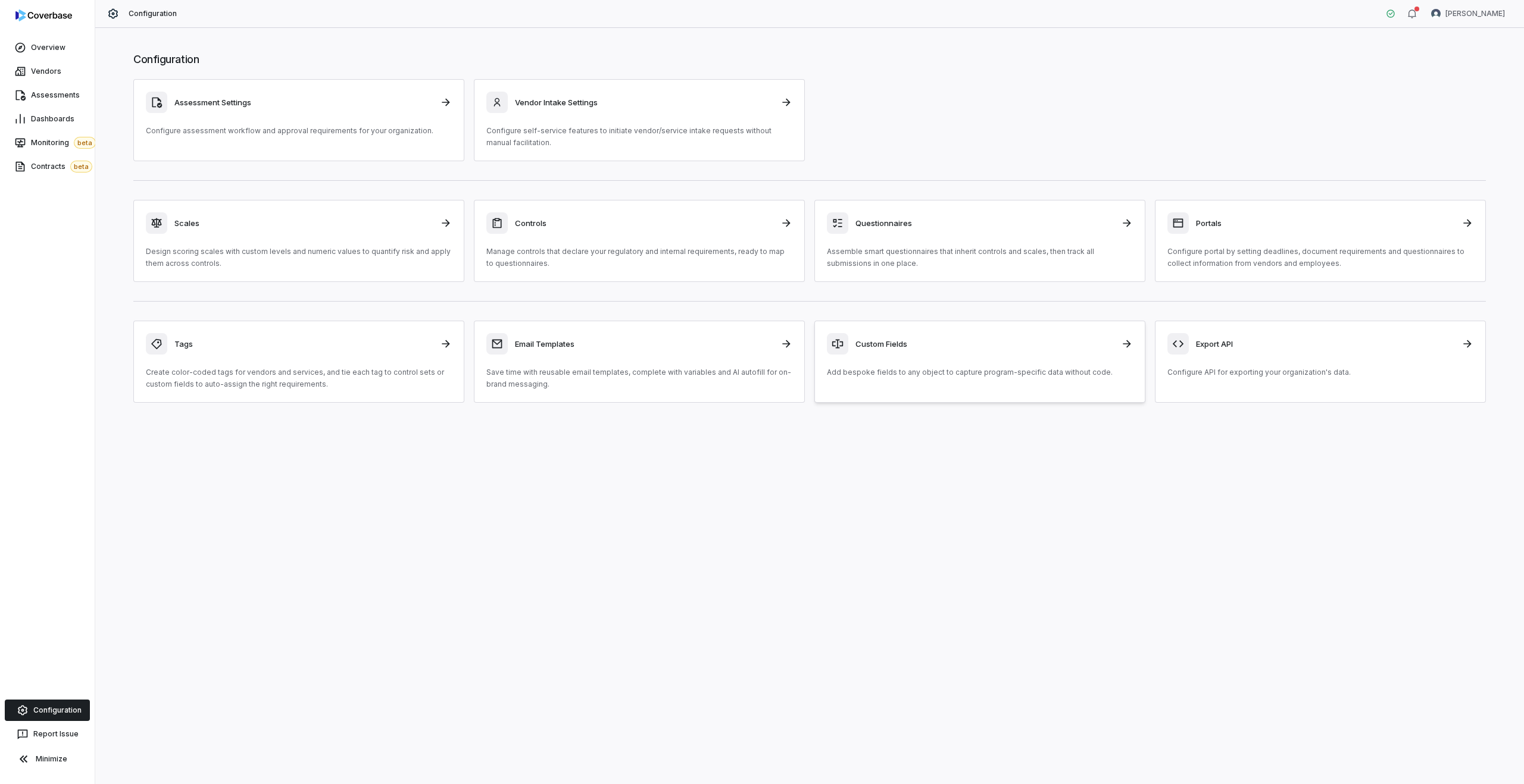
click at [899, 354] on div "Custom Fields" at bounding box center [980, 344] width 306 height 21
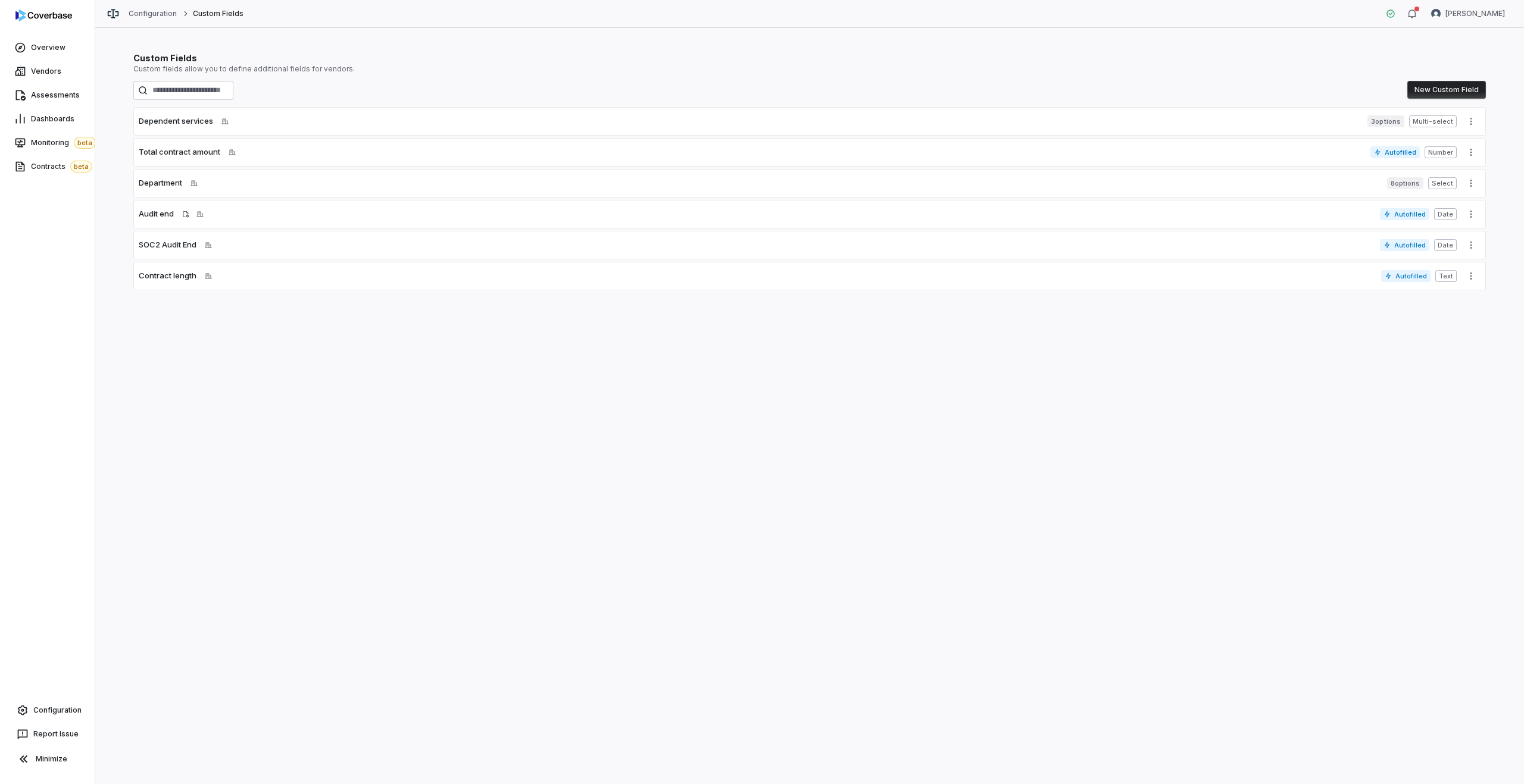
click at [272, 214] on div "Audit end Applied to assessment Applied to vendor" at bounding box center [756, 215] width 1236 height 12
click at [1471, 216] on icon "More actions" at bounding box center [1471, 214] width 9 height 9
click at [1455, 241] on div "Edit" at bounding box center [1475, 239] width 76 height 19
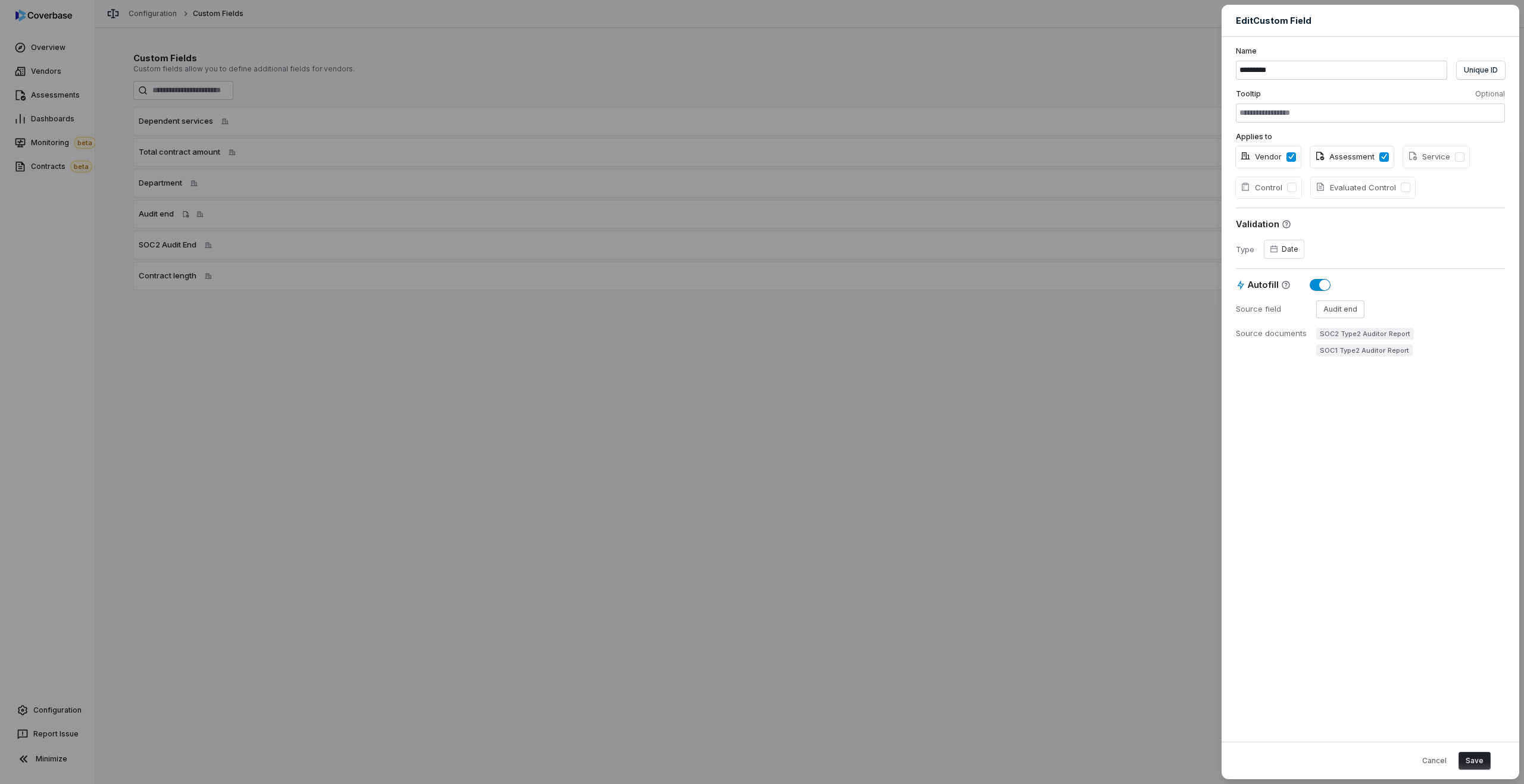
click at [1113, 336] on div "Edit Custom Field Name ********* Unique ID Tooltip Optional Applies to Vendor A…" at bounding box center [762, 392] width 1524 height 784
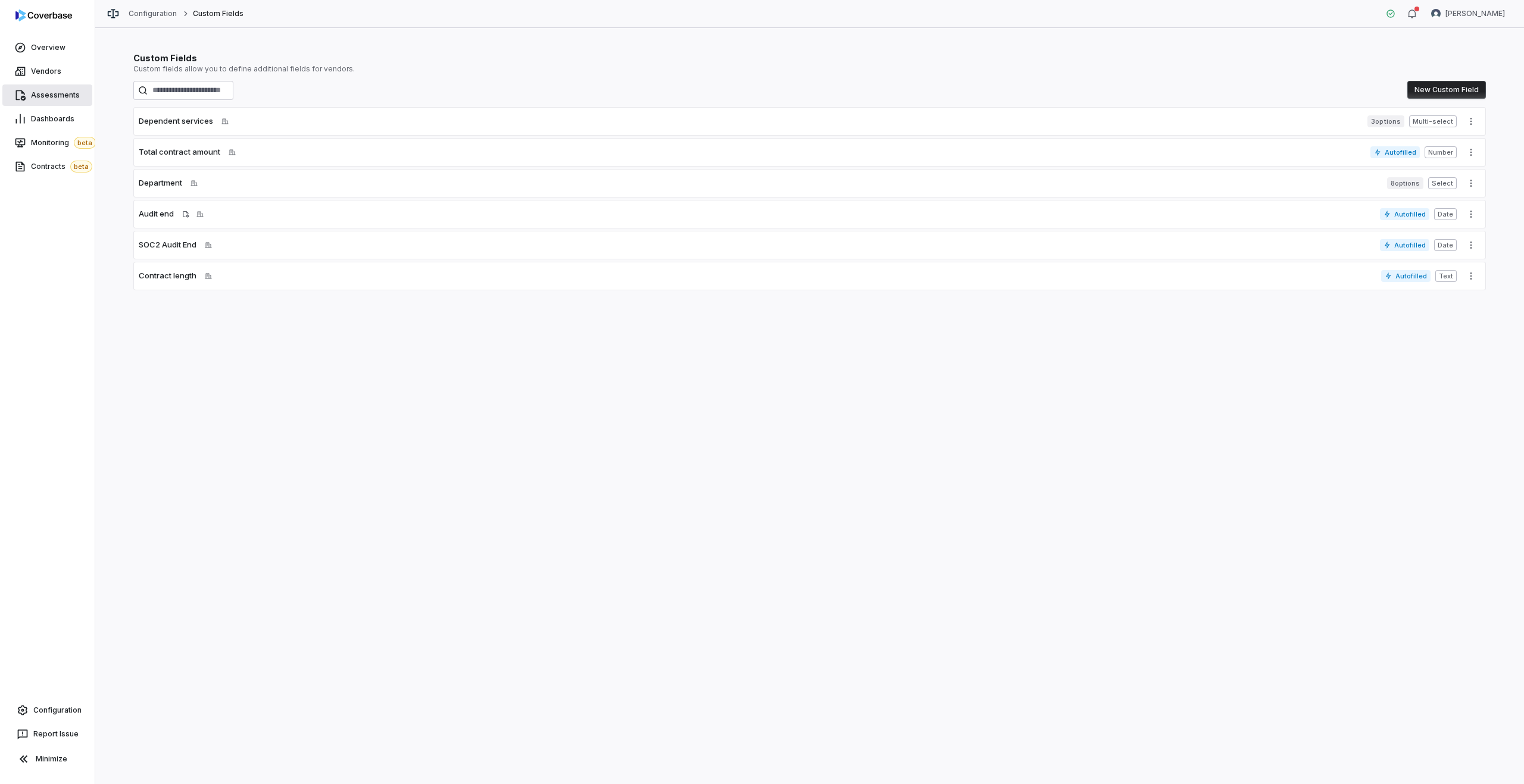
click at [45, 94] on span "Assessments" at bounding box center [55, 95] width 49 height 9
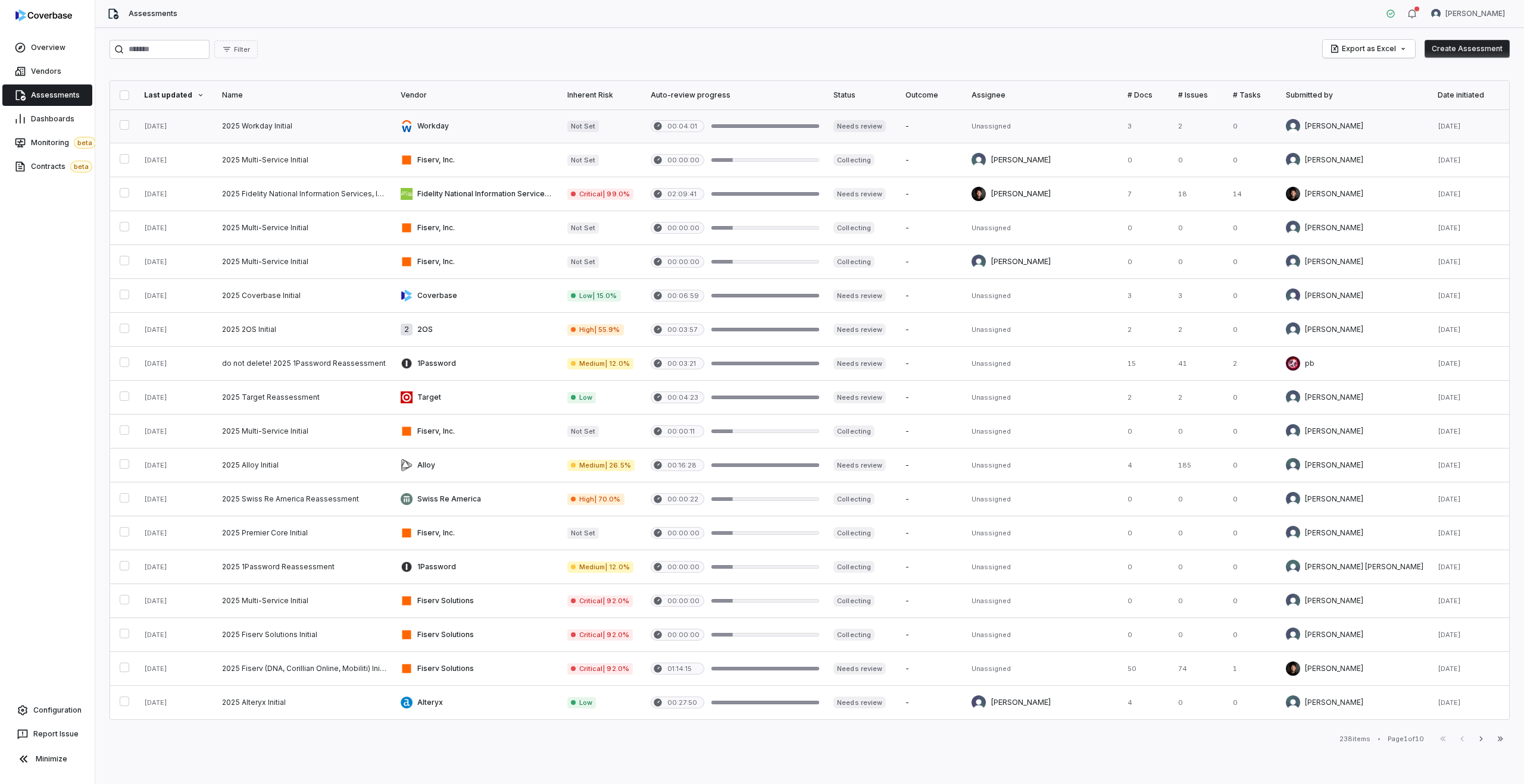
click at [332, 133] on link at bounding box center [304, 126] width 179 height 33
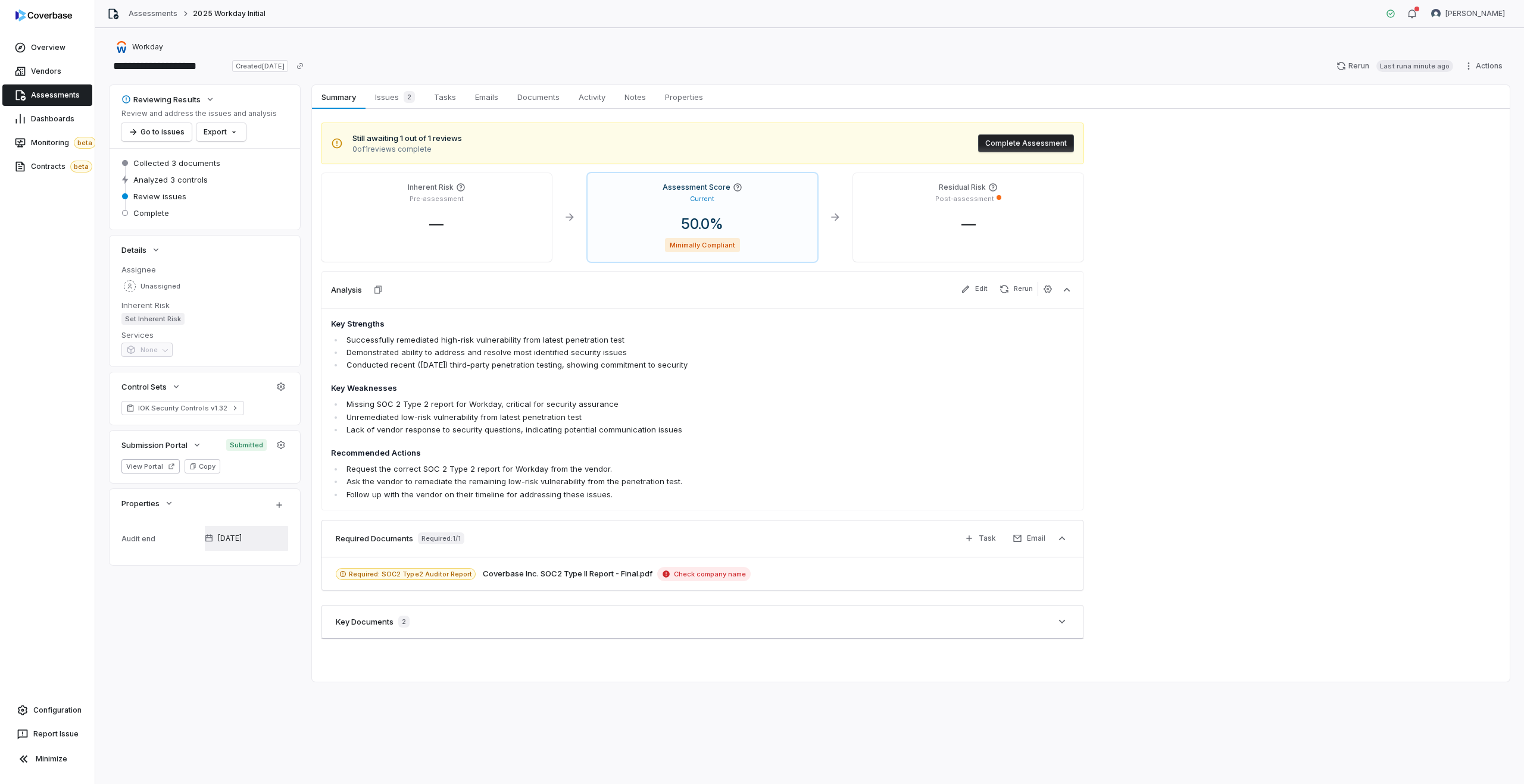
click at [237, 544] on button "[DATE]" at bounding box center [246, 538] width 93 height 25
click at [210, 577] on div "Reviewing Results Review and address the issues and analysis Go to issues Expor…" at bounding box center [810, 383] width 1400 height 597
click at [518, 580] on div "Coverbase Inc. SOC2 Type II Report - Final.pdf Check company name" at bounding box center [617, 573] width 268 height 14
click at [523, 574] on button "Coverbase Inc. SOC2 Type II Report - Final.pdf" at bounding box center [568, 574] width 170 height 12
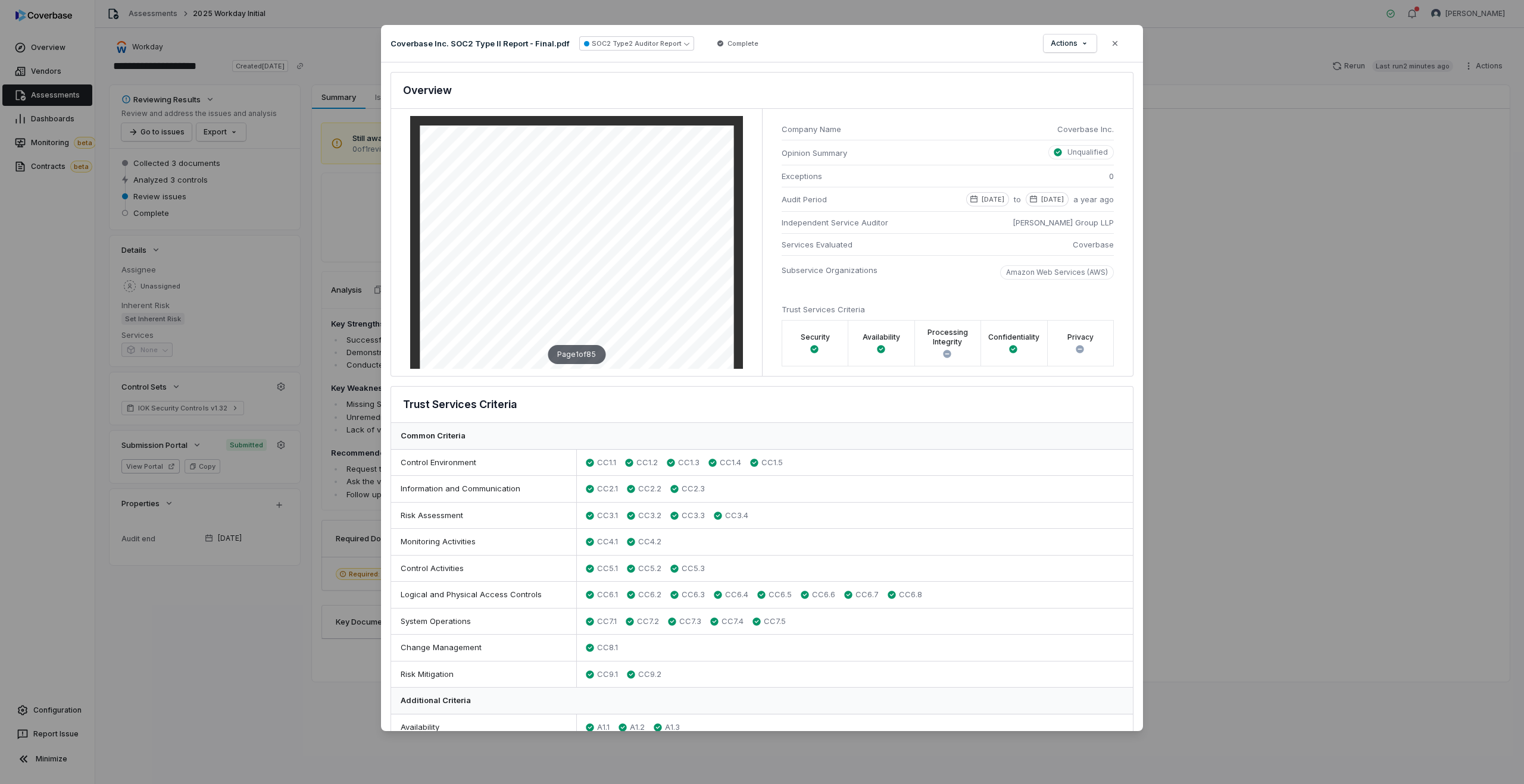
scroll to position [795, 0]
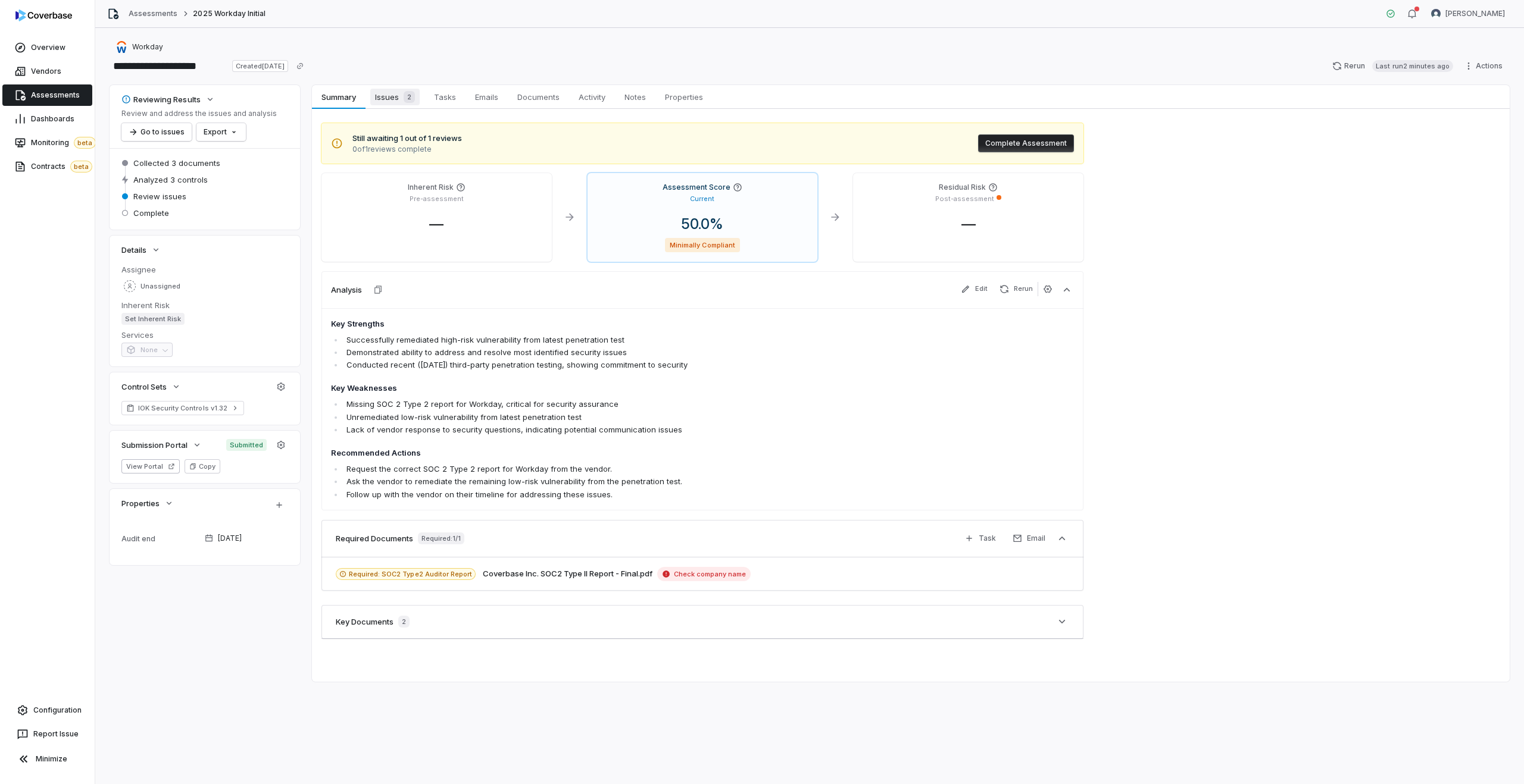
click at [388, 103] on span "Issues 2" at bounding box center [395, 97] width 49 height 17
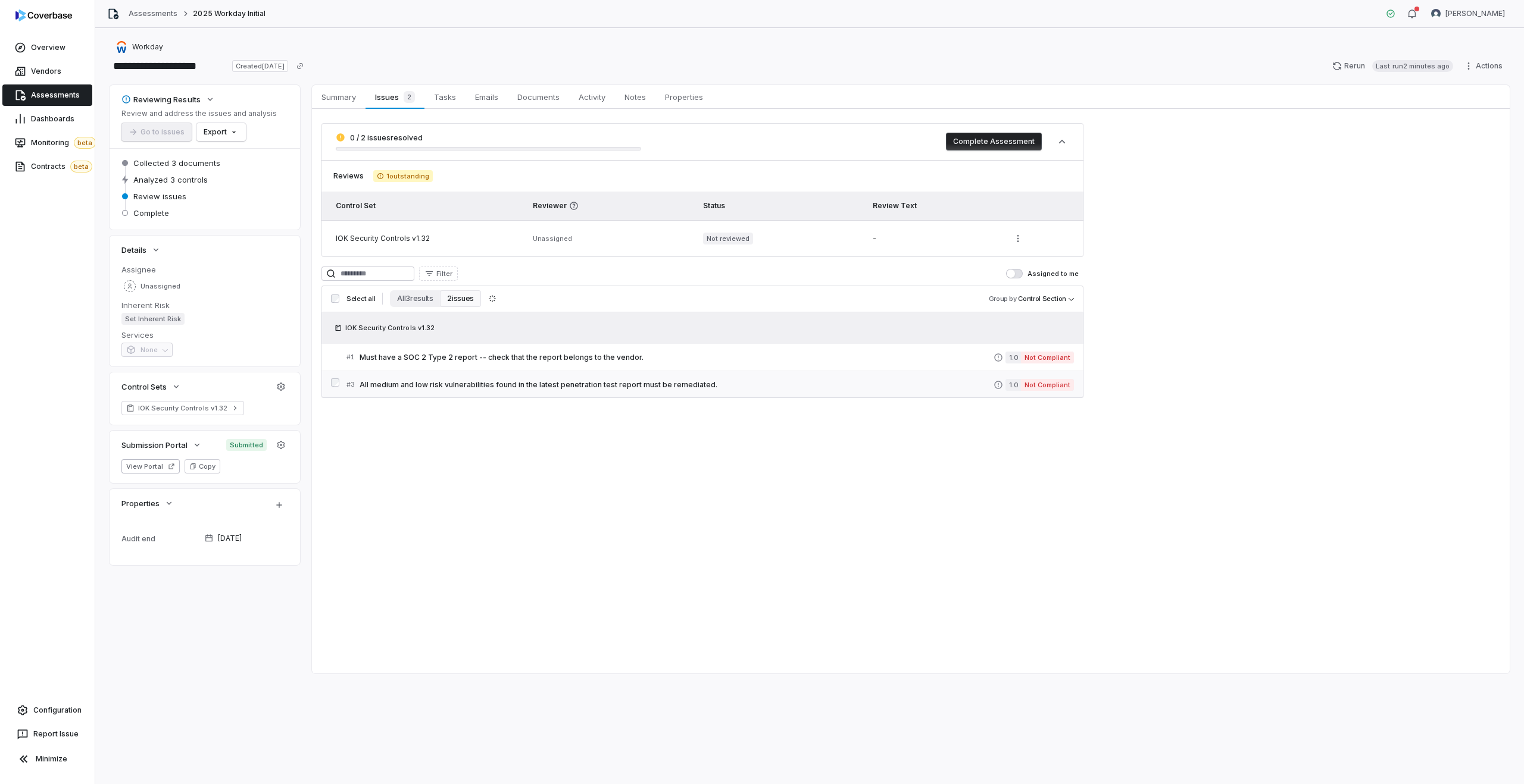
click at [705, 386] on span "All medium and low risk vulnerabilities found in the latest penetration test re…" at bounding box center [677, 385] width 634 height 9
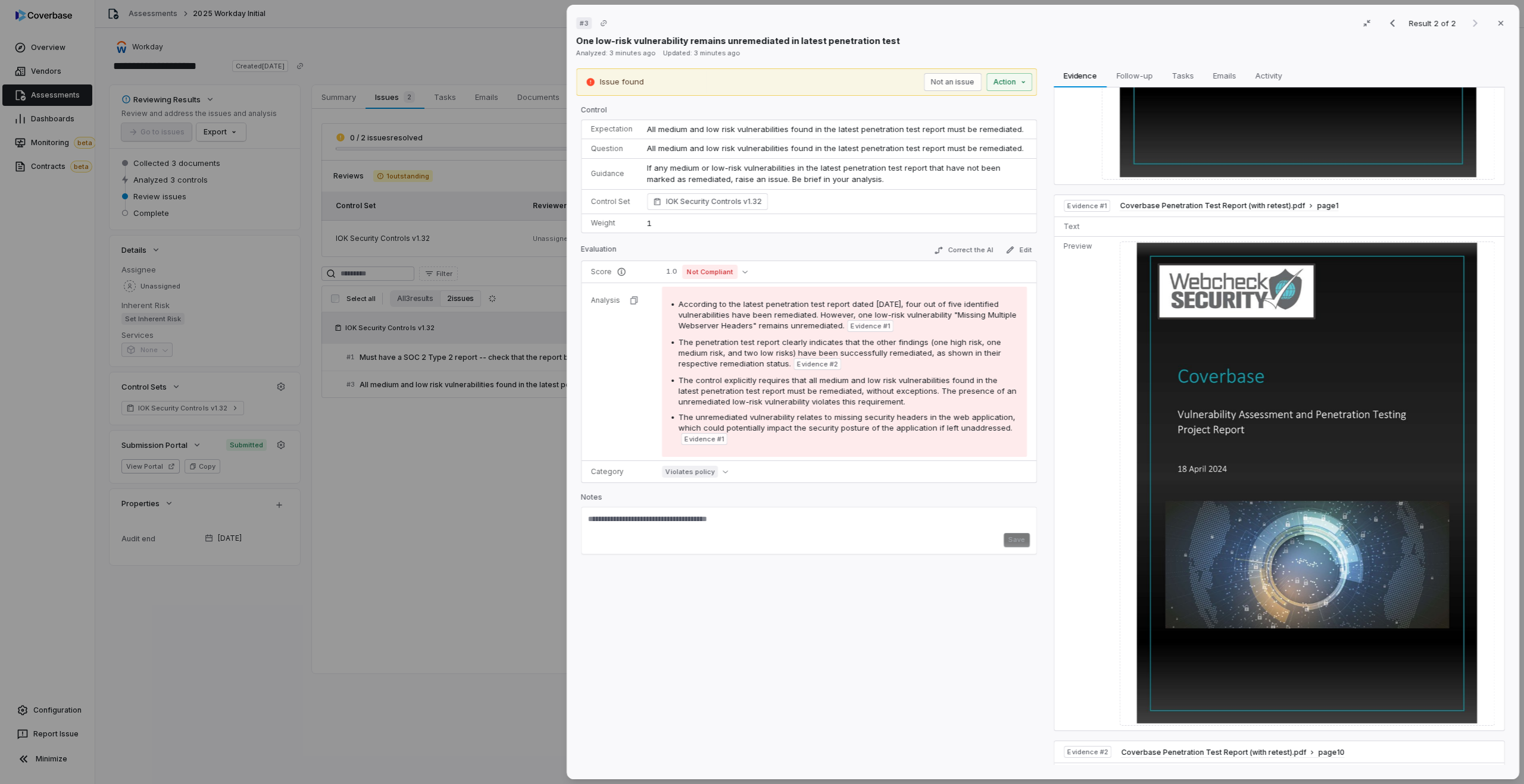
scroll to position [749, 0]
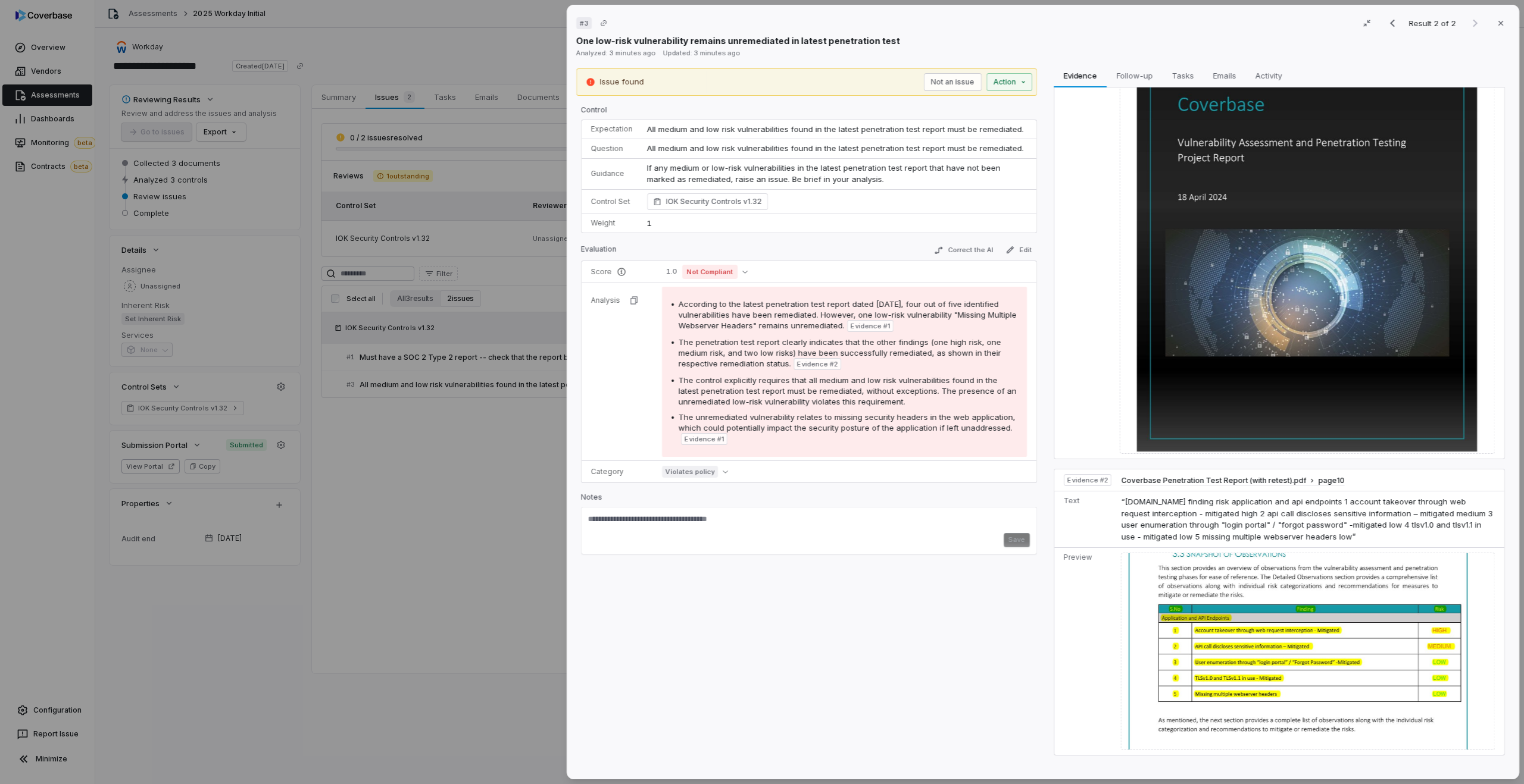
click at [481, 325] on div "# 3 Result 2 of 2 Close One low-risk vulnerability remains unremediated in late…" at bounding box center [762, 392] width 1524 height 784
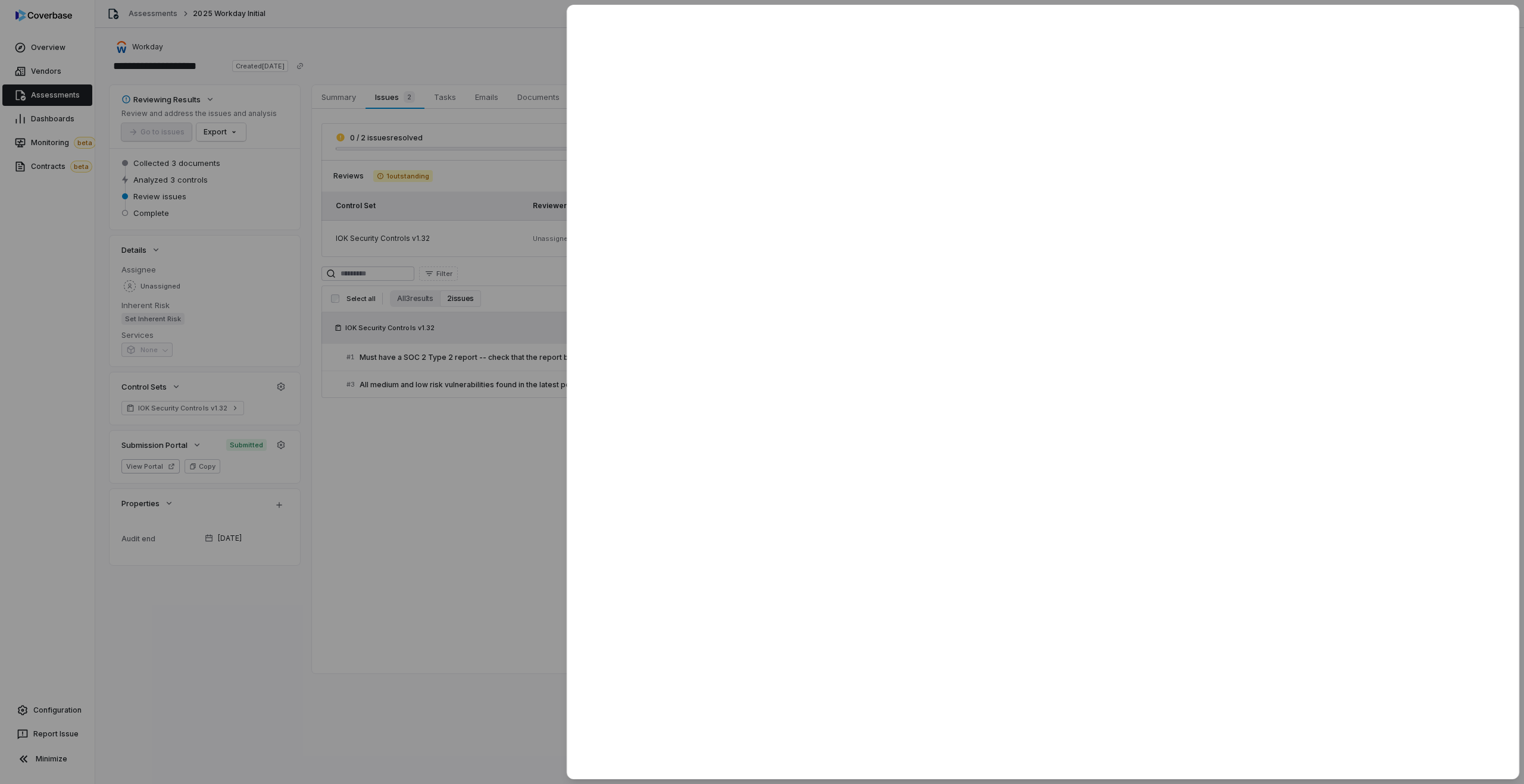
click at [479, 360] on span "Must have a SOC 2 Type 2 report -- check that the report belongs to the vendor." at bounding box center [677, 358] width 634 height 9
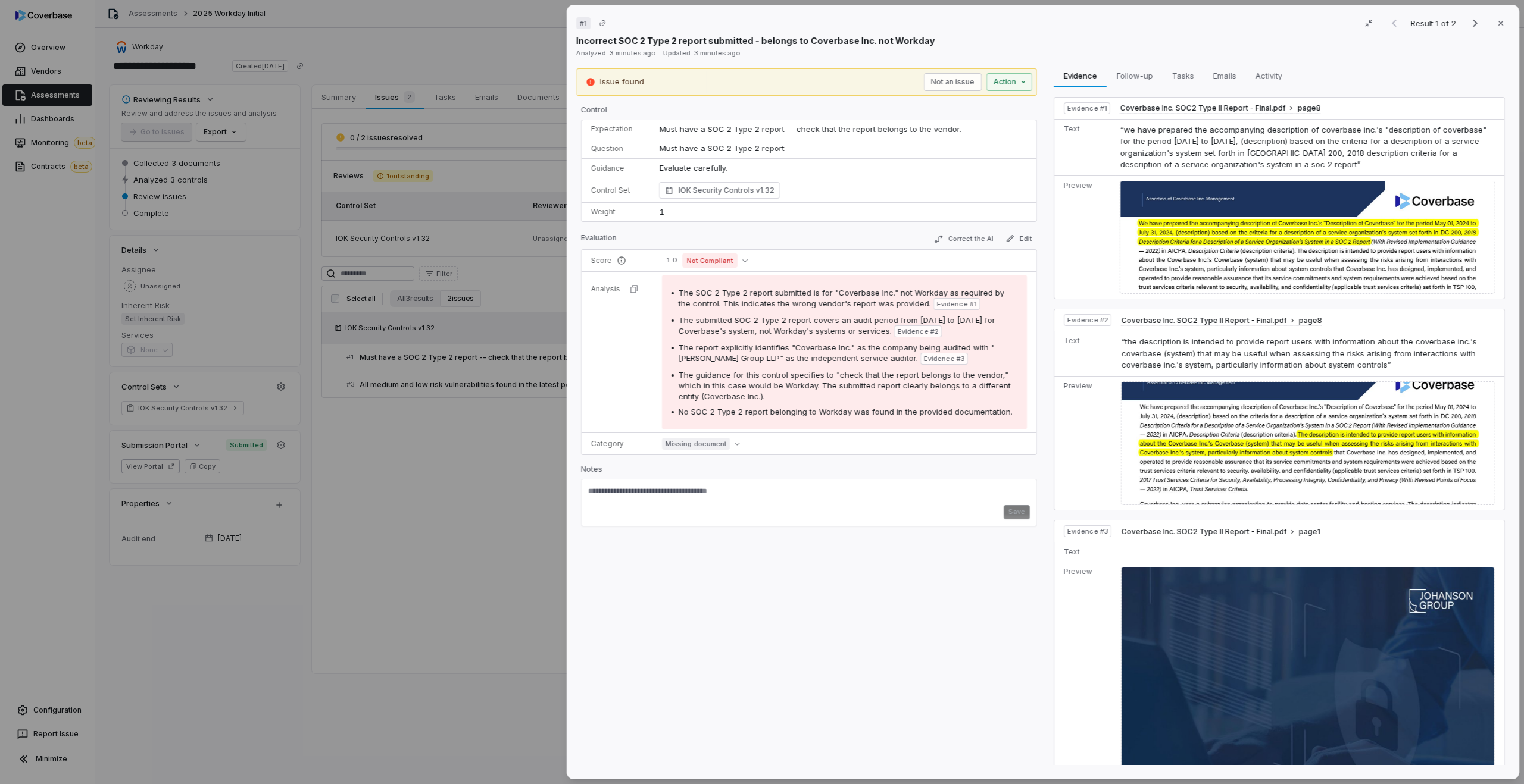
scroll to position [303, 0]
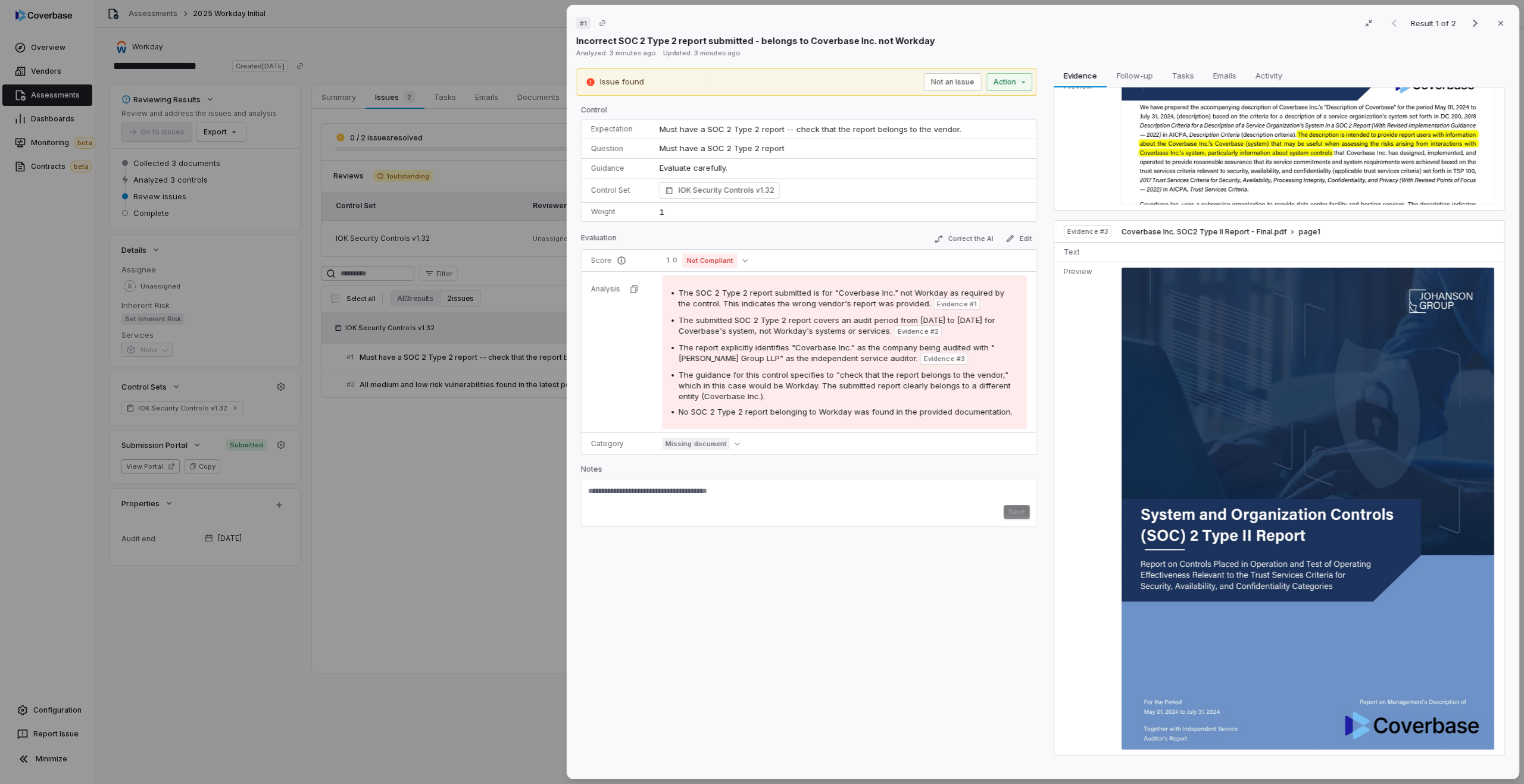
click at [431, 398] on div "# 1 Result 1 of 2 Close Incorrect SOC 2 Type 2 report submitted - belongs to Co…" at bounding box center [762, 392] width 1524 height 784
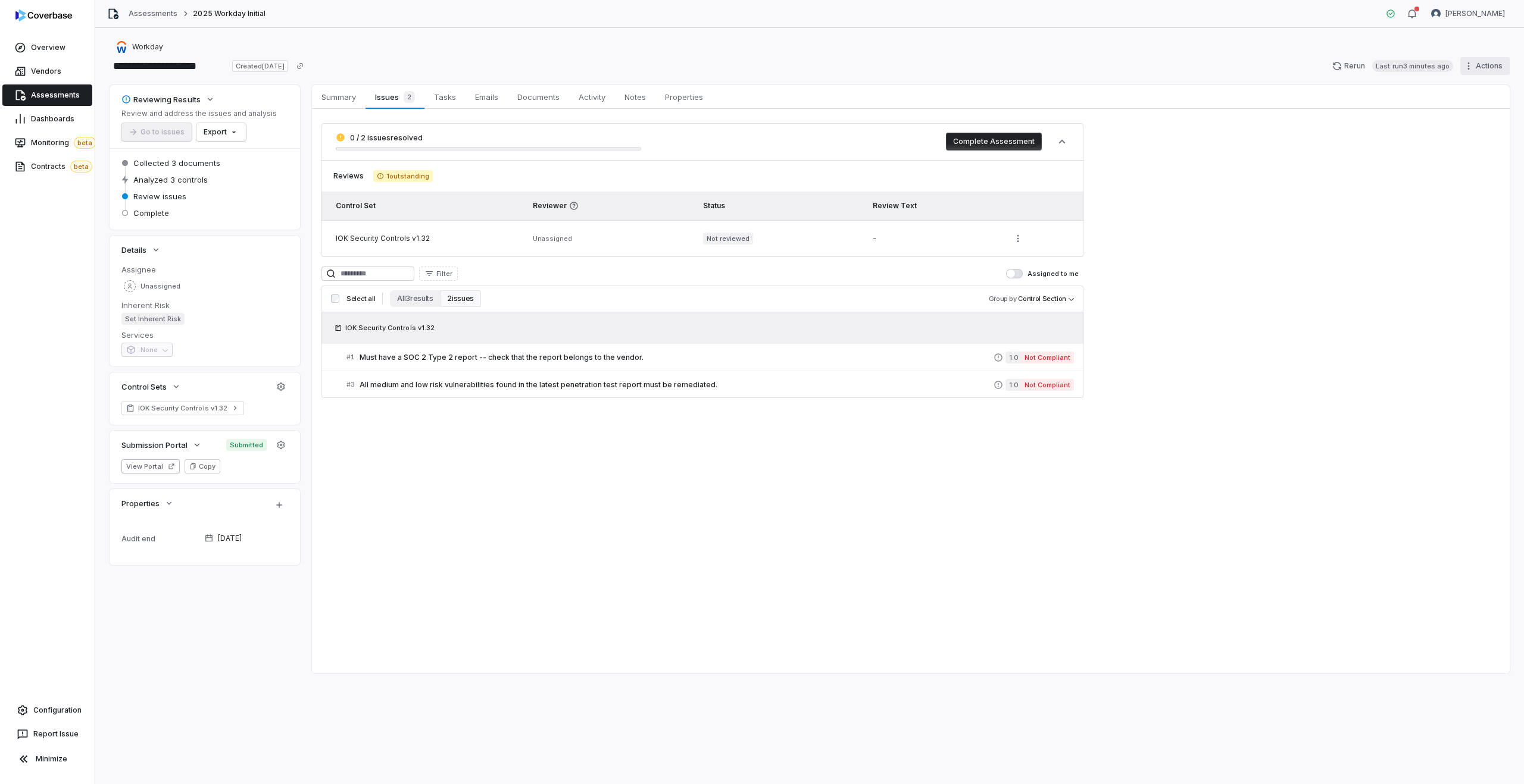
click at [1497, 70] on html "**********" at bounding box center [762, 392] width 1524 height 784
click at [1462, 167] on div "Delete" at bounding box center [1471, 169] width 86 height 19
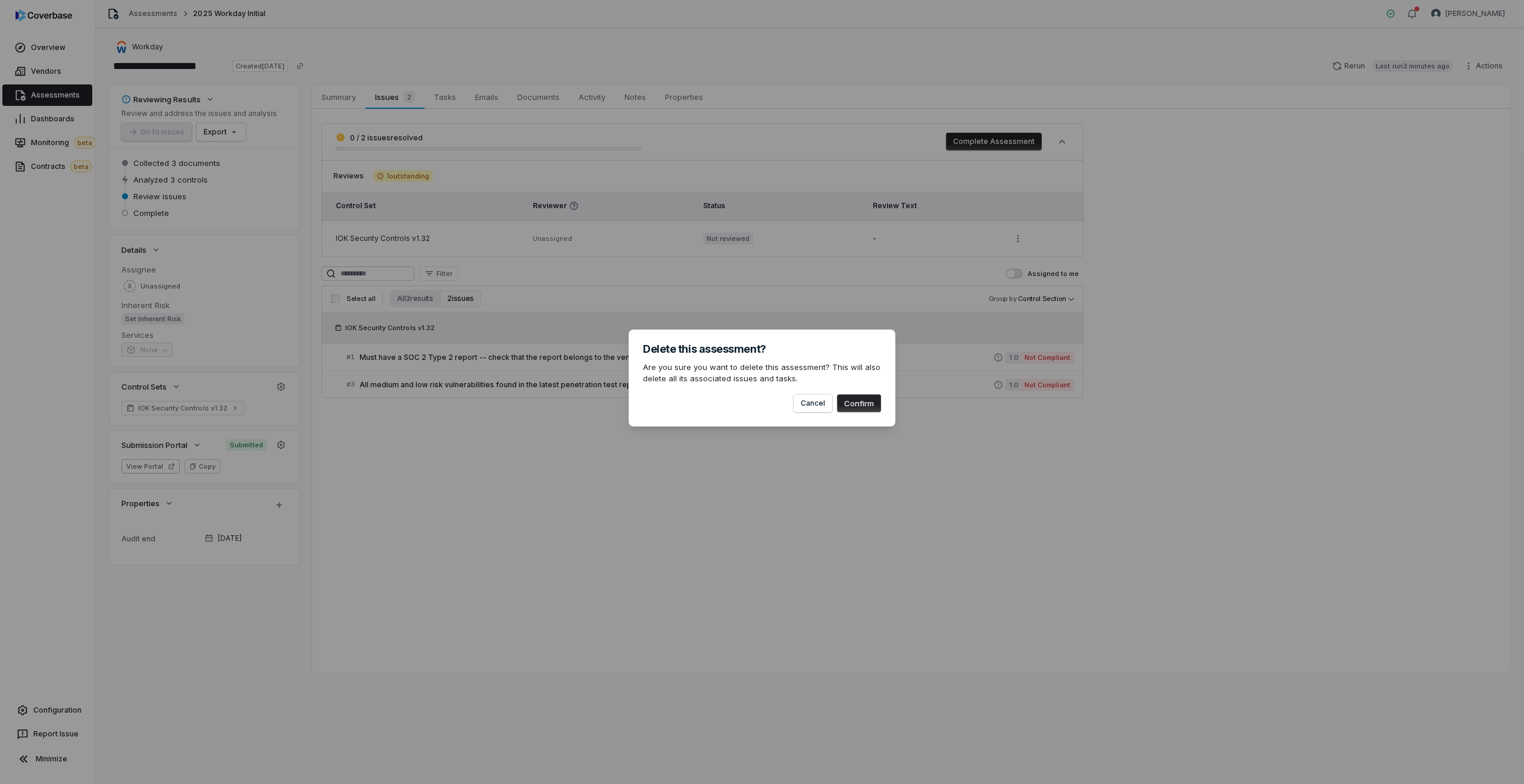
click at [855, 405] on button "Confirm" at bounding box center [859, 403] width 44 height 18
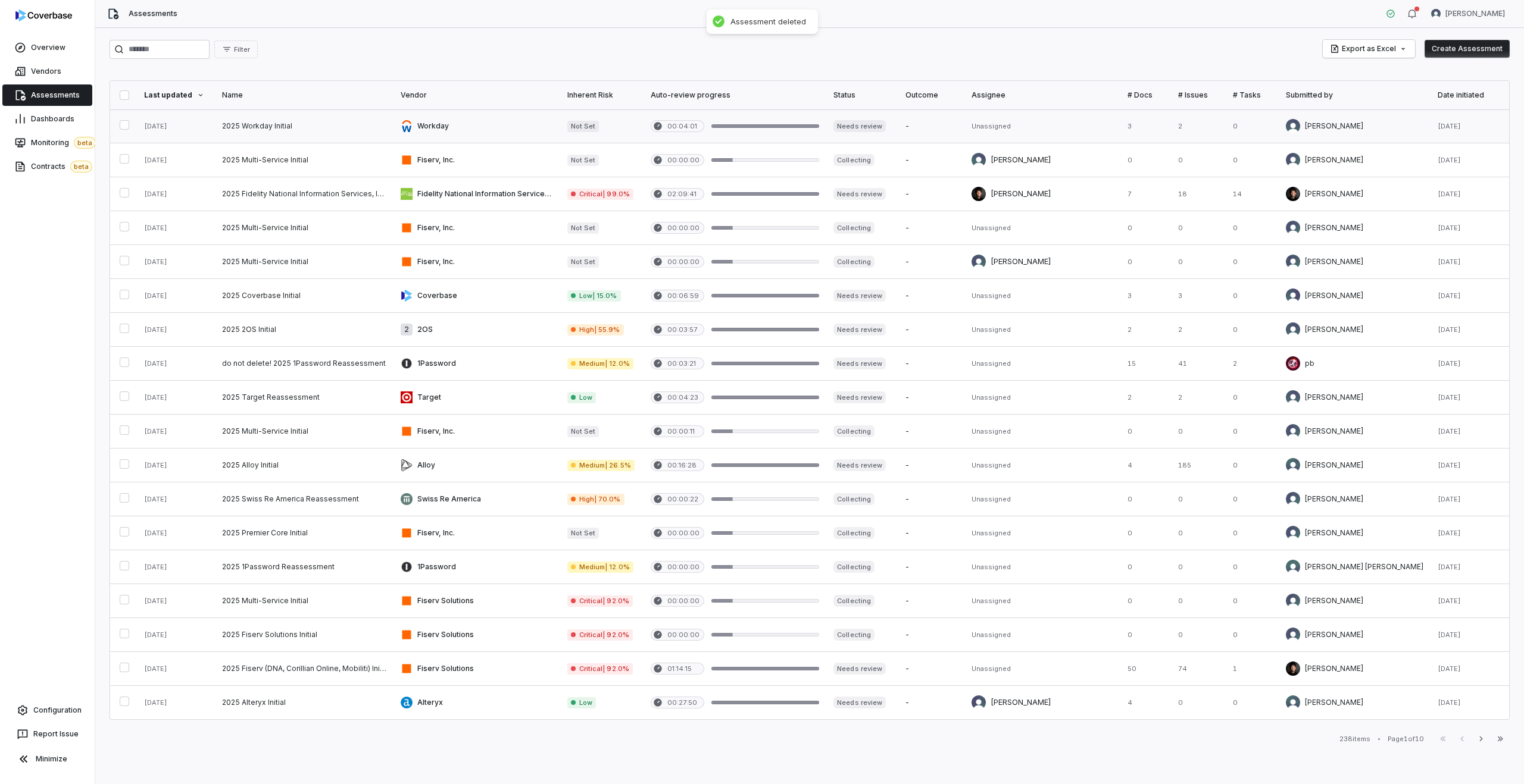
click at [436, 130] on link at bounding box center [476, 126] width 167 height 33
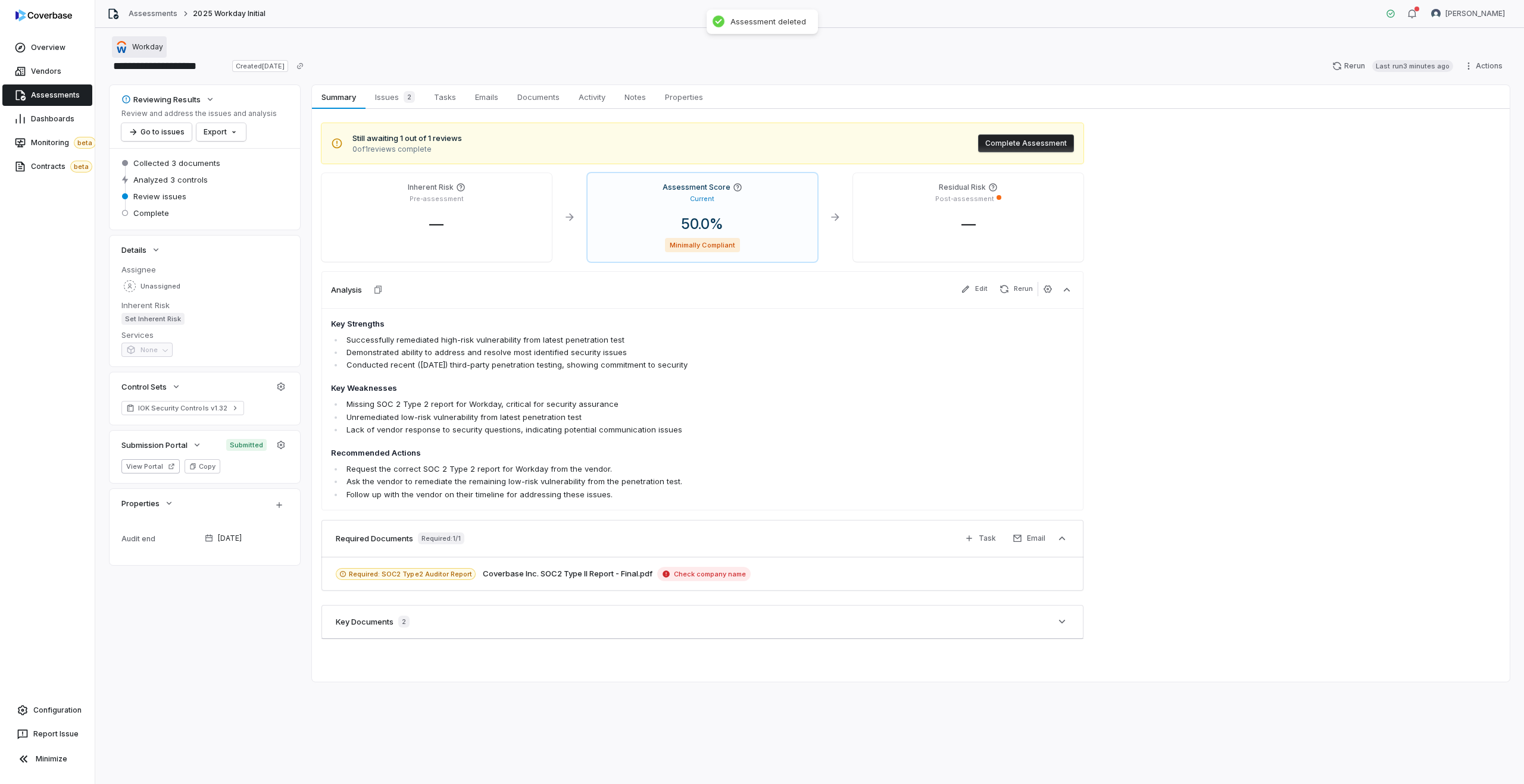
click at [150, 43] on span "Workday" at bounding box center [148, 47] width 31 height 9
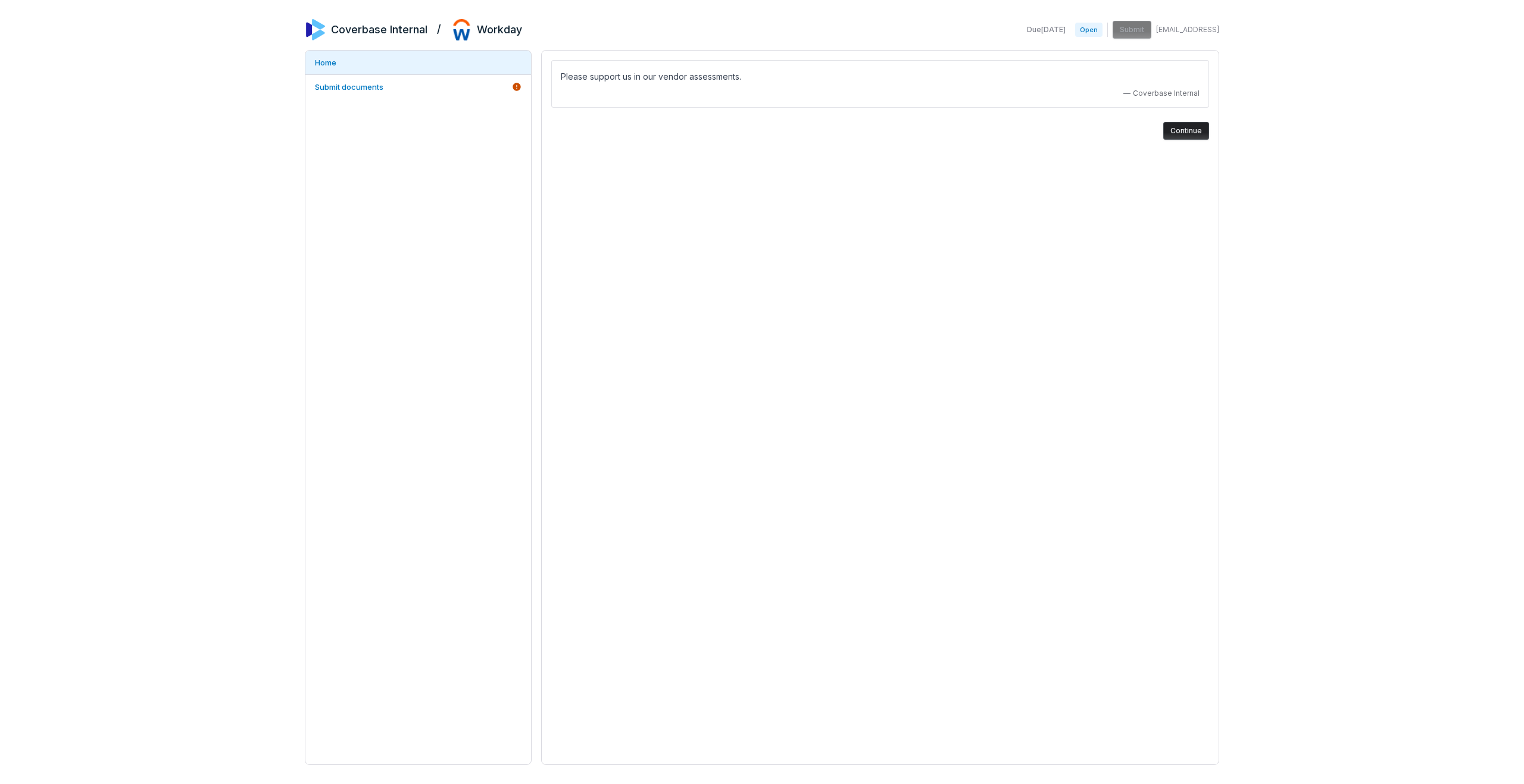
click at [1179, 131] on button "Continue" at bounding box center [1186, 130] width 46 height 18
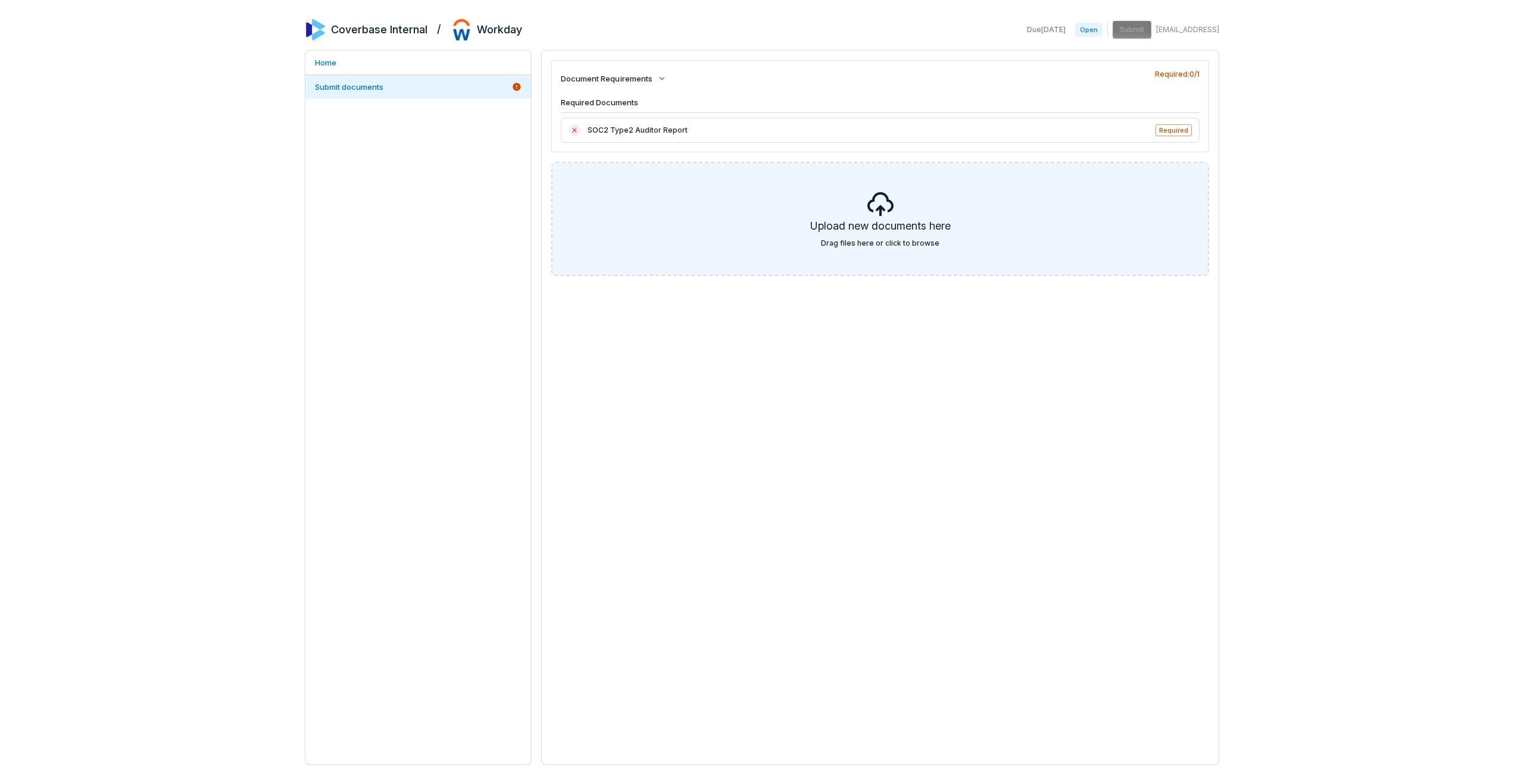
click at [916, 205] on div "Upload new documents here Drag files here or click to browse" at bounding box center [880, 219] width 655 height 112
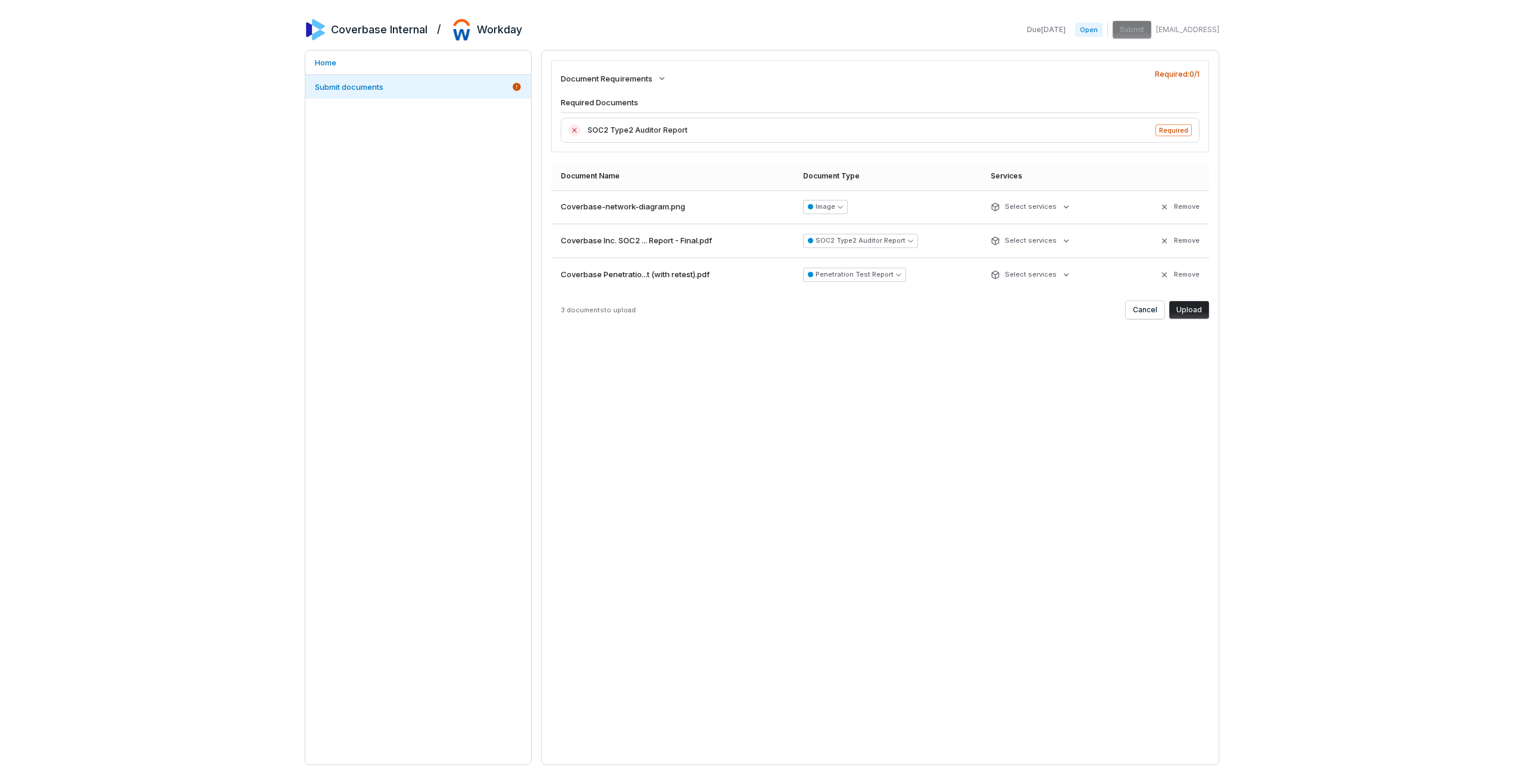
click at [1196, 309] on button "Upload" at bounding box center [1189, 309] width 40 height 18
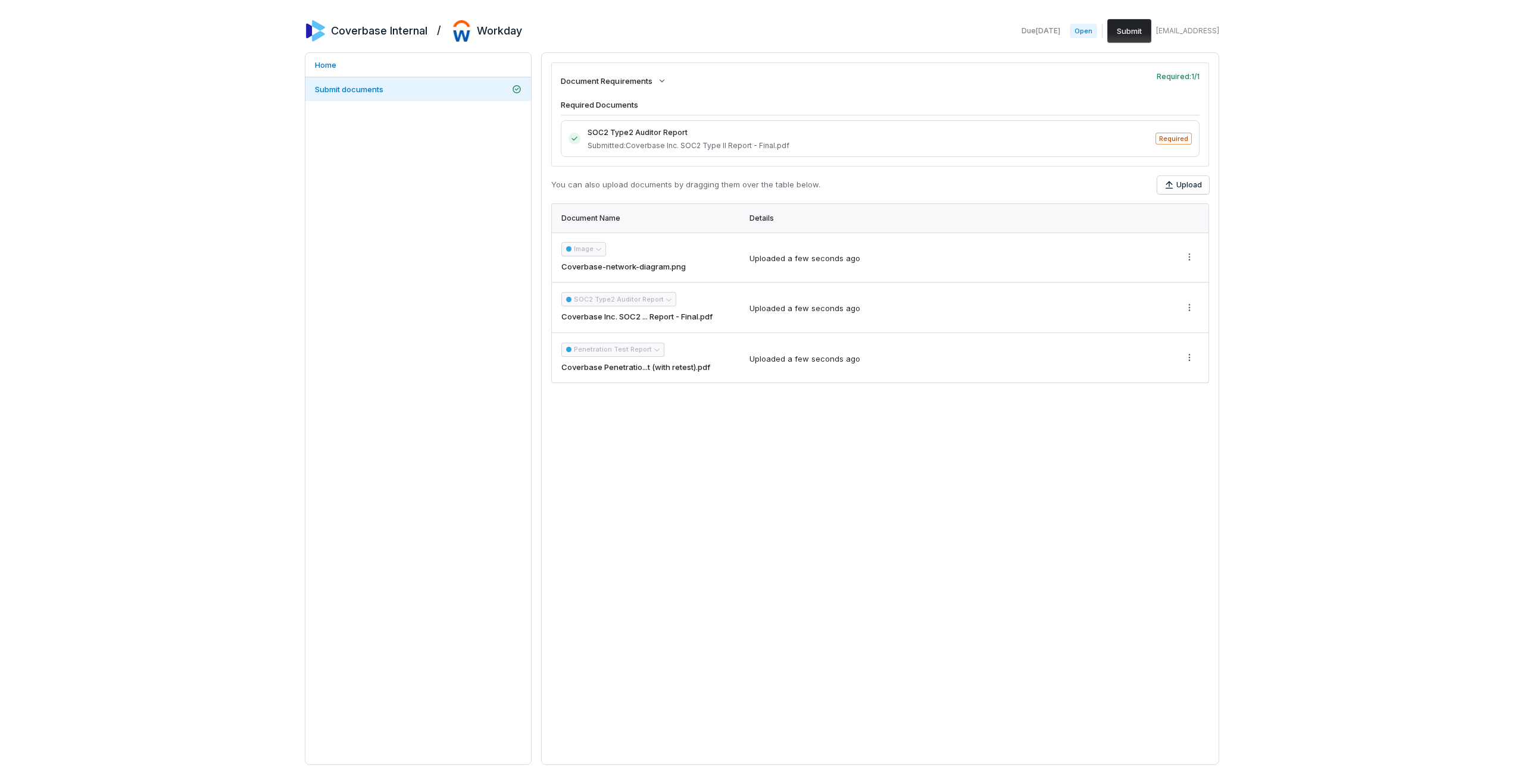
click at [1129, 35] on button "Submit" at bounding box center [1129, 31] width 44 height 24
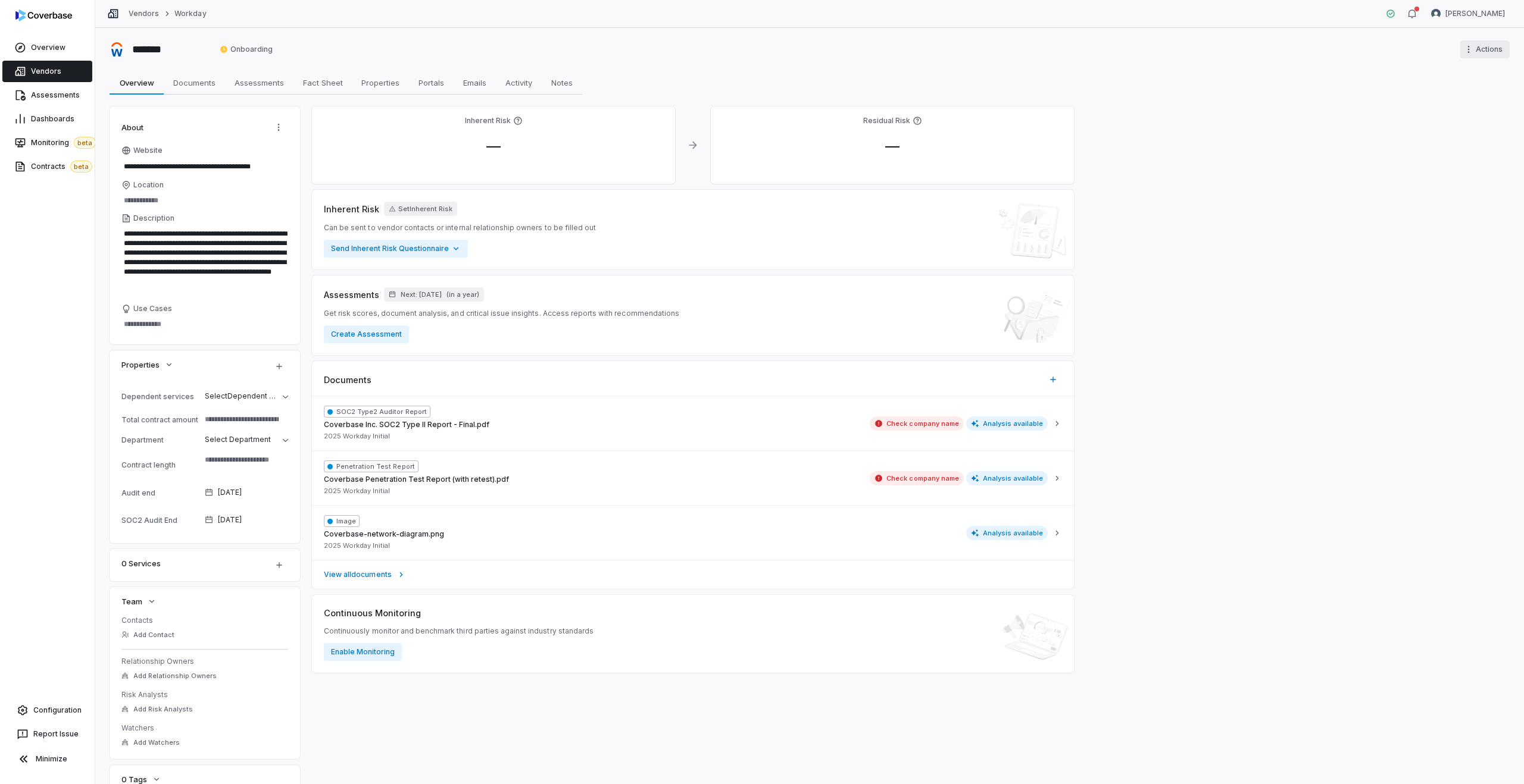
click at [1491, 51] on html "**********" at bounding box center [762, 392] width 1524 height 784
click at [1463, 91] on div "Delete" at bounding box center [1466, 94] width 76 height 19
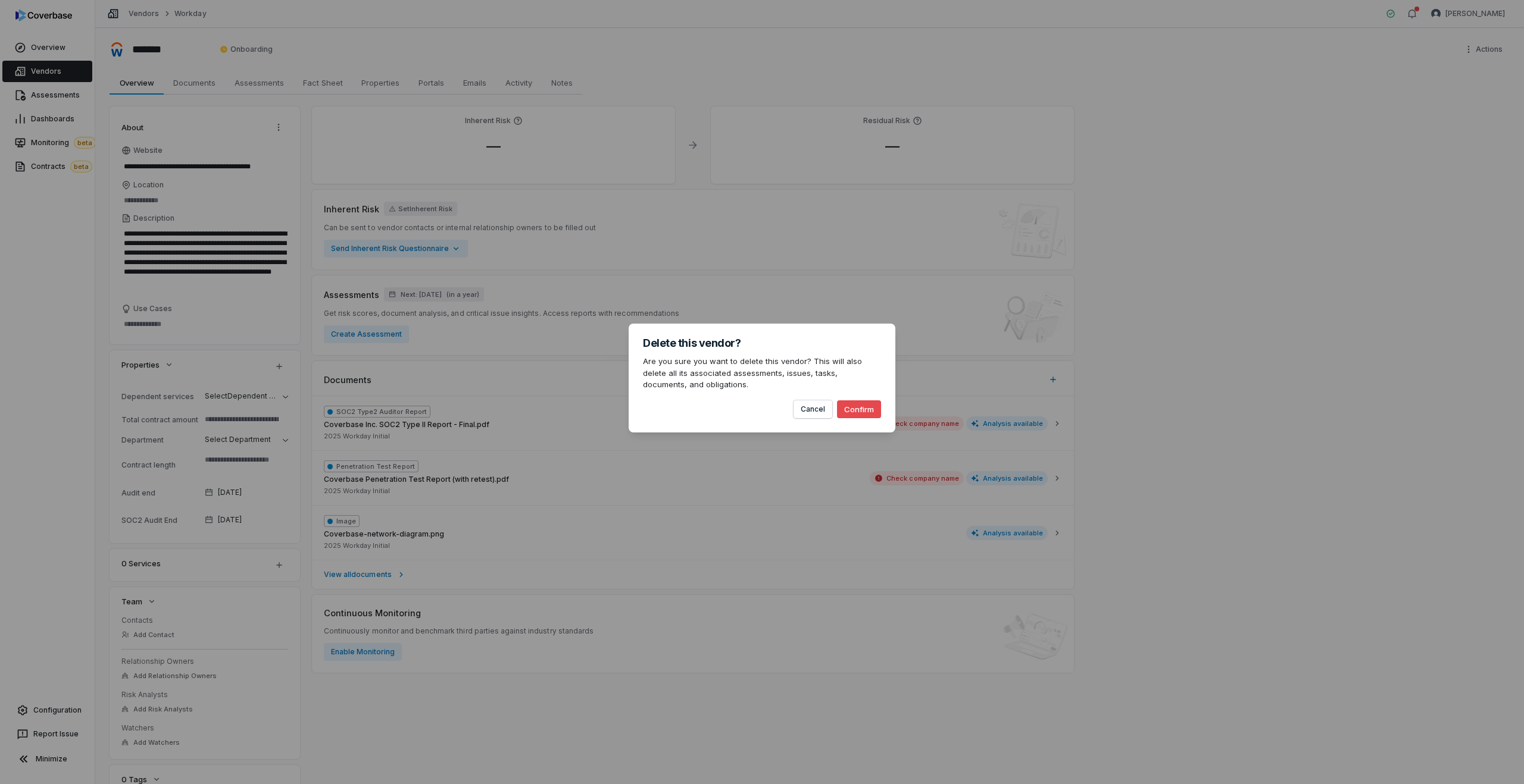
click at [863, 413] on button "Confirm" at bounding box center [859, 409] width 44 height 18
